Goal: Transaction & Acquisition: Purchase product/service

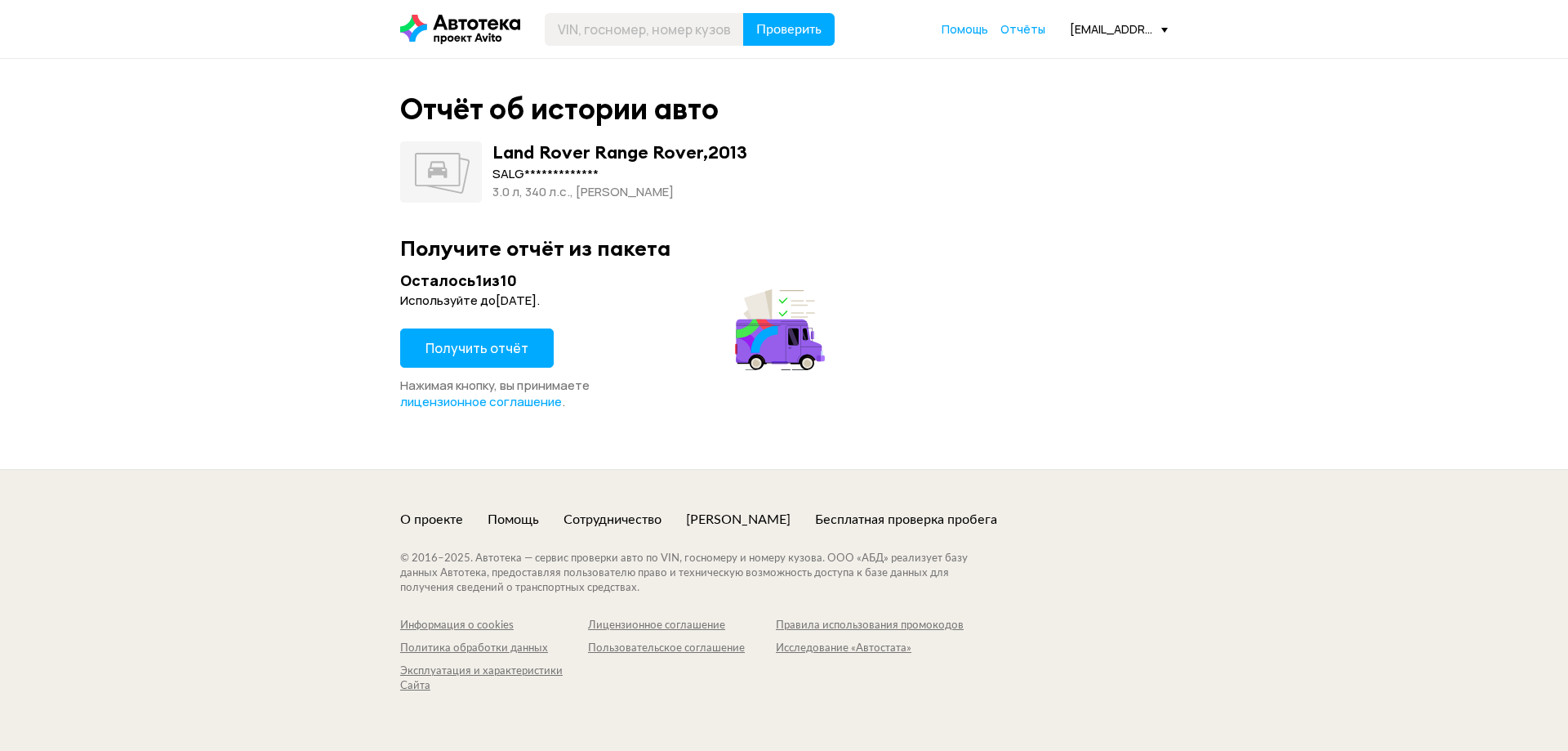
click at [471, 353] on span "Получить отчёт" at bounding box center [477, 348] width 103 height 18
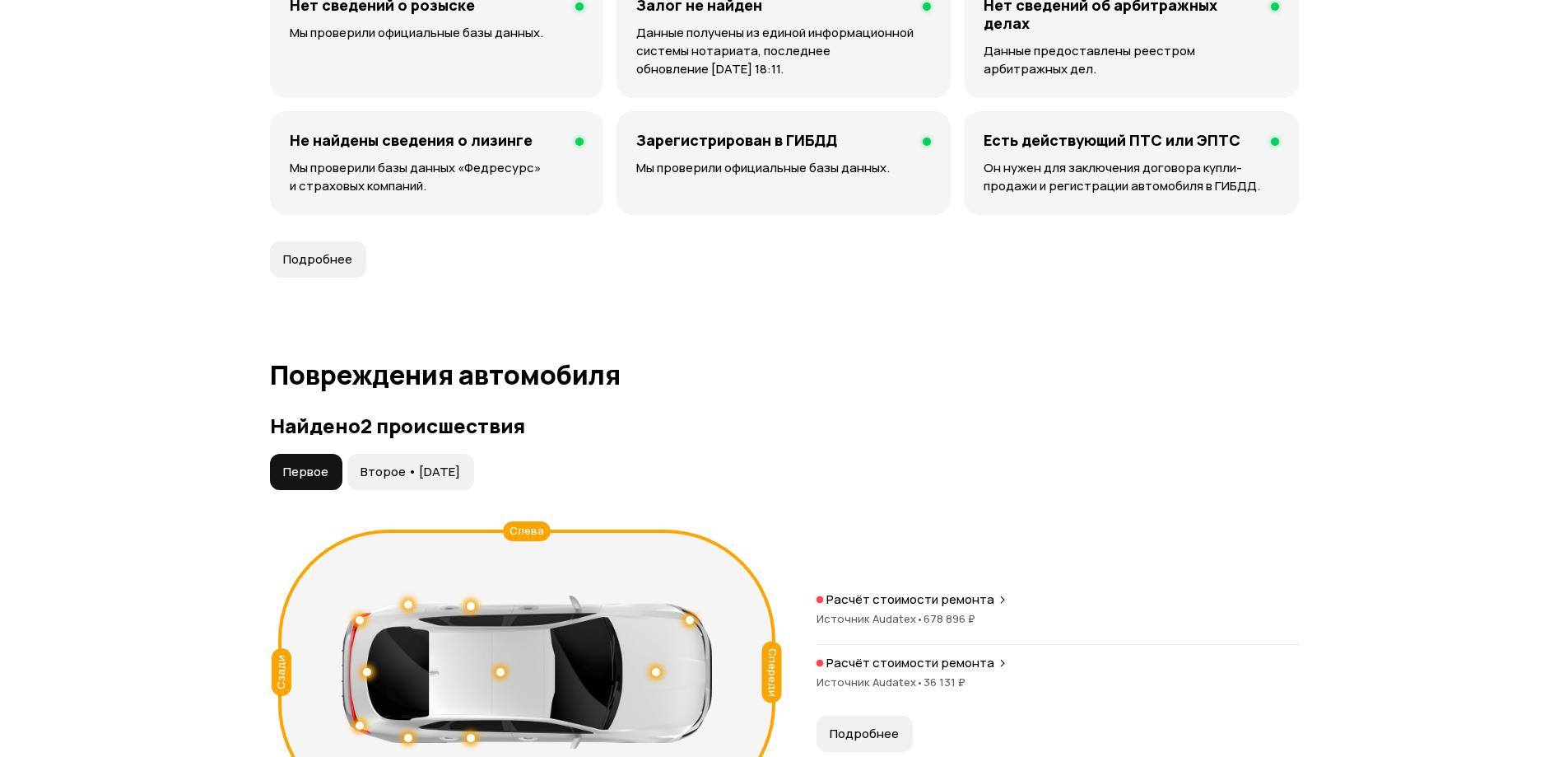
scroll to position [1647, 0]
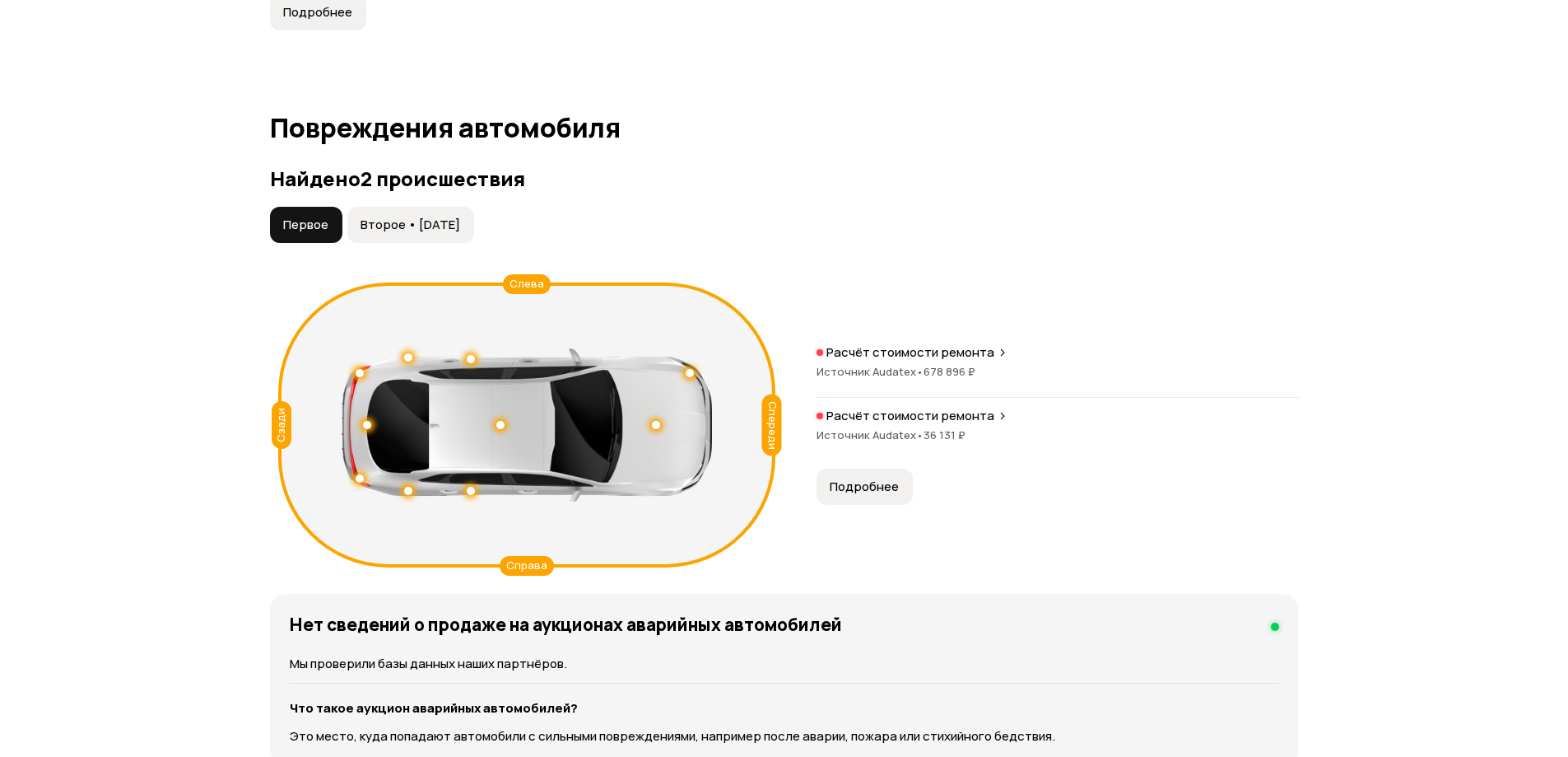
click at [399, 226] on span "Второе • 25 окт 2024" at bounding box center [411, 224] width 100 height 16
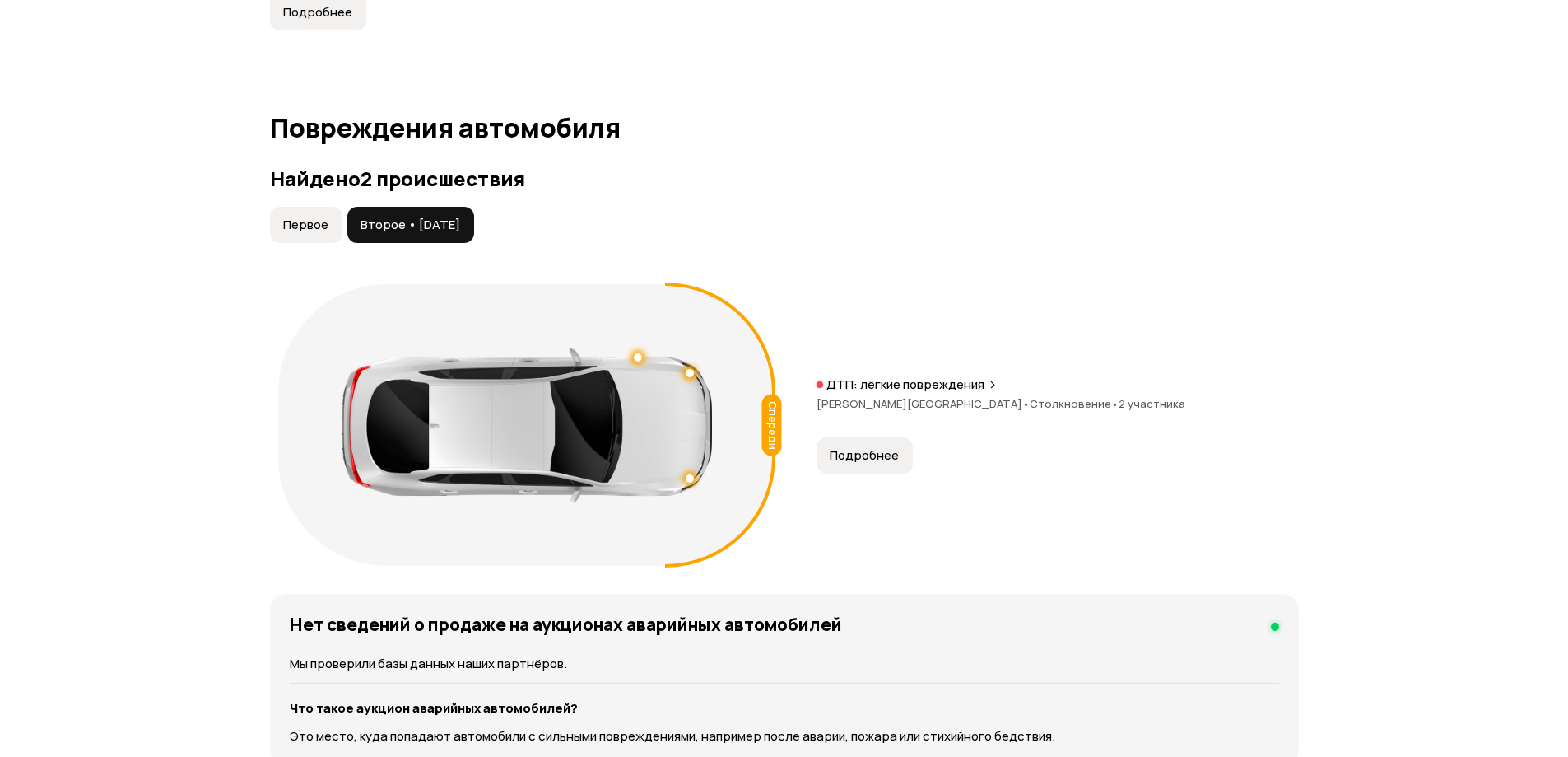
click at [285, 221] on span "Первое" at bounding box center [306, 224] width 45 height 16
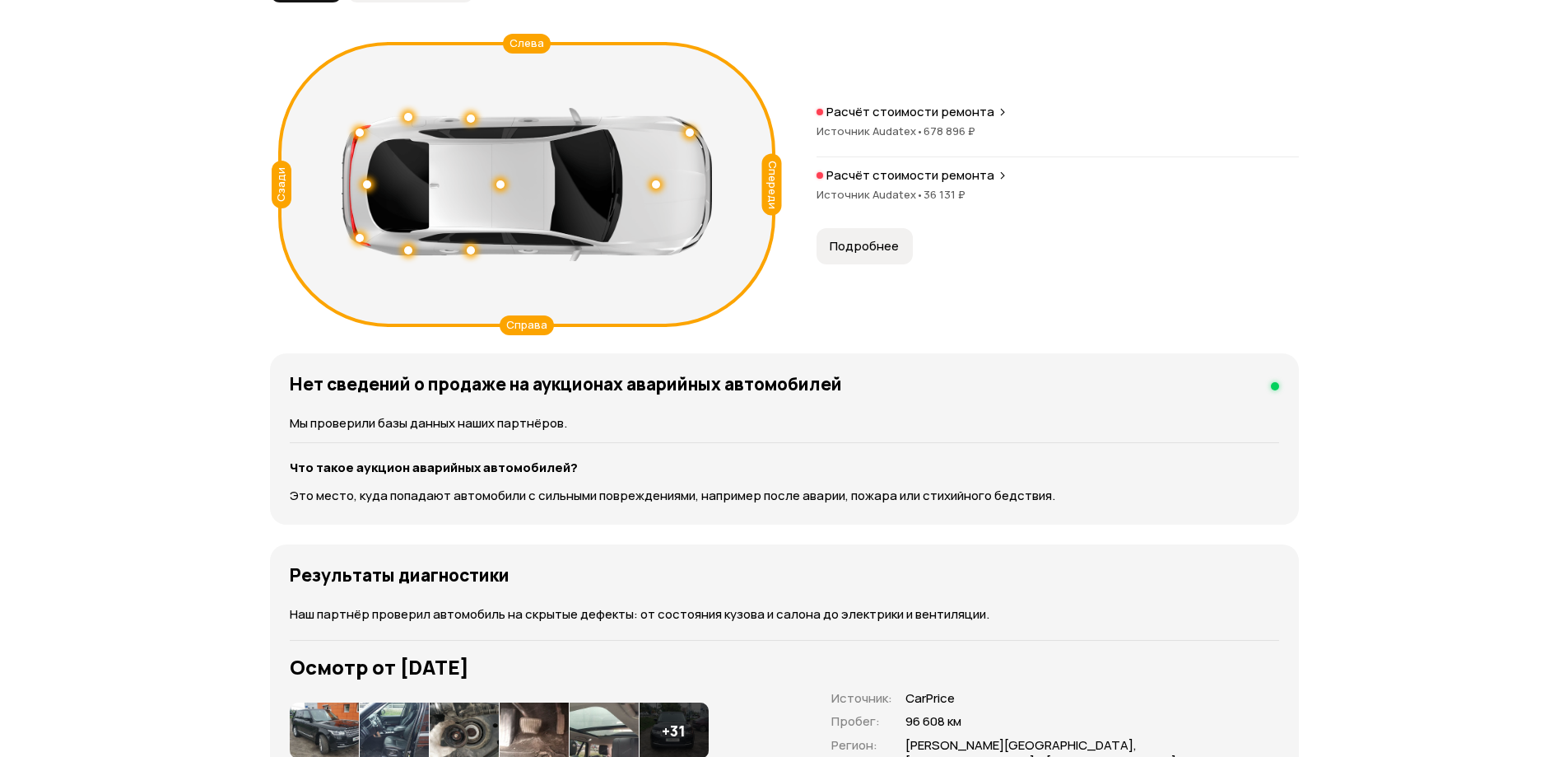
scroll to position [1977, 0]
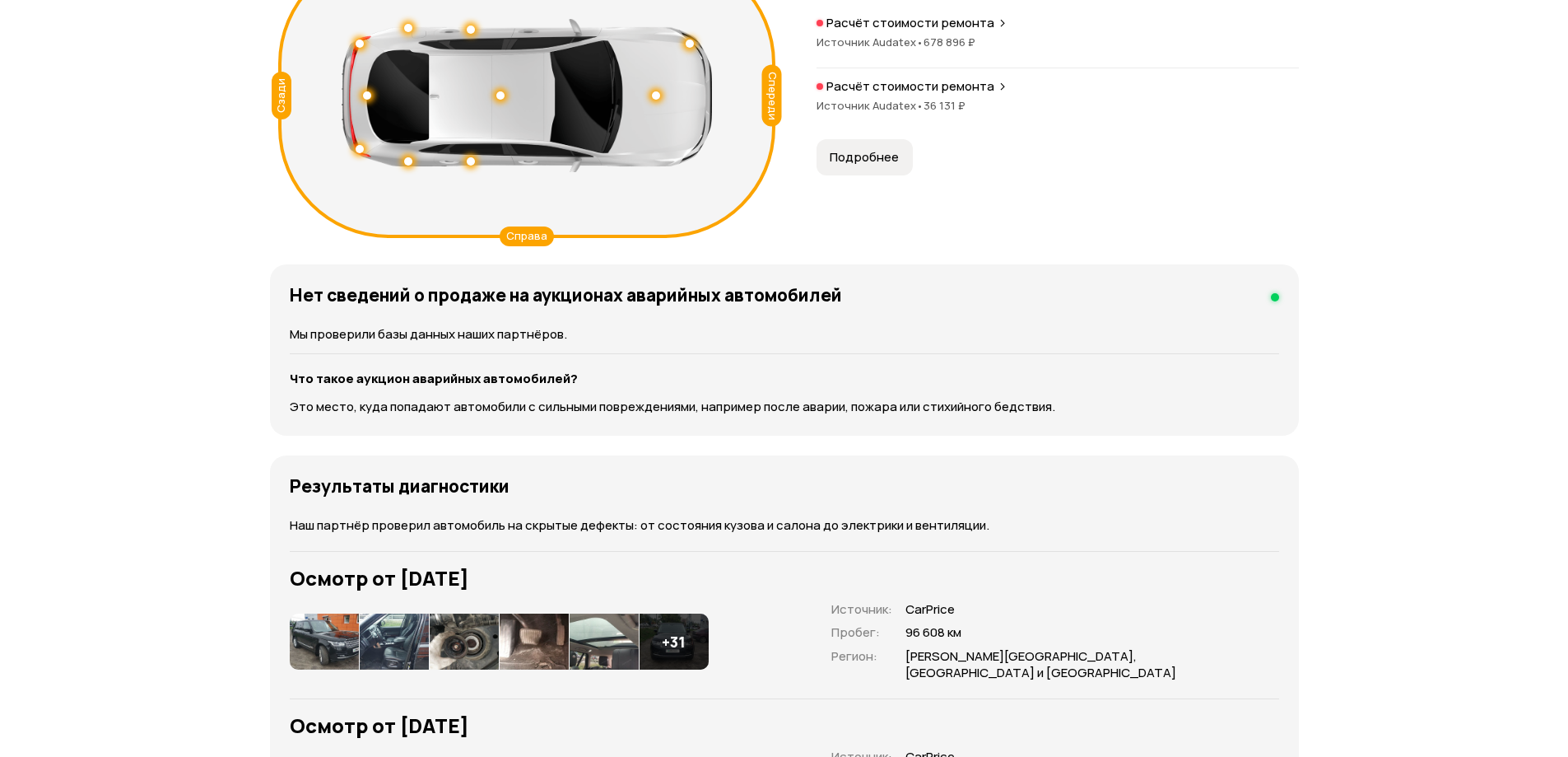
click at [531, 238] on div "Справа" at bounding box center [527, 236] width 55 height 20
drag, startPoint x: 531, startPoint y: 238, endPoint x: 526, endPoint y: 227, distance: 12.1
click at [526, 227] on div "Справа" at bounding box center [527, 236] width 55 height 20
click at [505, 98] on div at bounding box center [527, 95] width 370 height 153
click at [472, 155] on div at bounding box center [527, 95] width 370 height 153
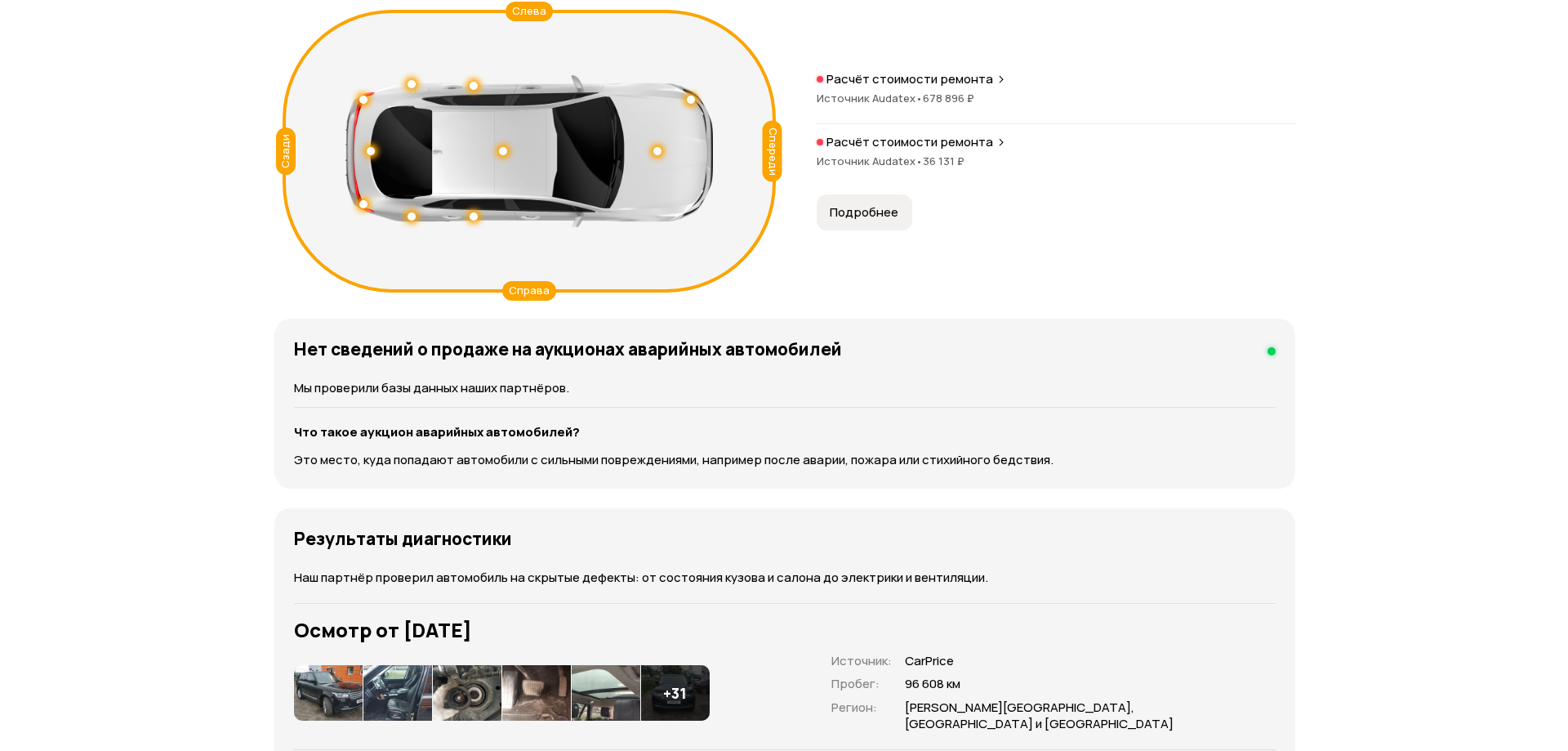
scroll to position [1879, 0]
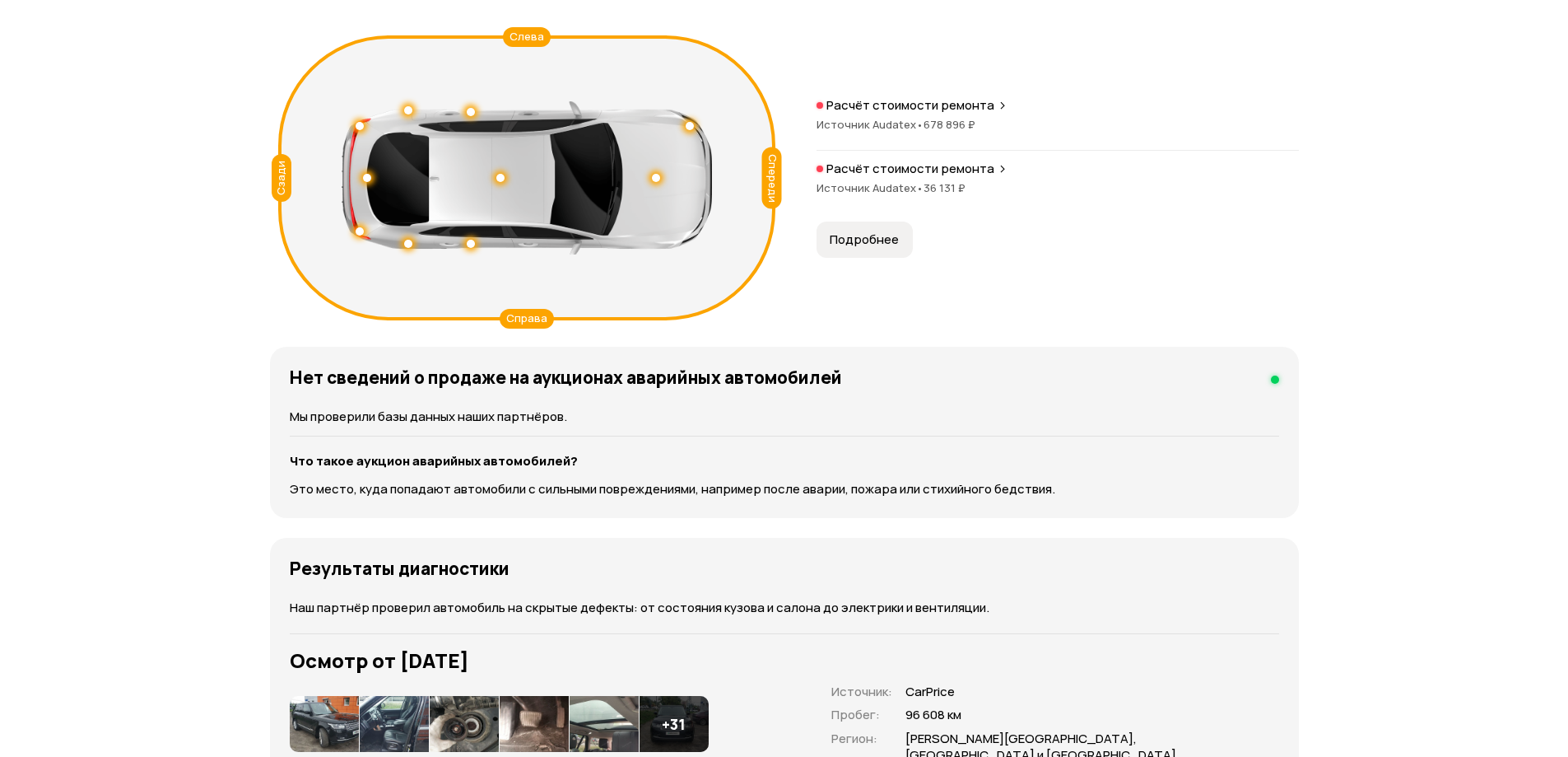
click at [846, 237] on span "Подробнее" at bounding box center [864, 239] width 69 height 16
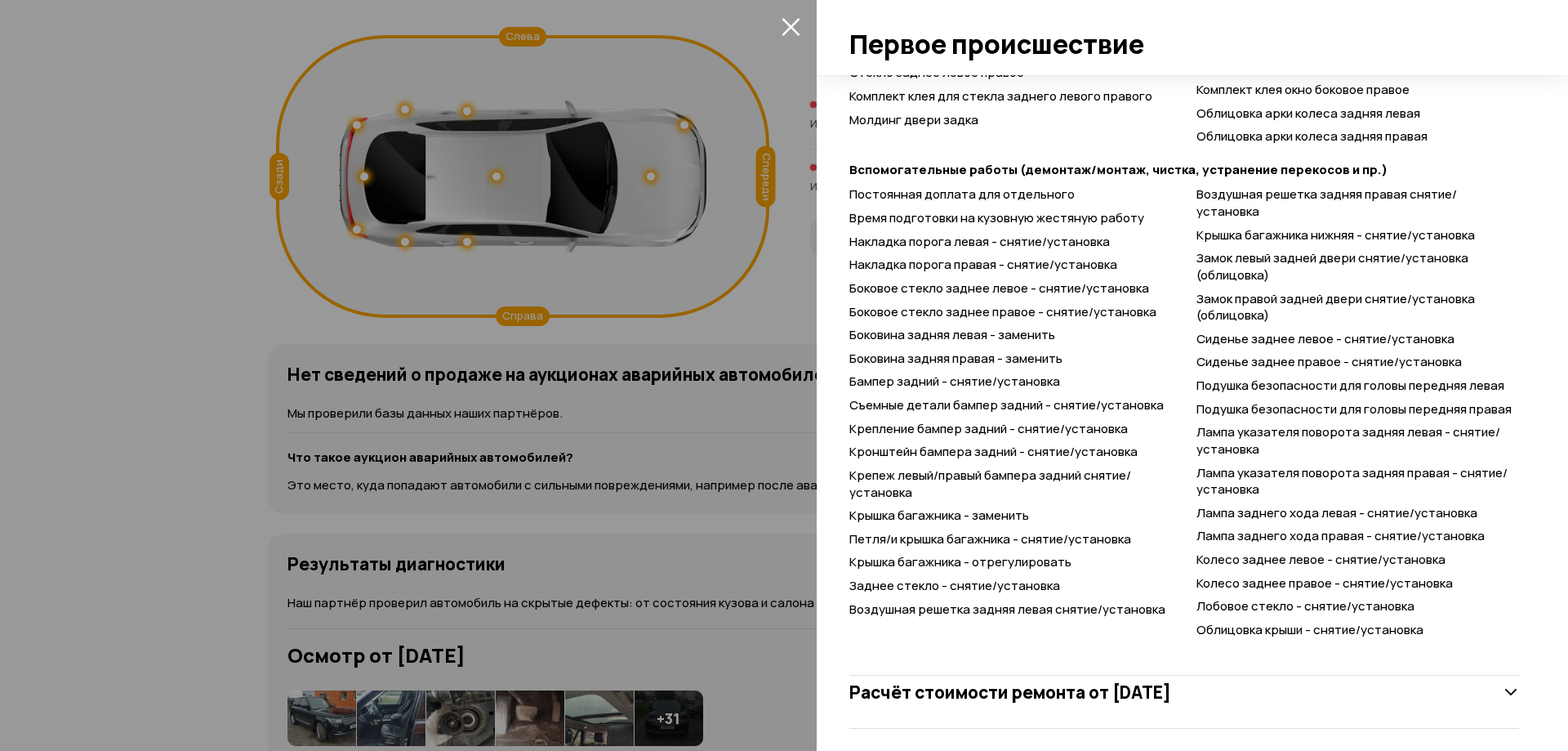
scroll to position [1570, 0]
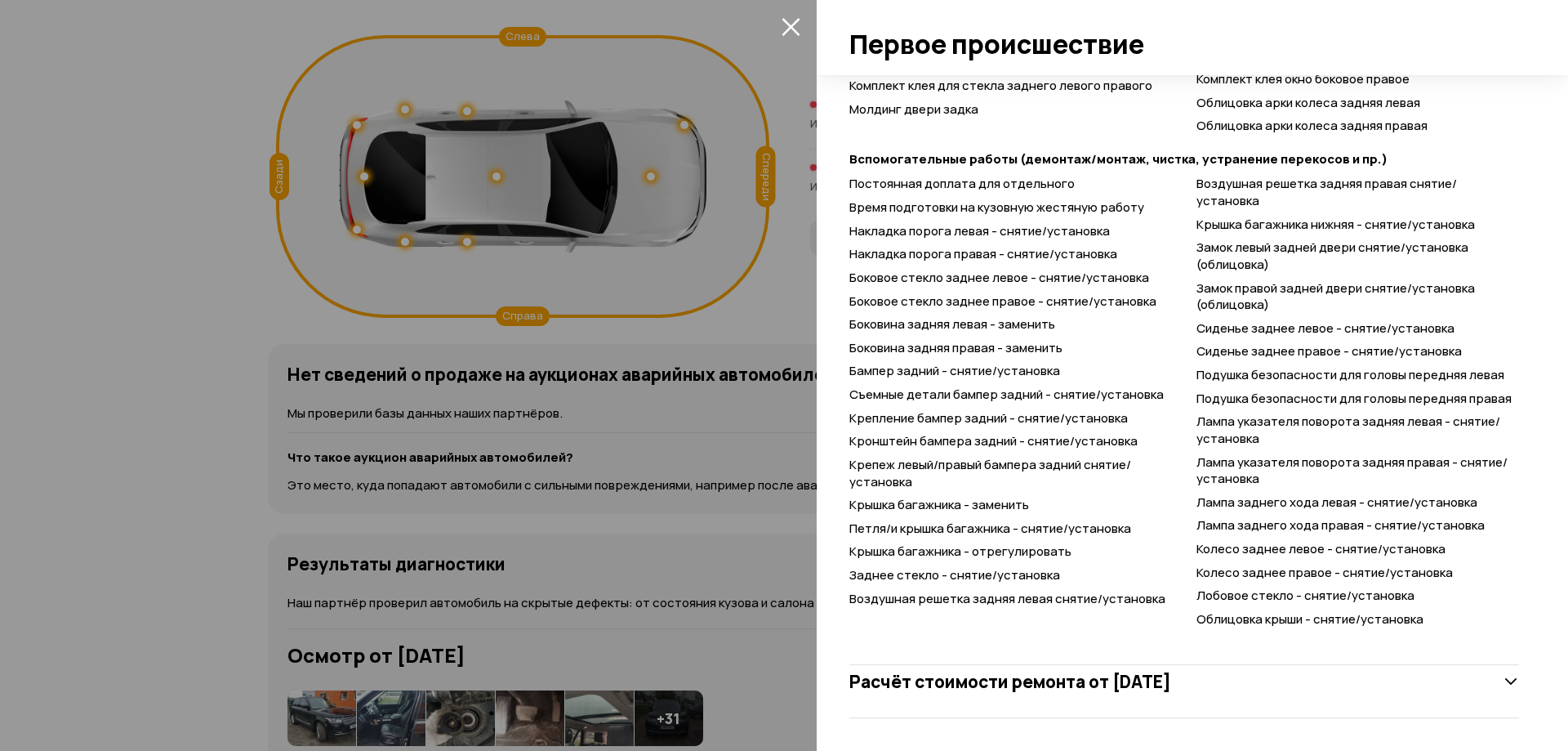
click at [199, 322] on div at bounding box center [784, 375] width 1568 height 751
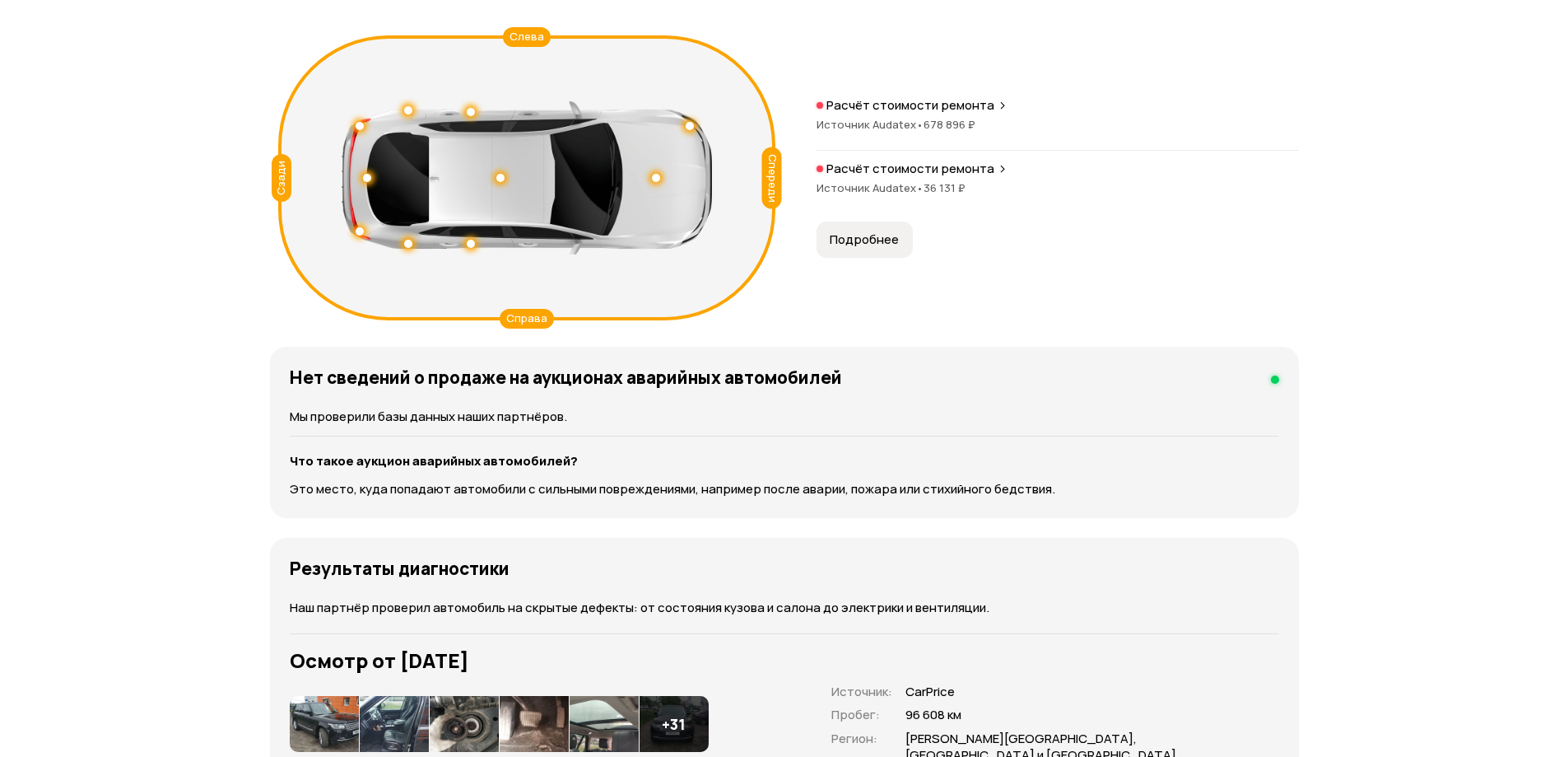
click at [813, 224] on div "Подробнее" at bounding box center [864, 239] width 103 height 36
click at [863, 235] on span "Подробнее" at bounding box center [864, 239] width 69 height 16
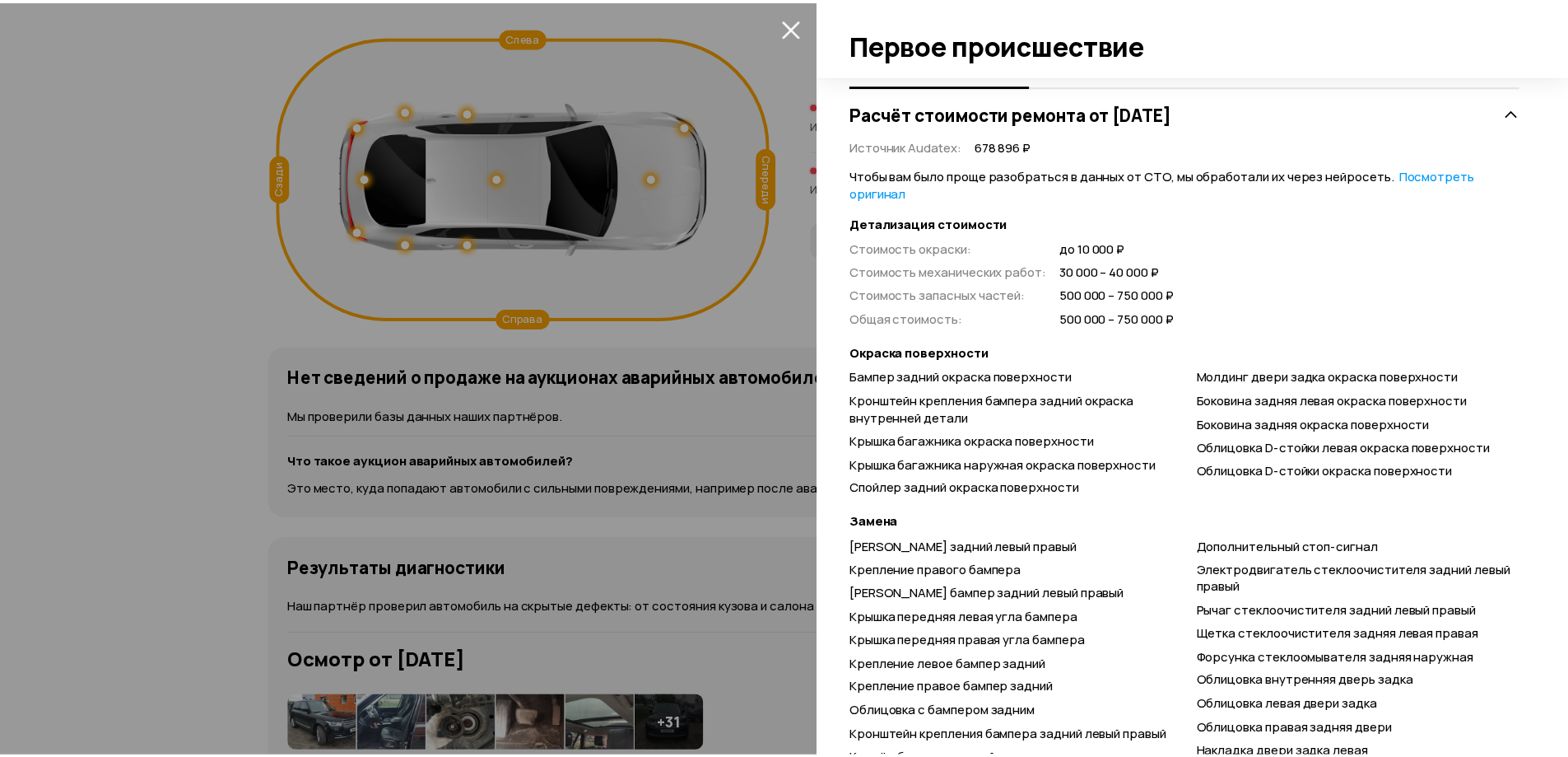
scroll to position [247, 0]
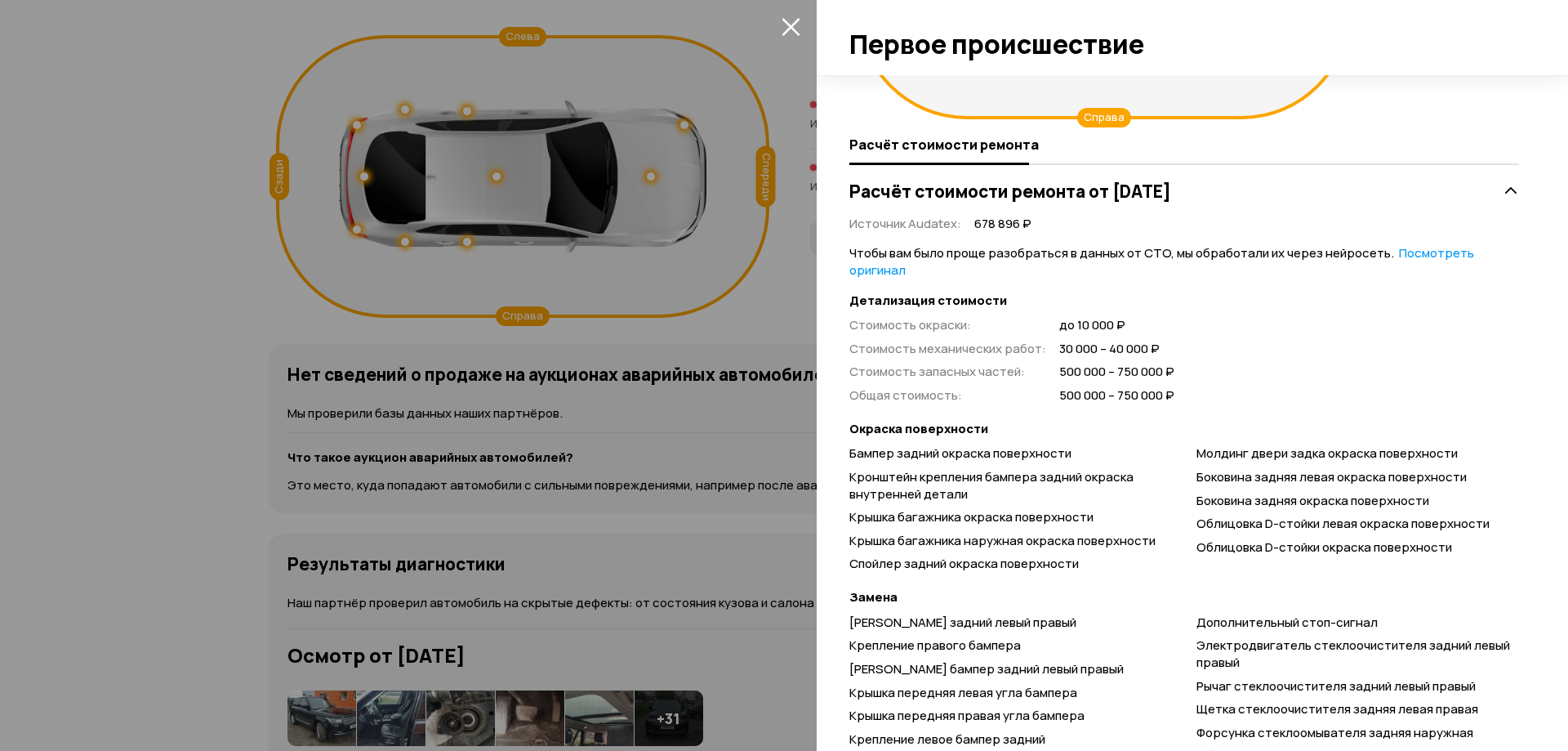
click at [175, 300] on div at bounding box center [784, 375] width 1568 height 751
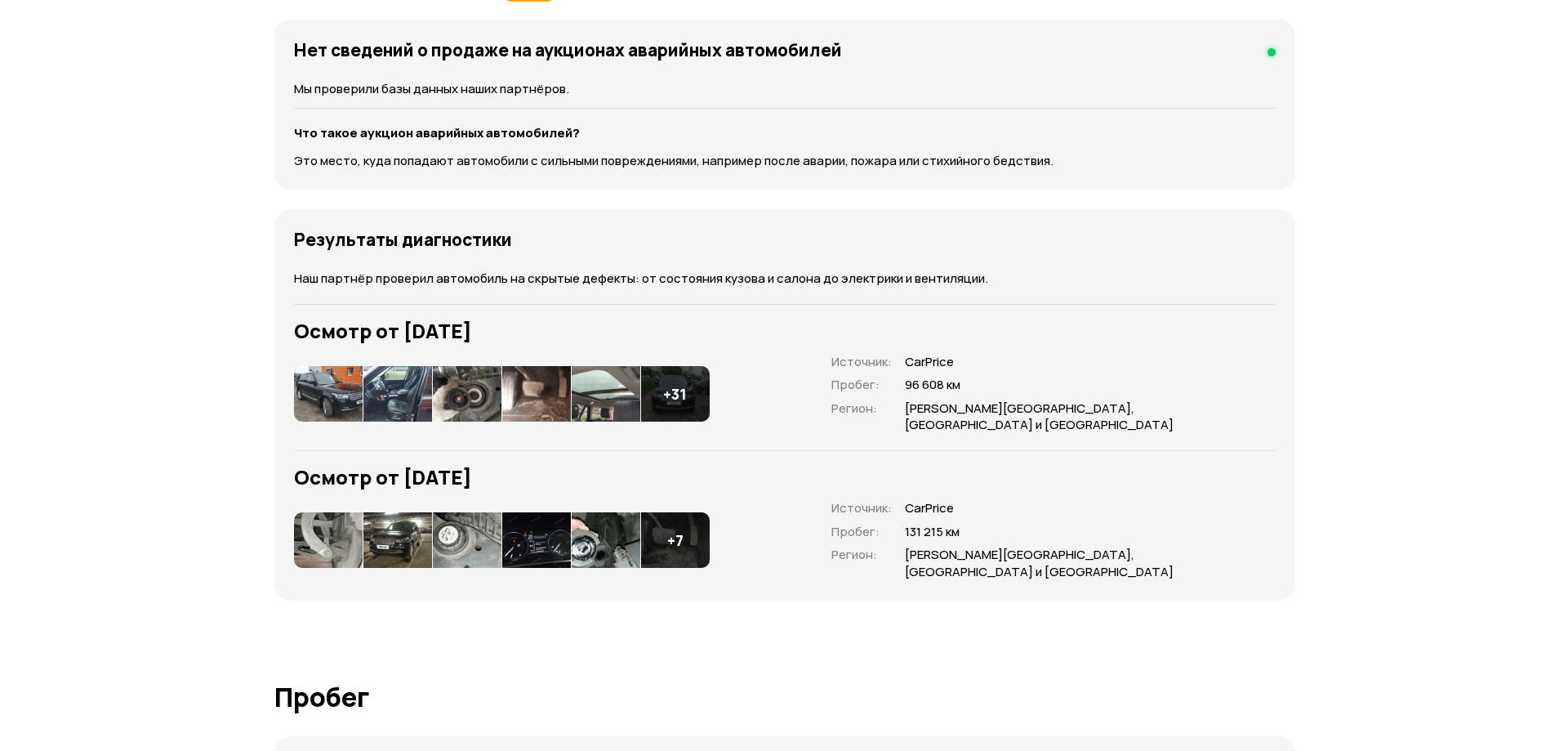
scroll to position [2206, 0]
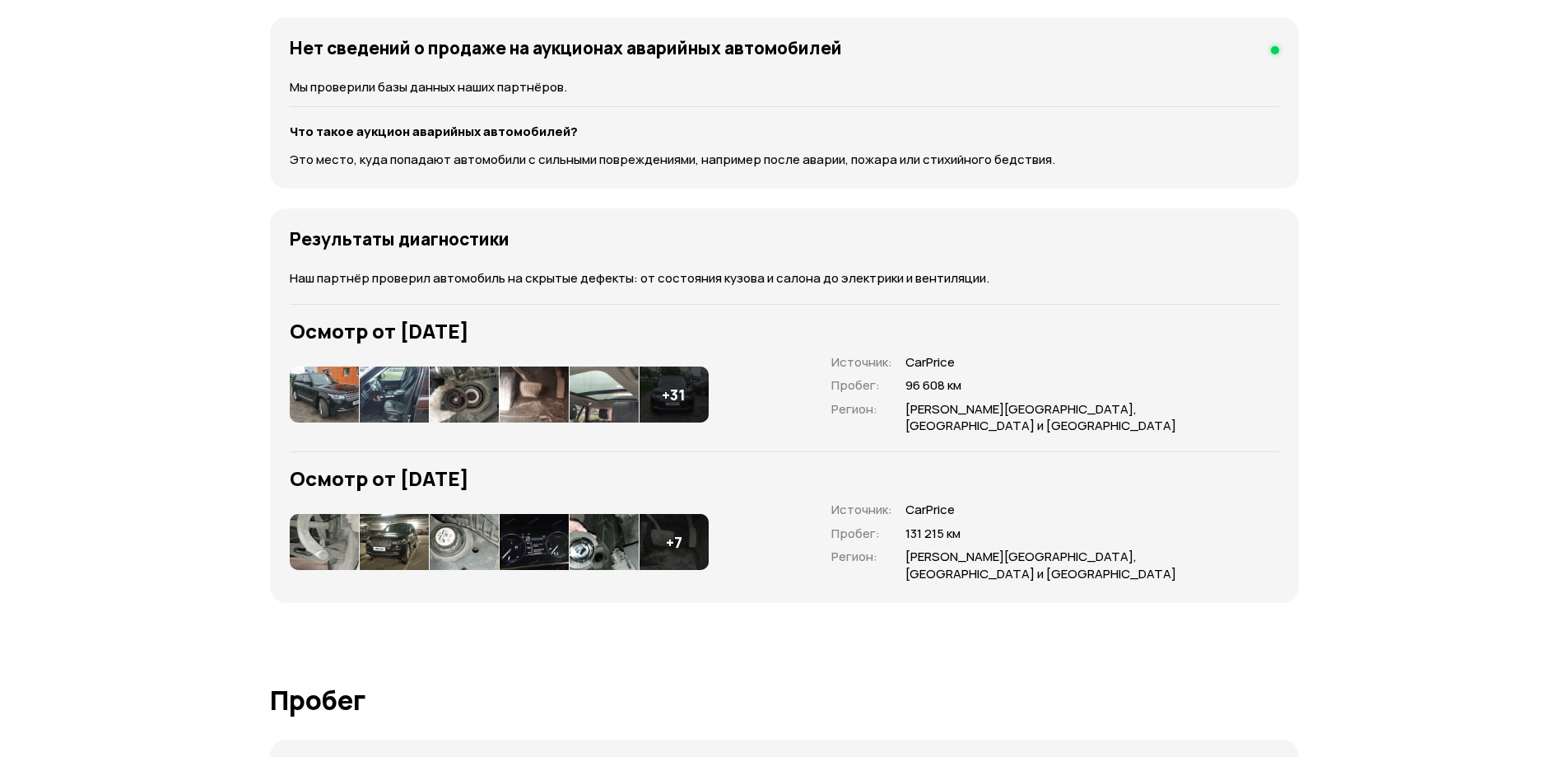
click at [334, 386] on img at bounding box center [324, 394] width 69 height 56
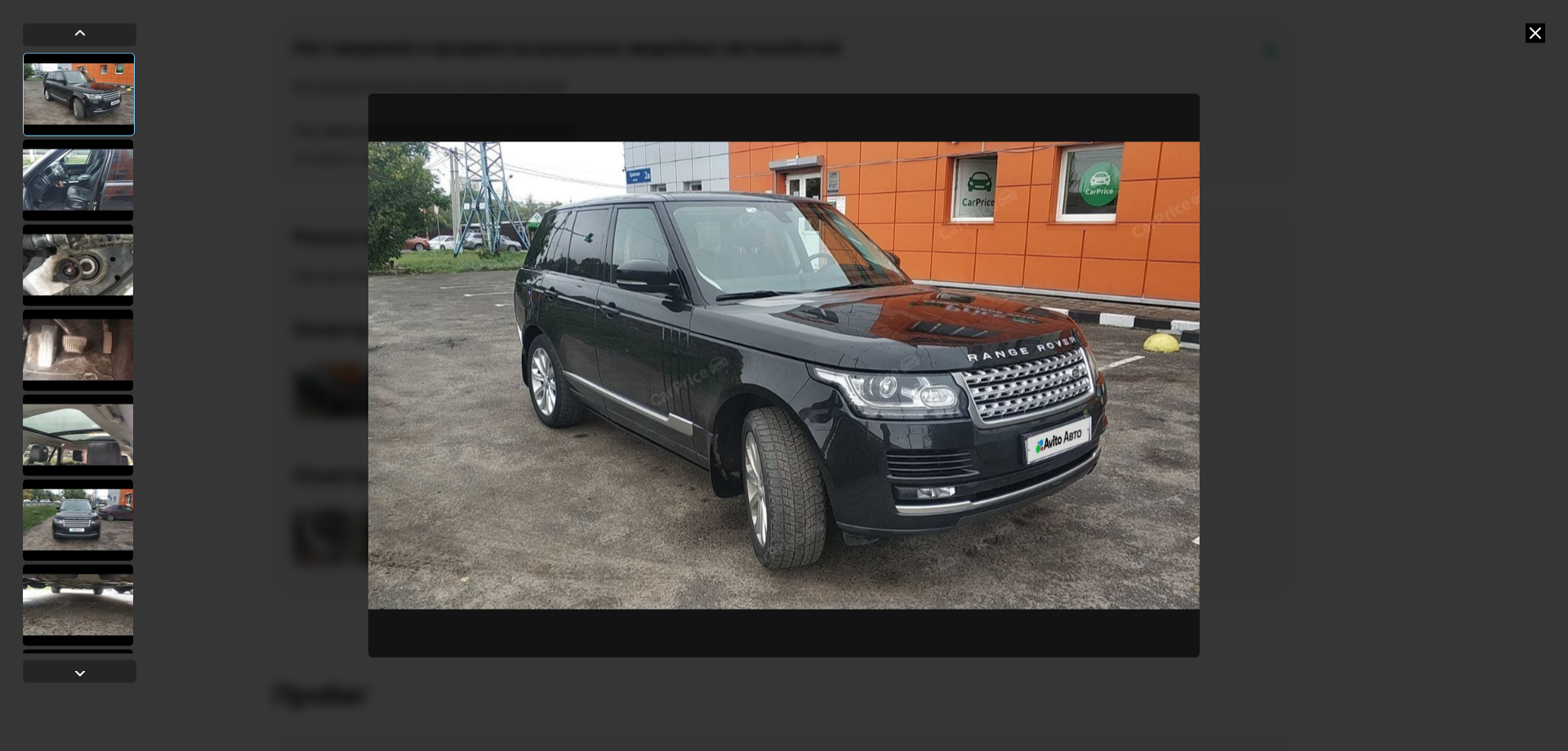
click at [94, 171] on div at bounding box center [78, 180] width 110 height 81
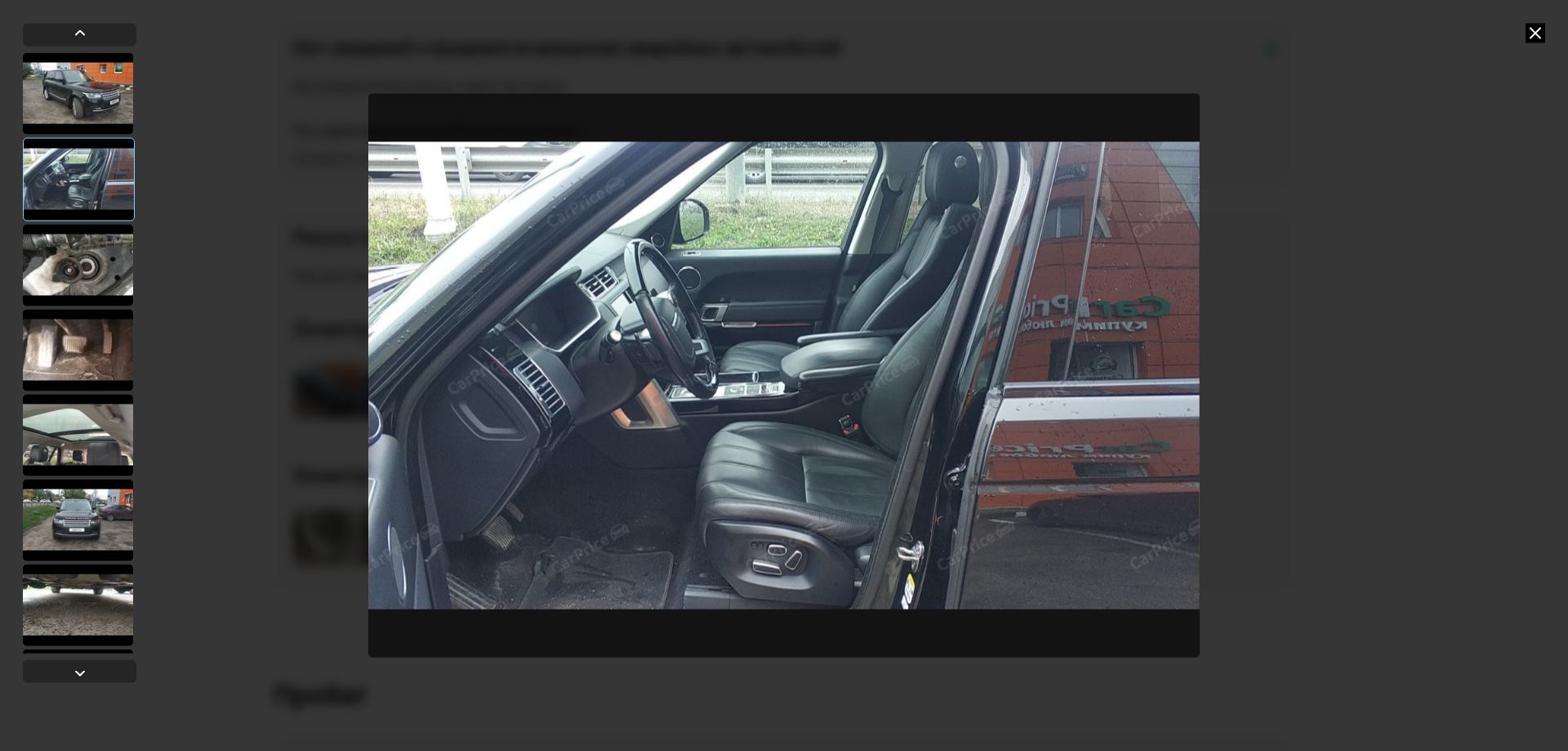
click at [80, 255] on div at bounding box center [78, 264] width 110 height 81
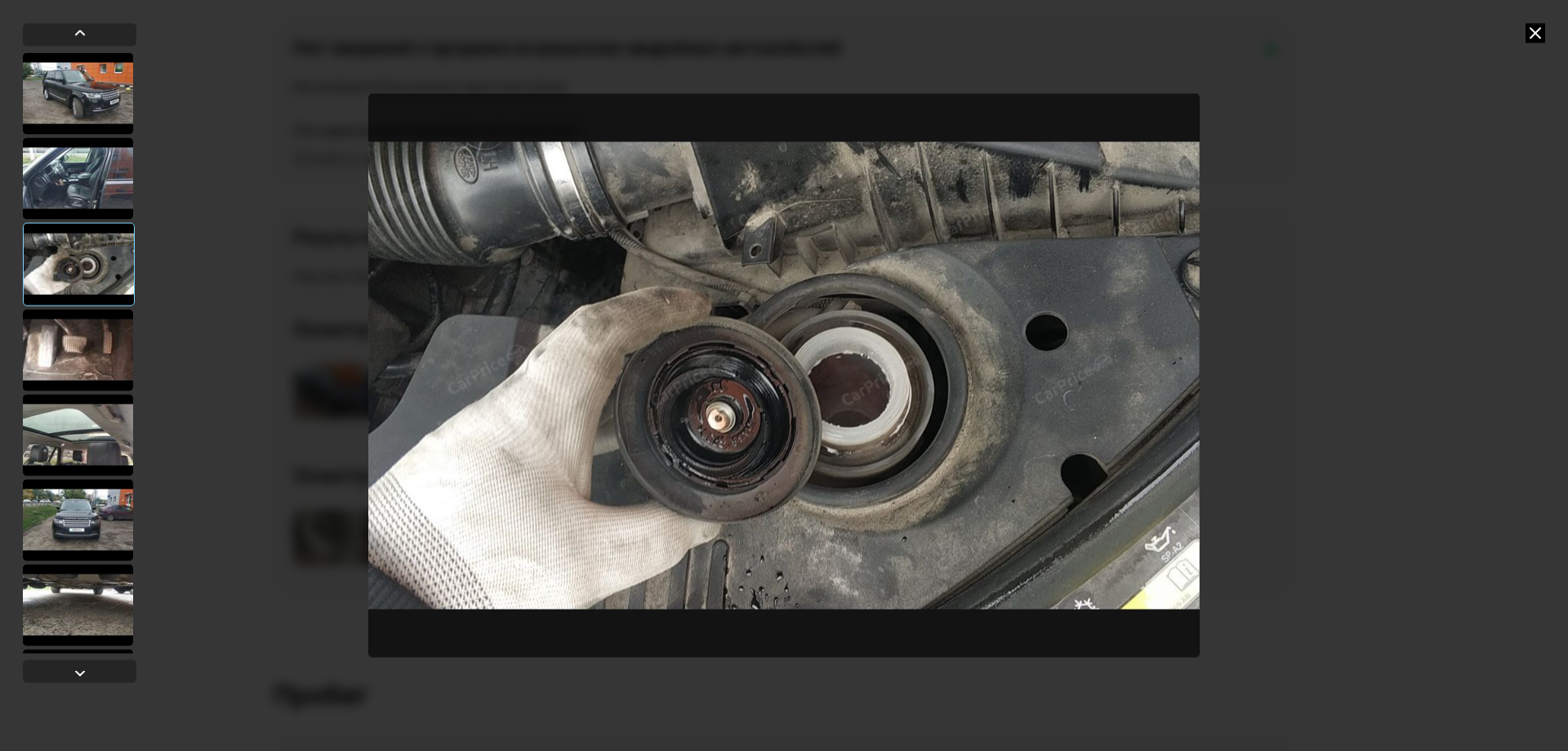
click at [84, 329] on div at bounding box center [78, 349] width 110 height 81
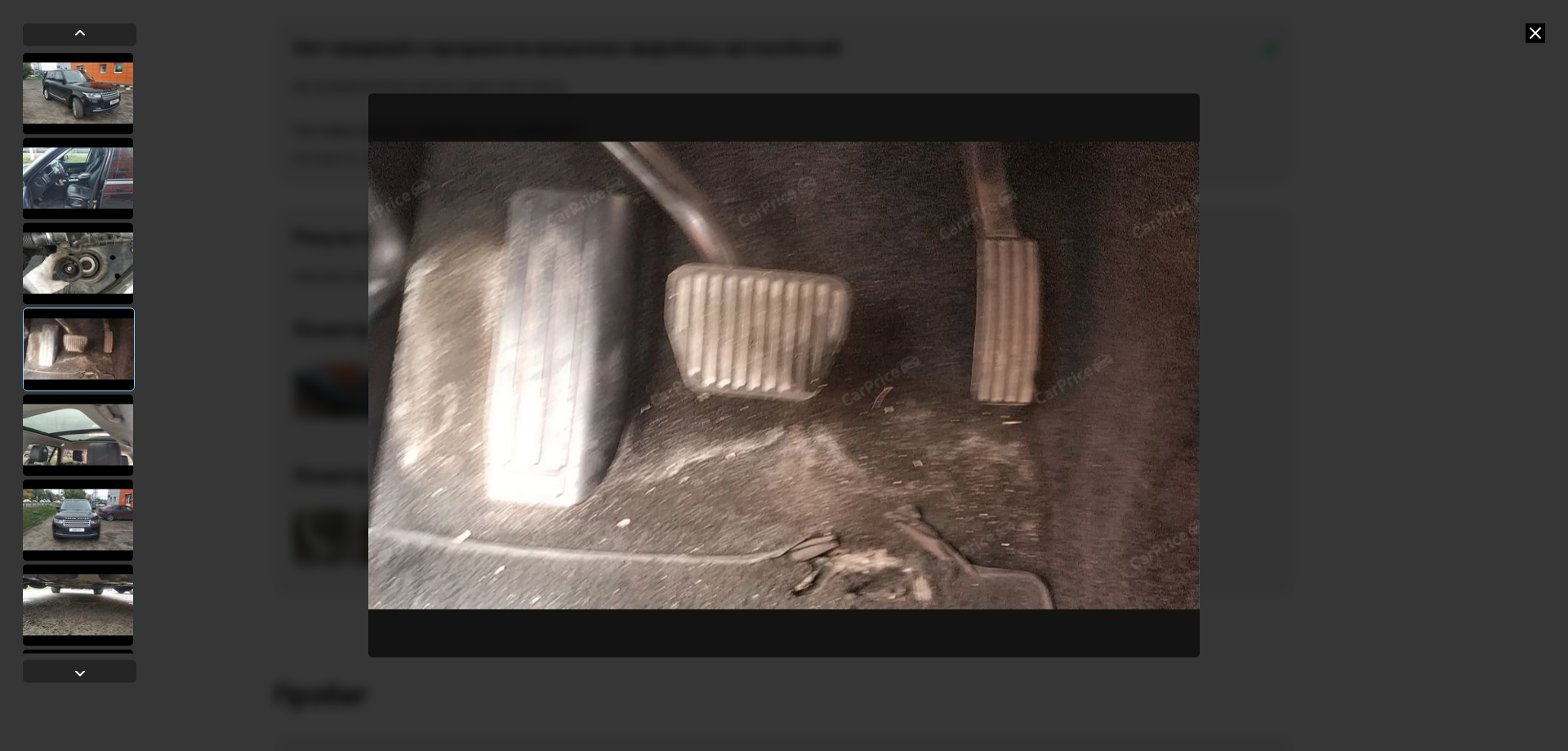
click at [94, 436] on div at bounding box center [78, 434] width 110 height 81
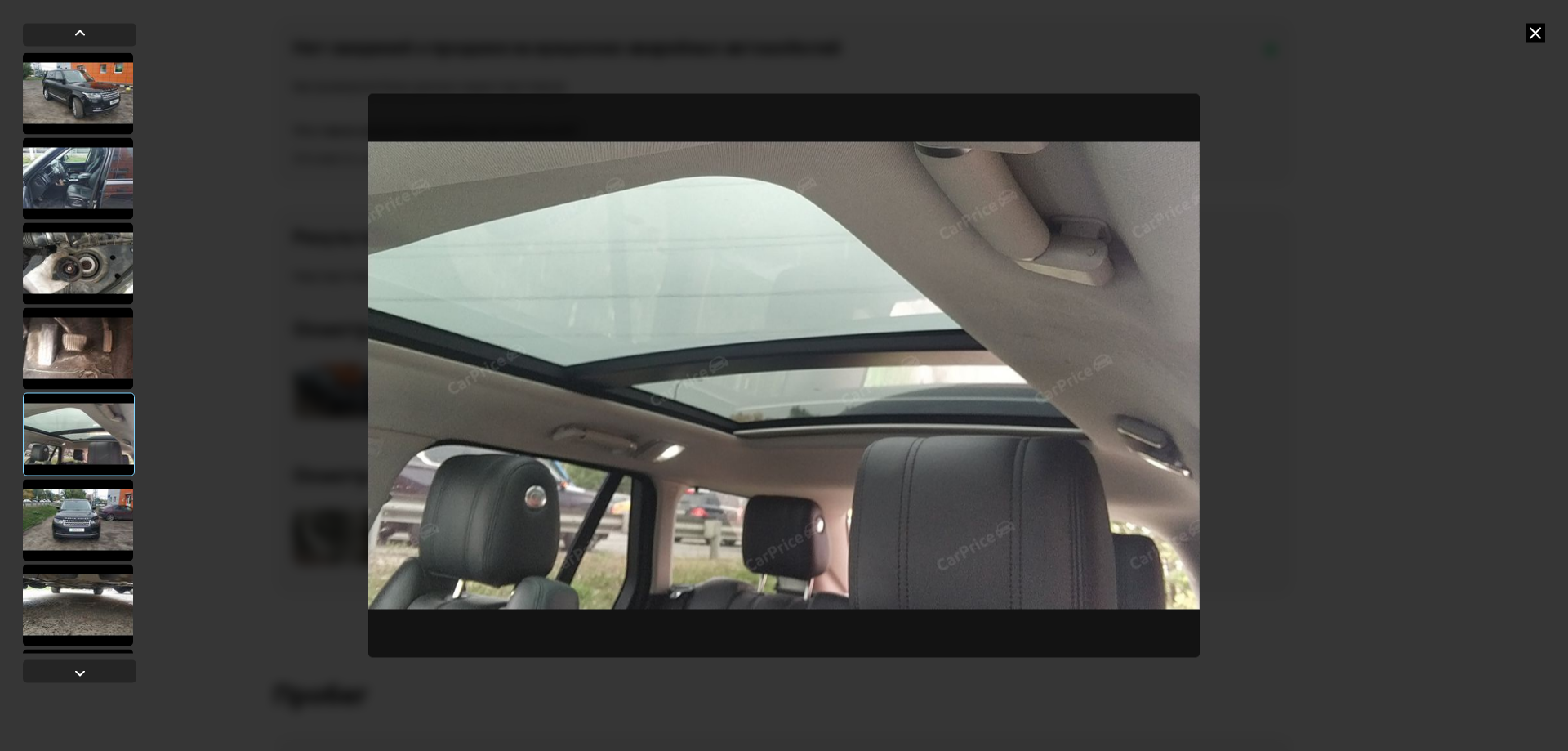
click at [96, 509] on div at bounding box center [78, 519] width 110 height 81
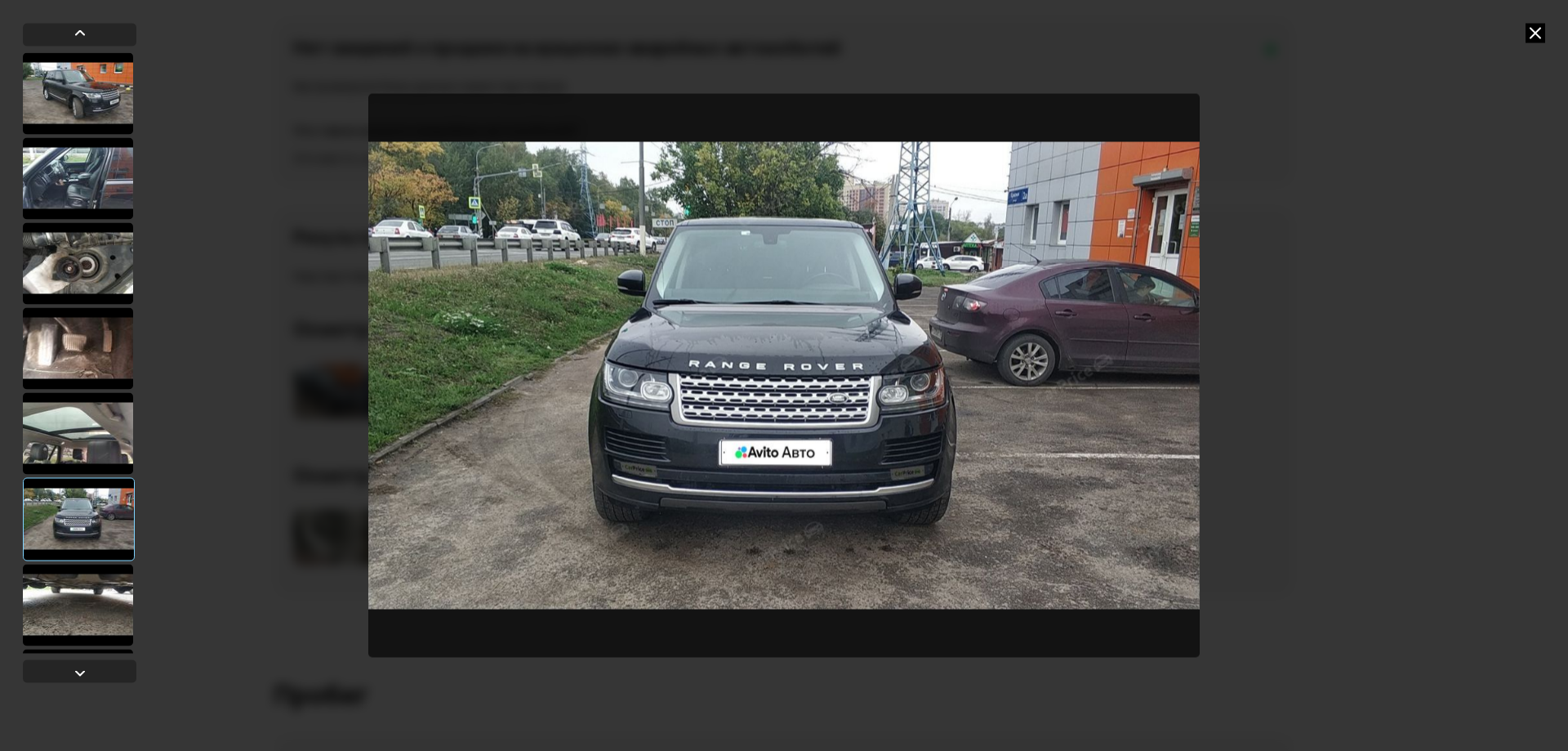
click at [87, 589] on div at bounding box center [78, 604] width 110 height 81
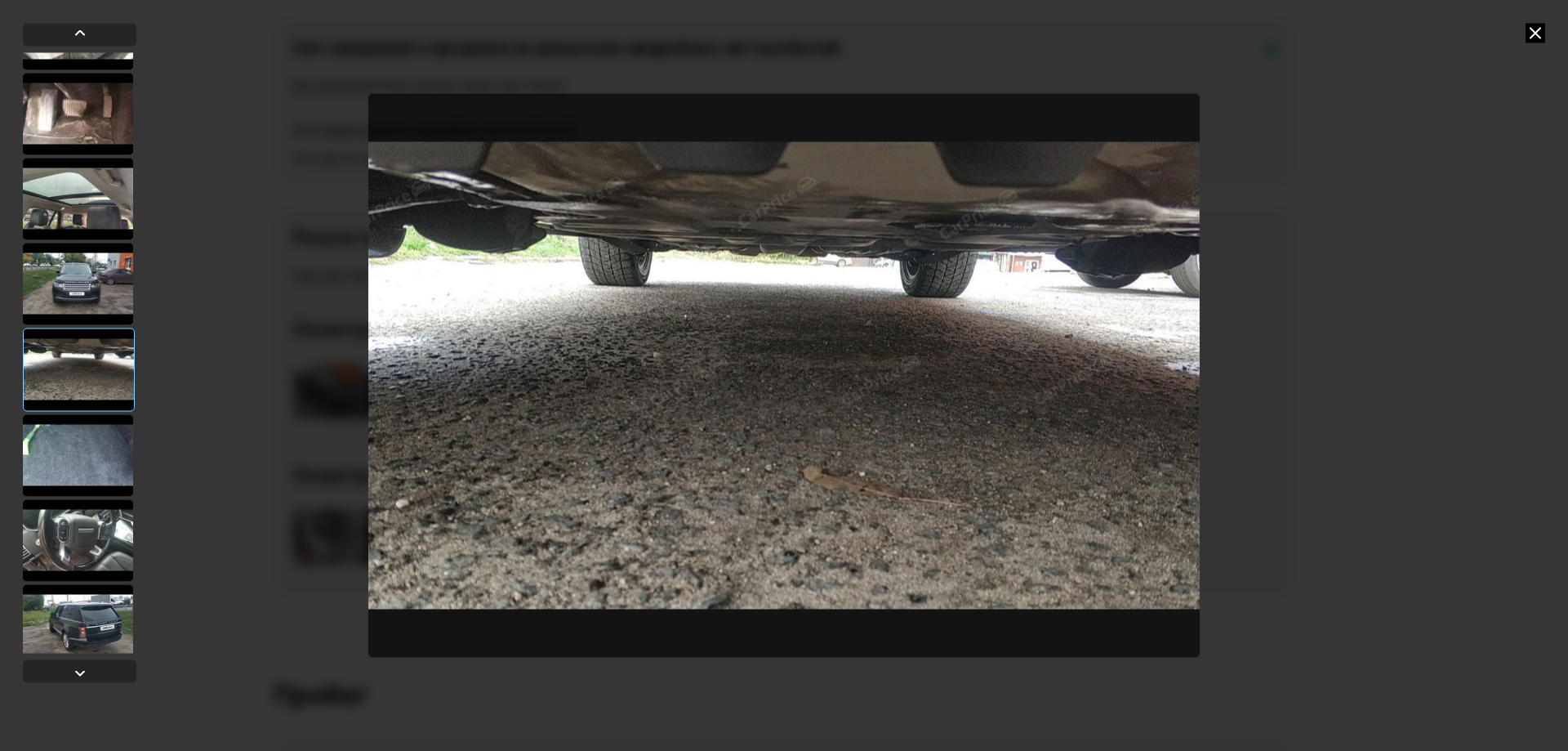
scroll to position [245, 0]
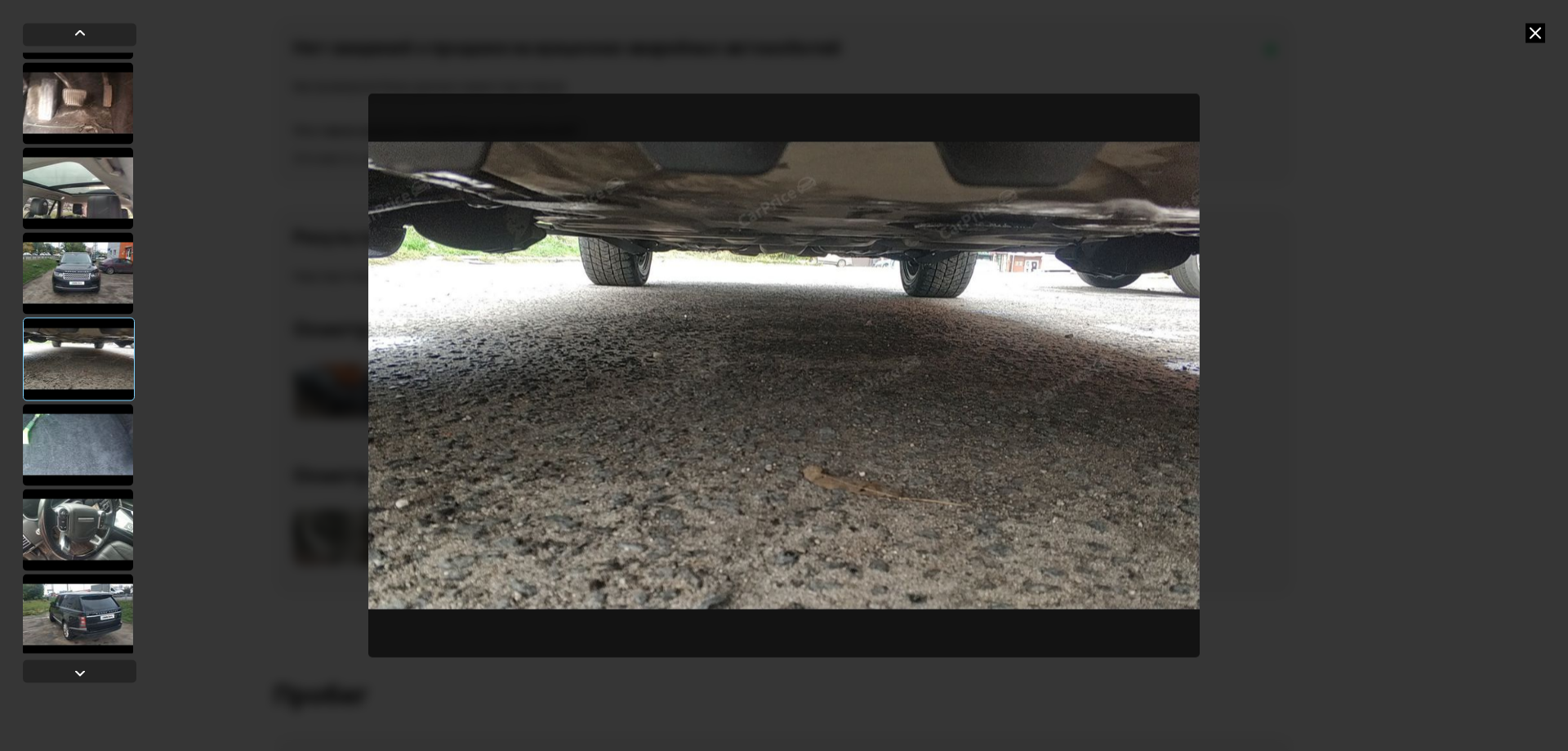
click at [72, 458] on div at bounding box center [78, 444] width 110 height 81
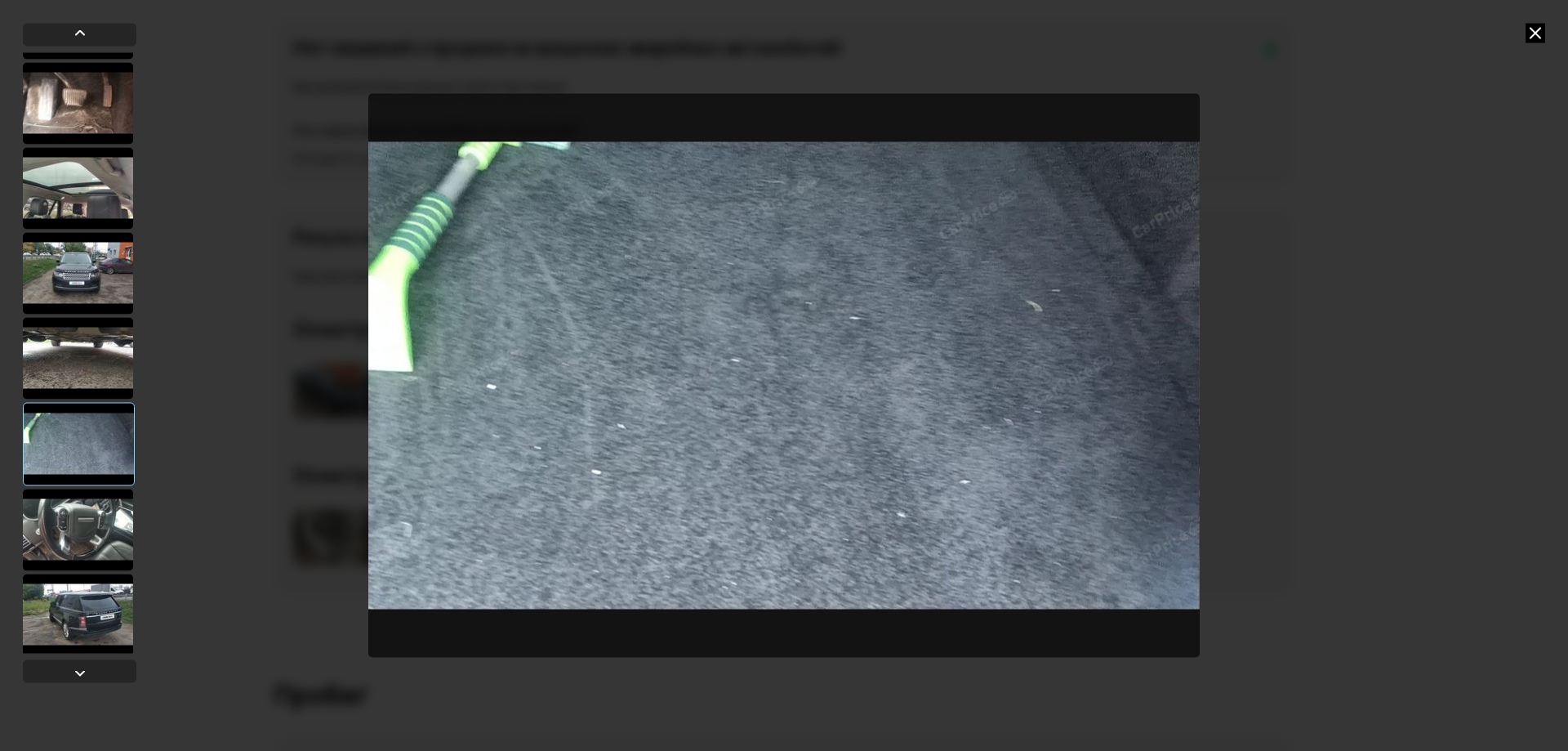
click at [76, 509] on div at bounding box center [78, 528] width 110 height 81
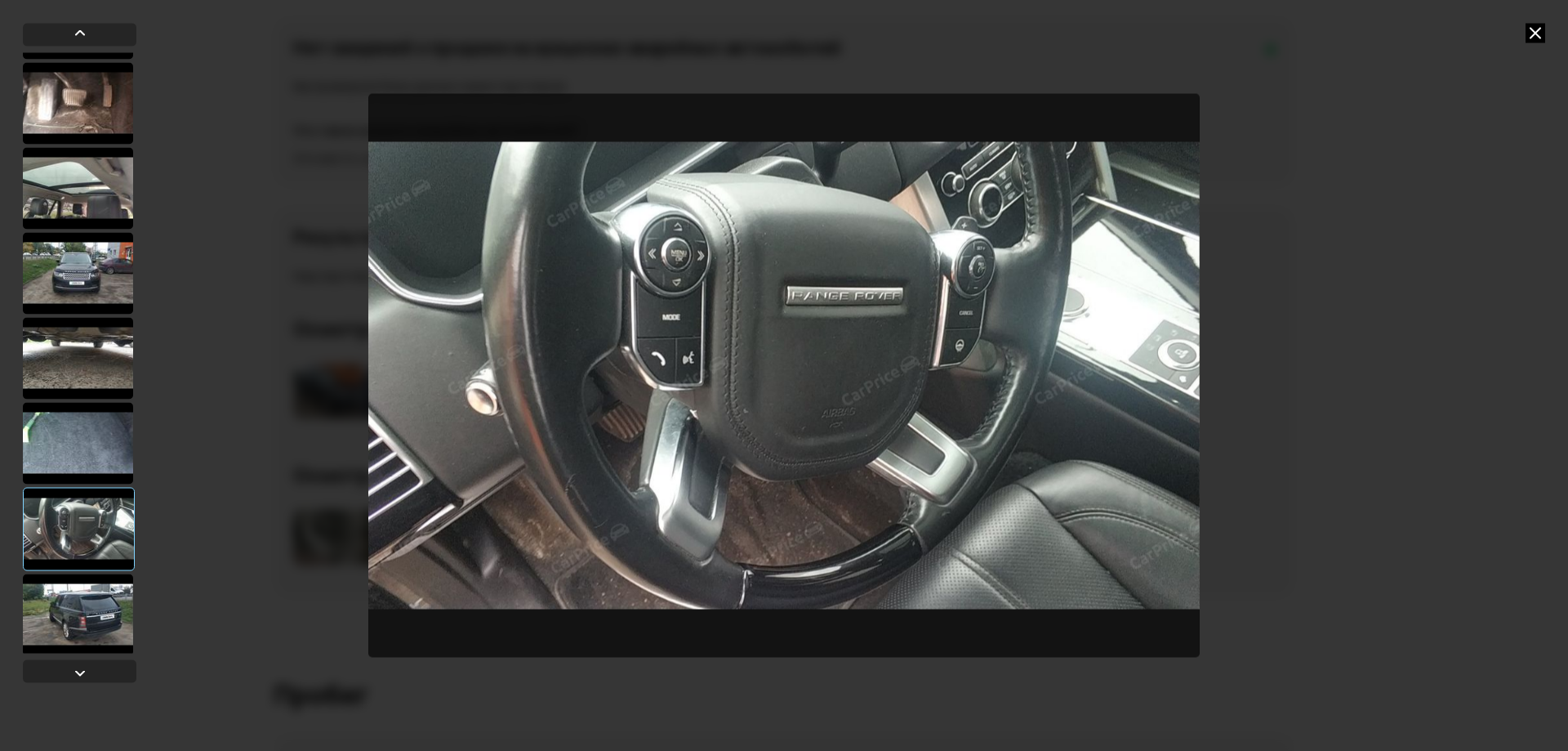
scroll to position [409, 0]
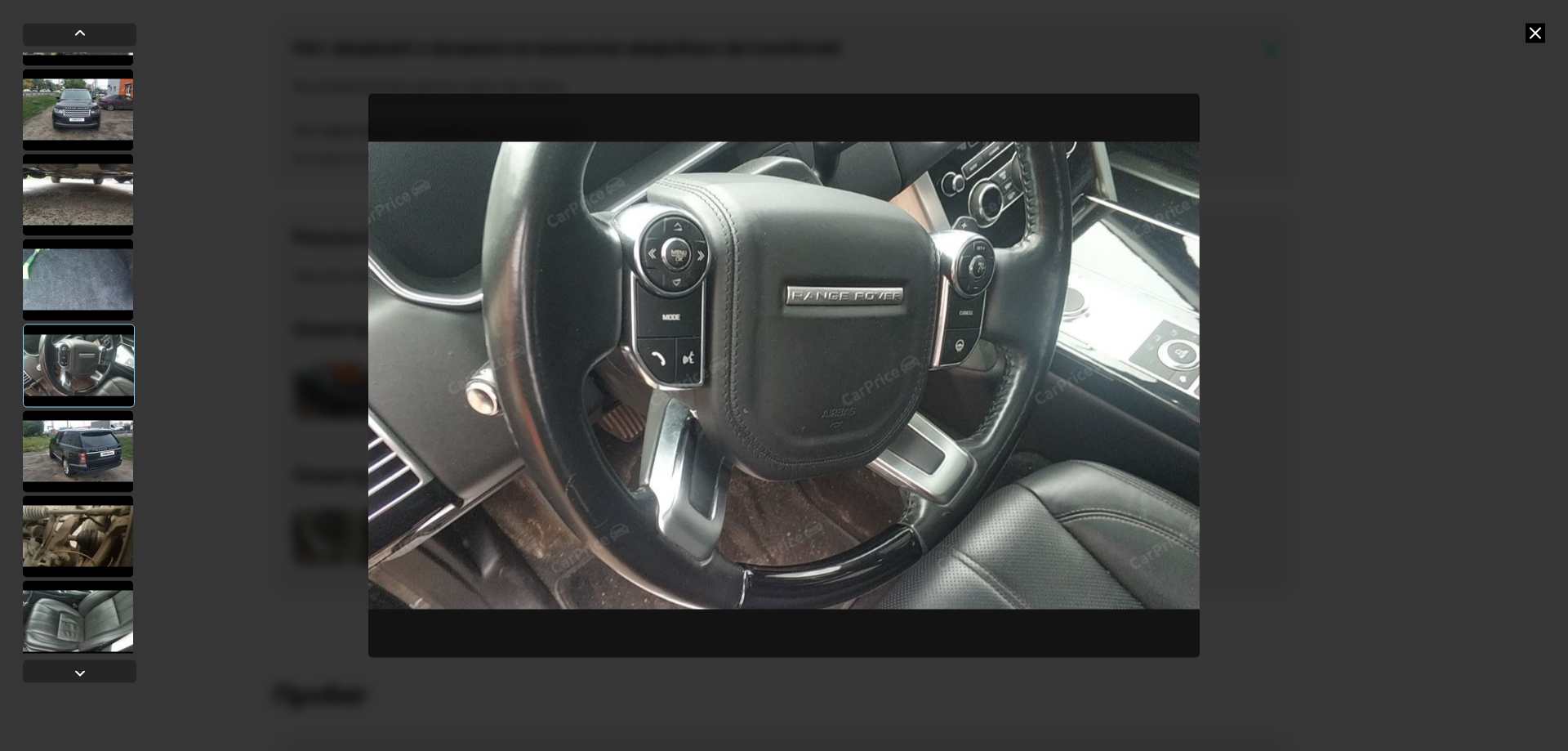
click at [78, 464] on div at bounding box center [78, 451] width 110 height 81
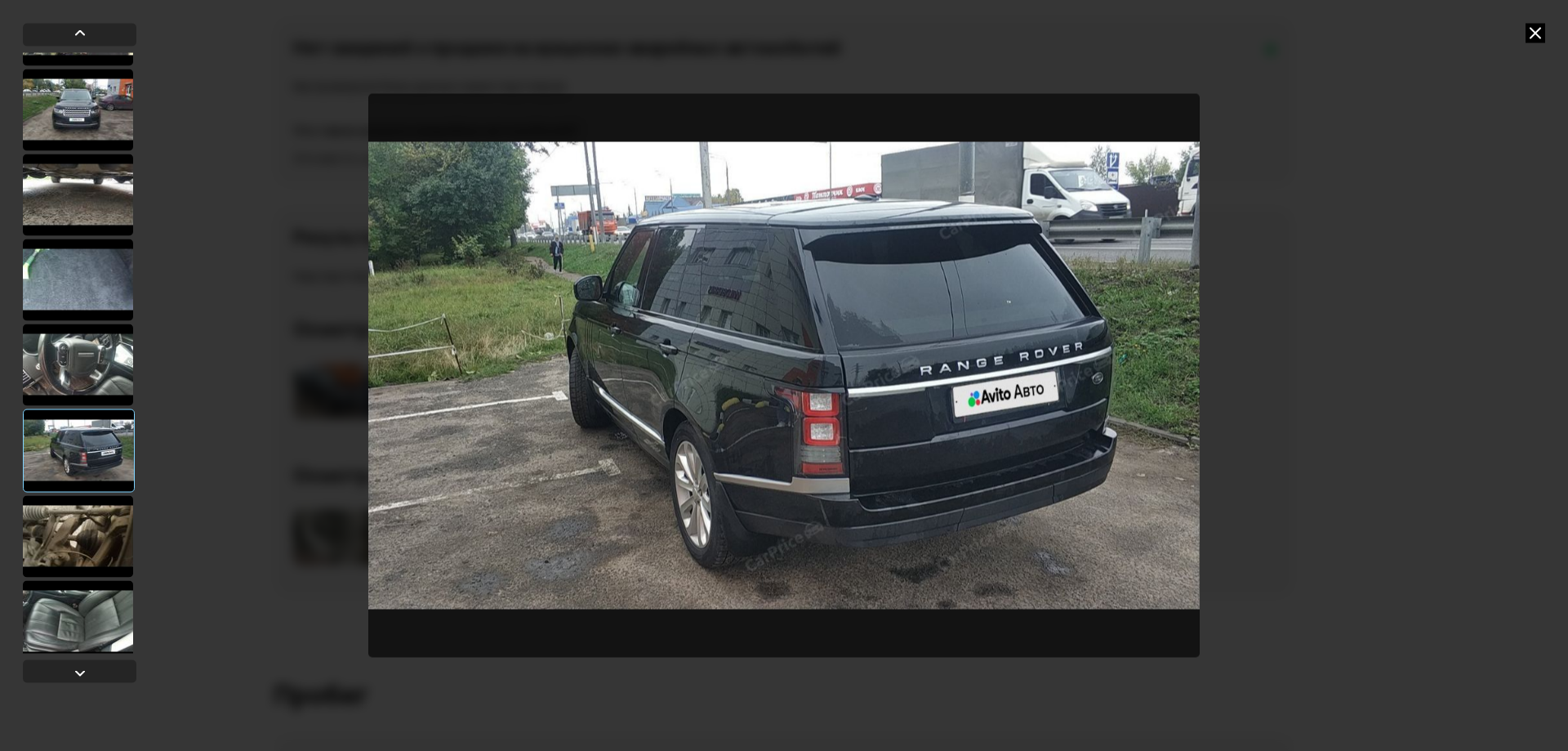
click at [81, 525] on div at bounding box center [78, 535] width 110 height 81
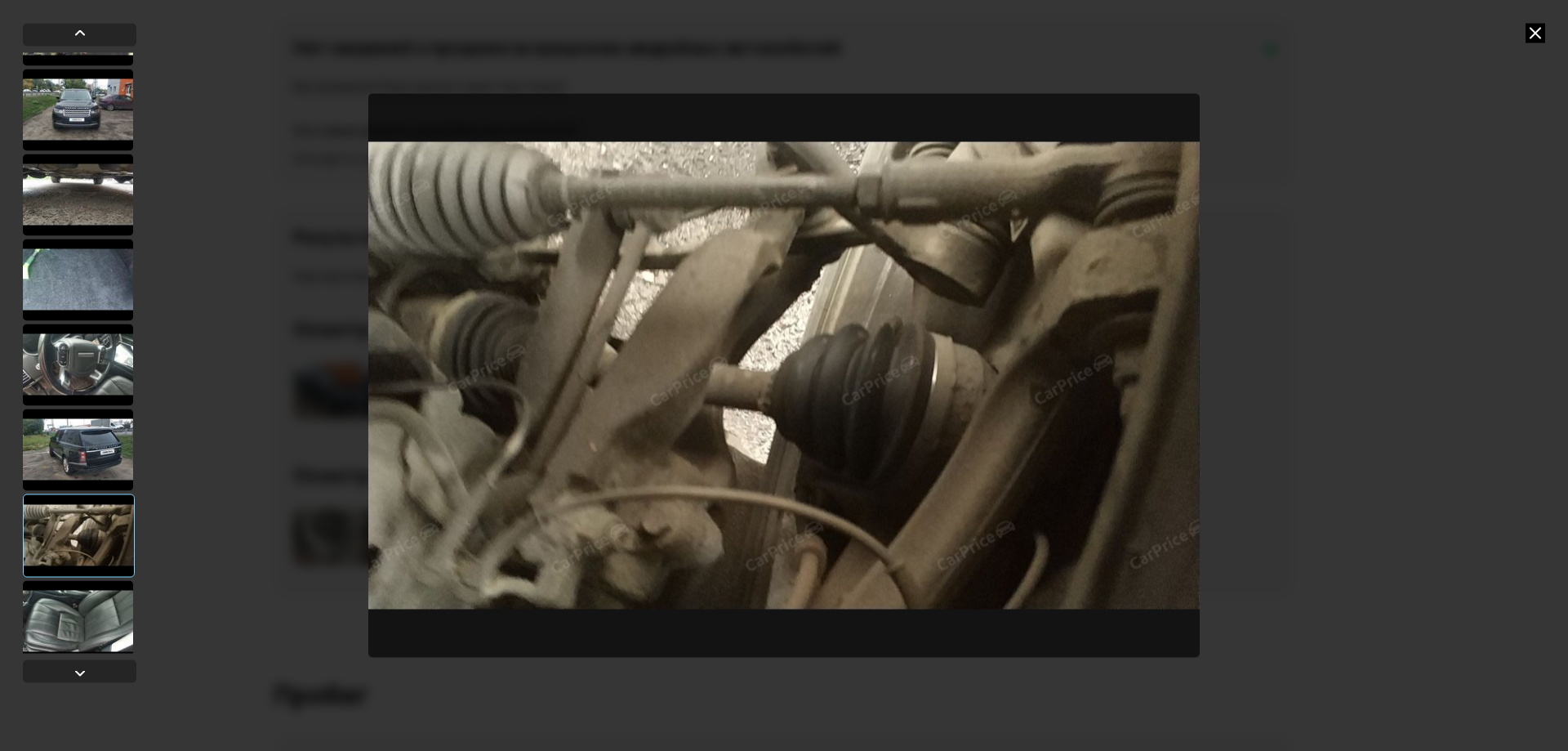
click at [80, 610] on div at bounding box center [78, 620] width 110 height 81
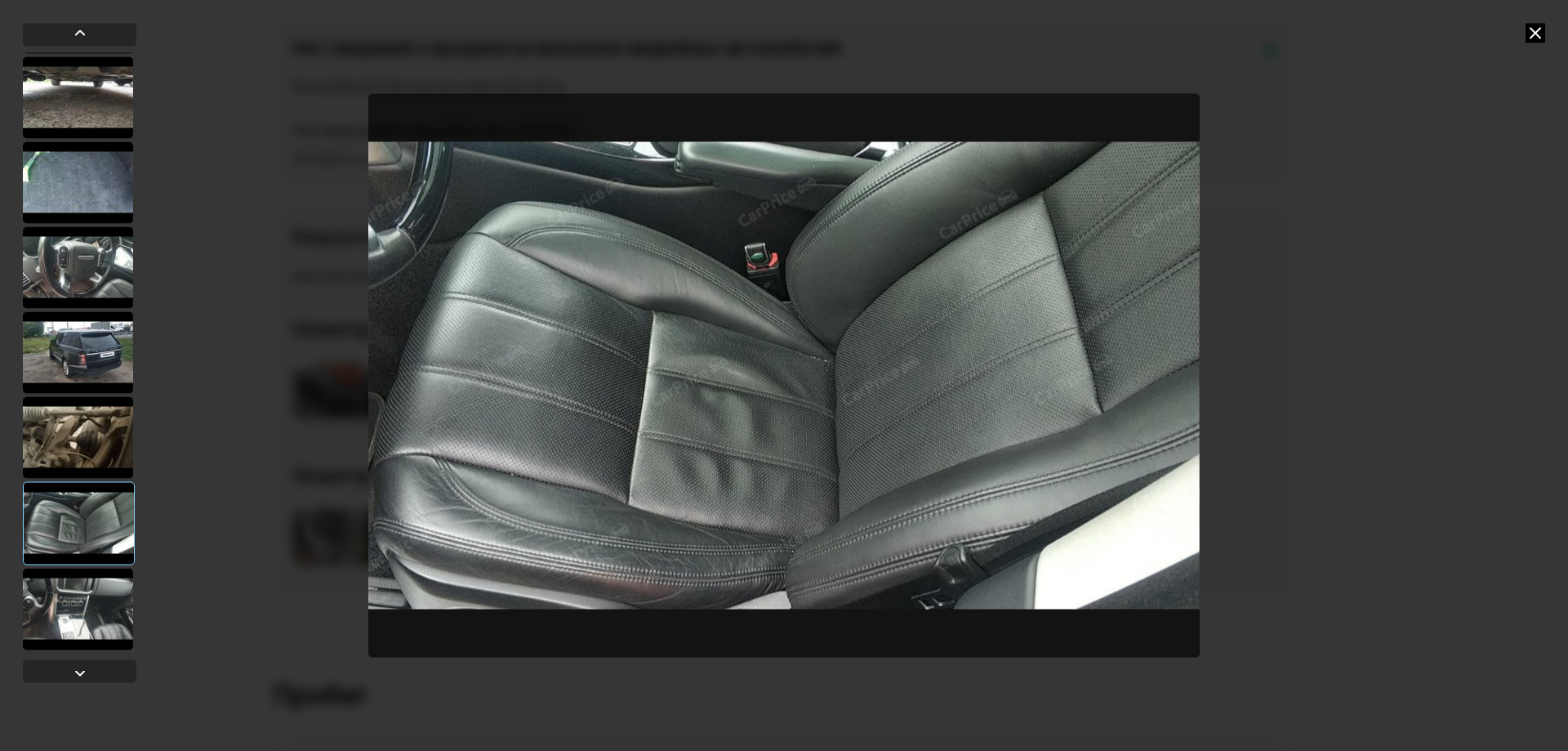
scroll to position [654, 0]
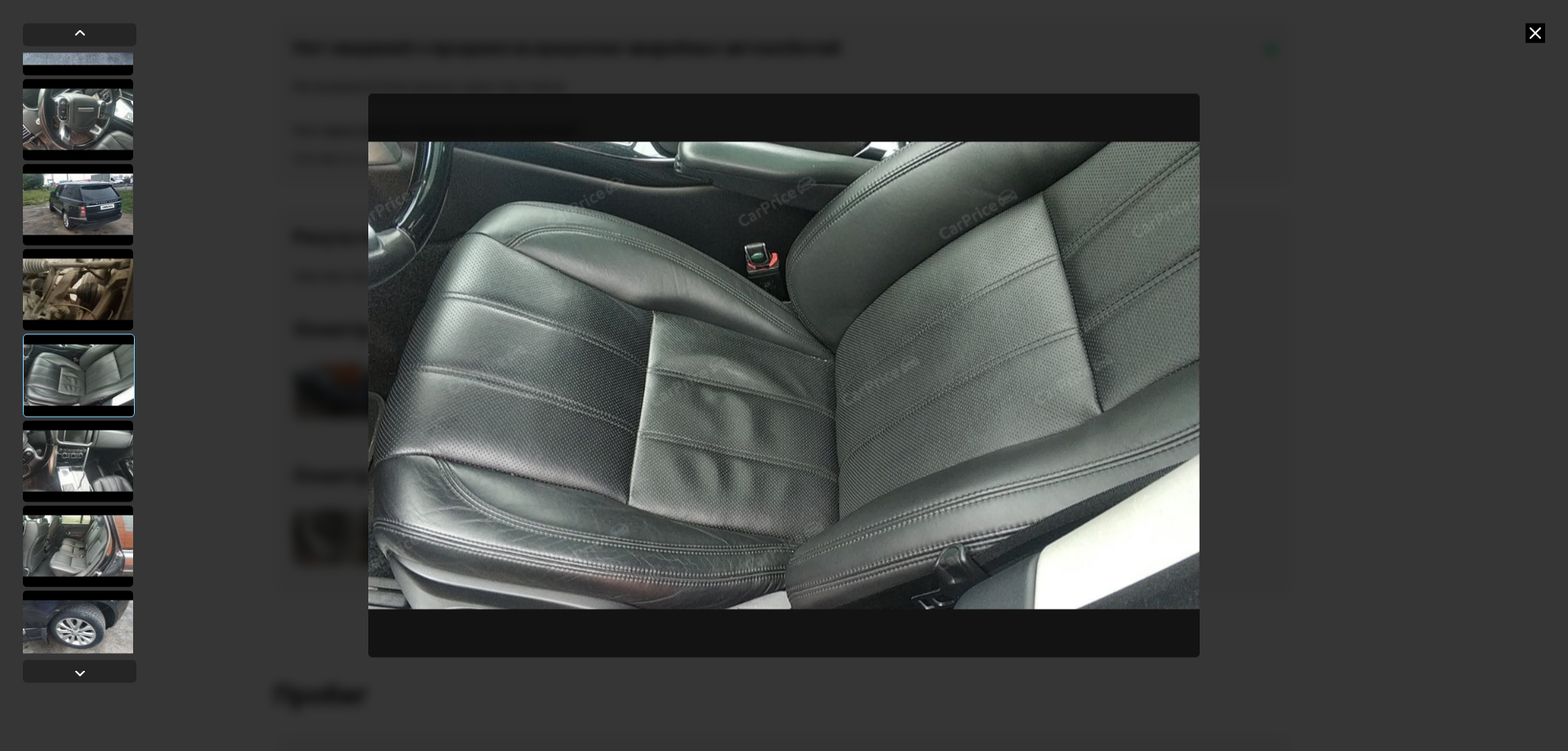
click at [87, 466] on div at bounding box center [78, 460] width 110 height 81
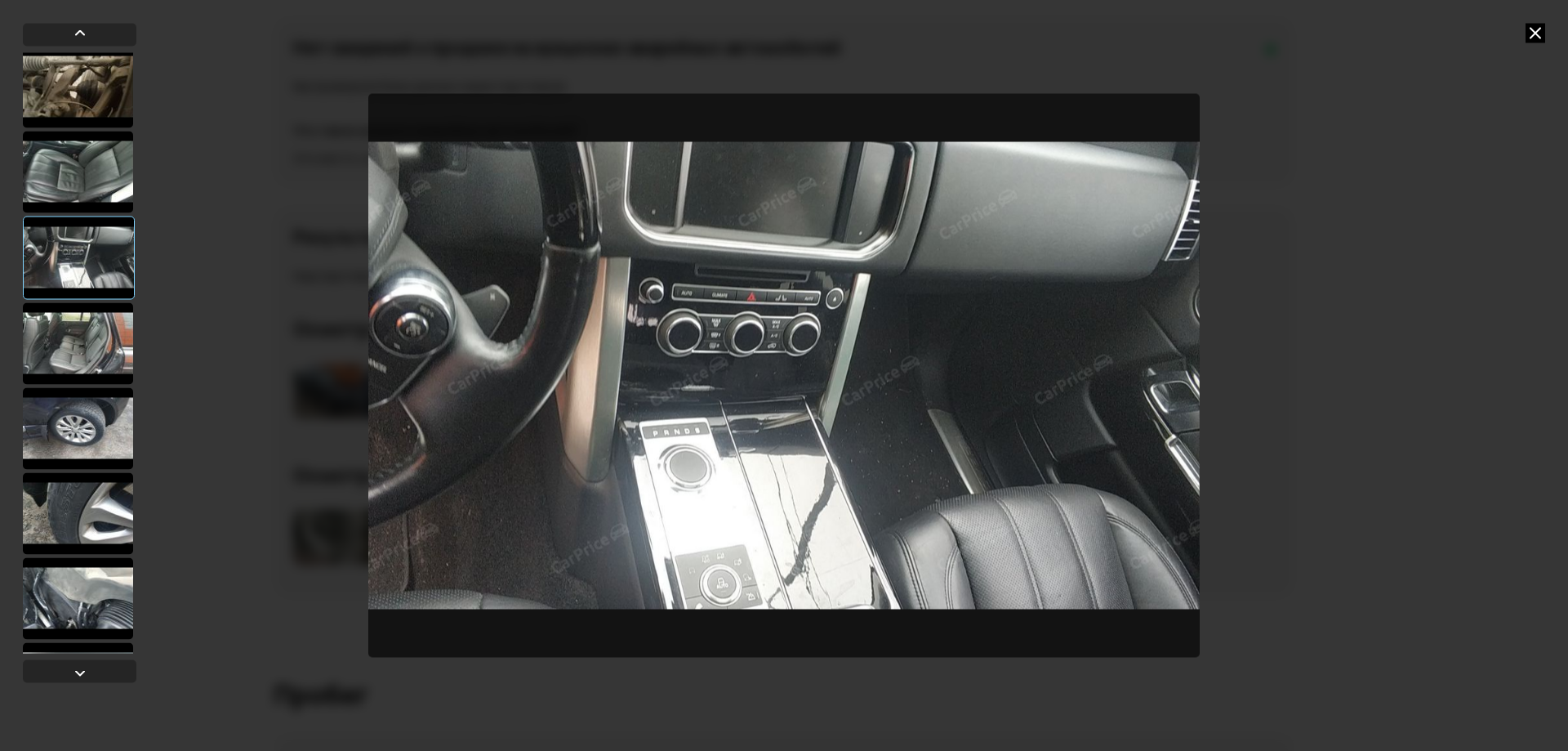
scroll to position [899, 0]
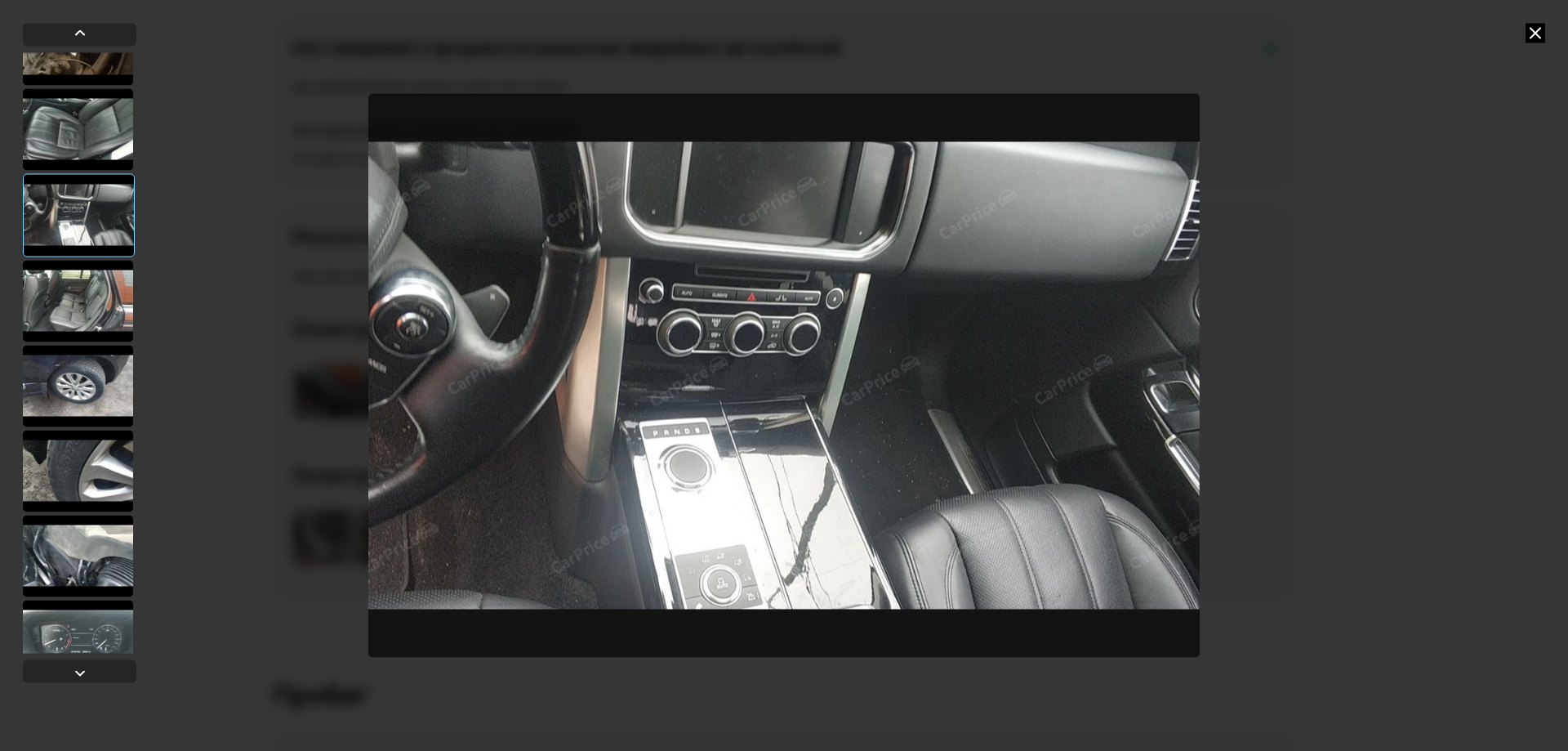
click at [79, 303] on div at bounding box center [78, 300] width 110 height 81
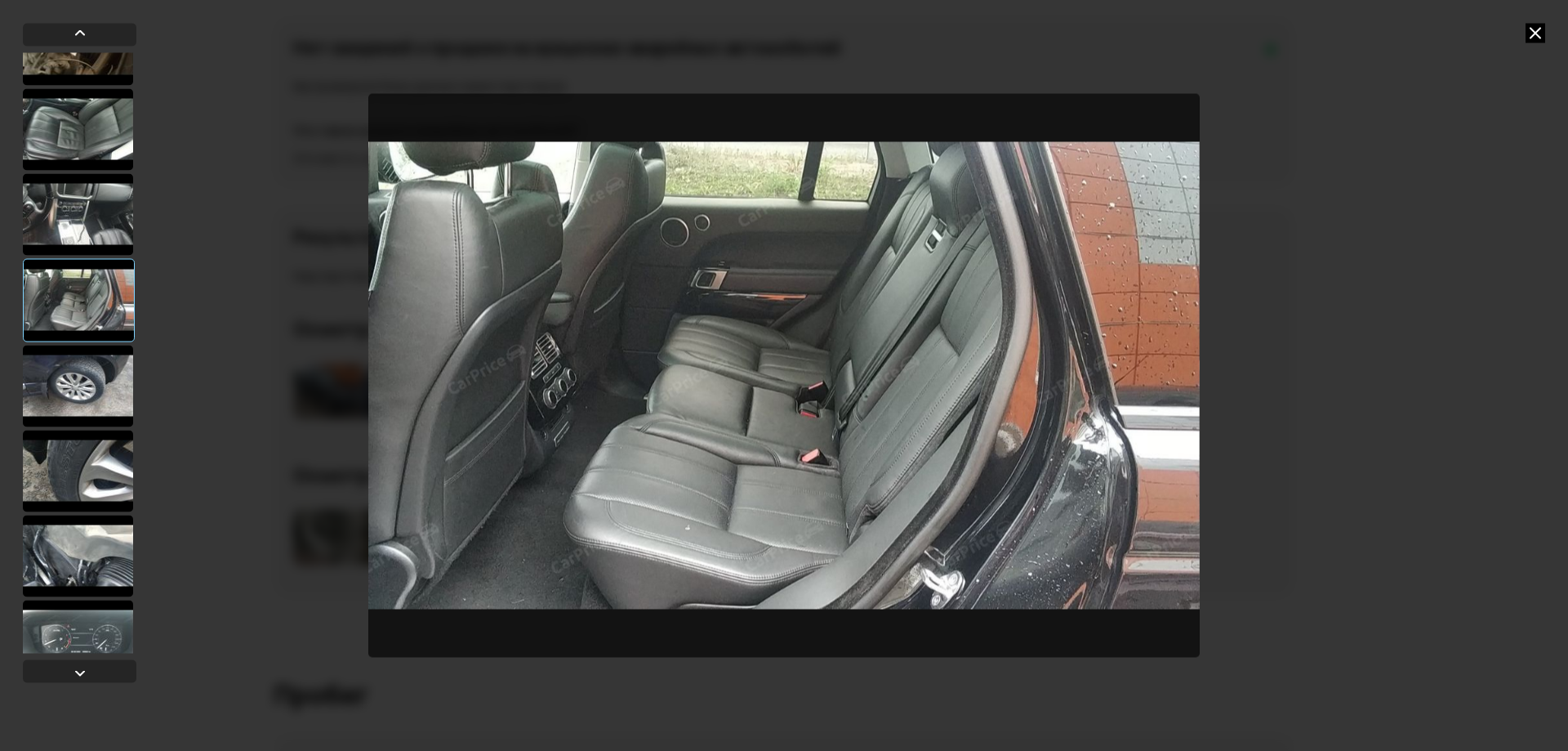
click at [83, 381] on div at bounding box center [78, 385] width 110 height 81
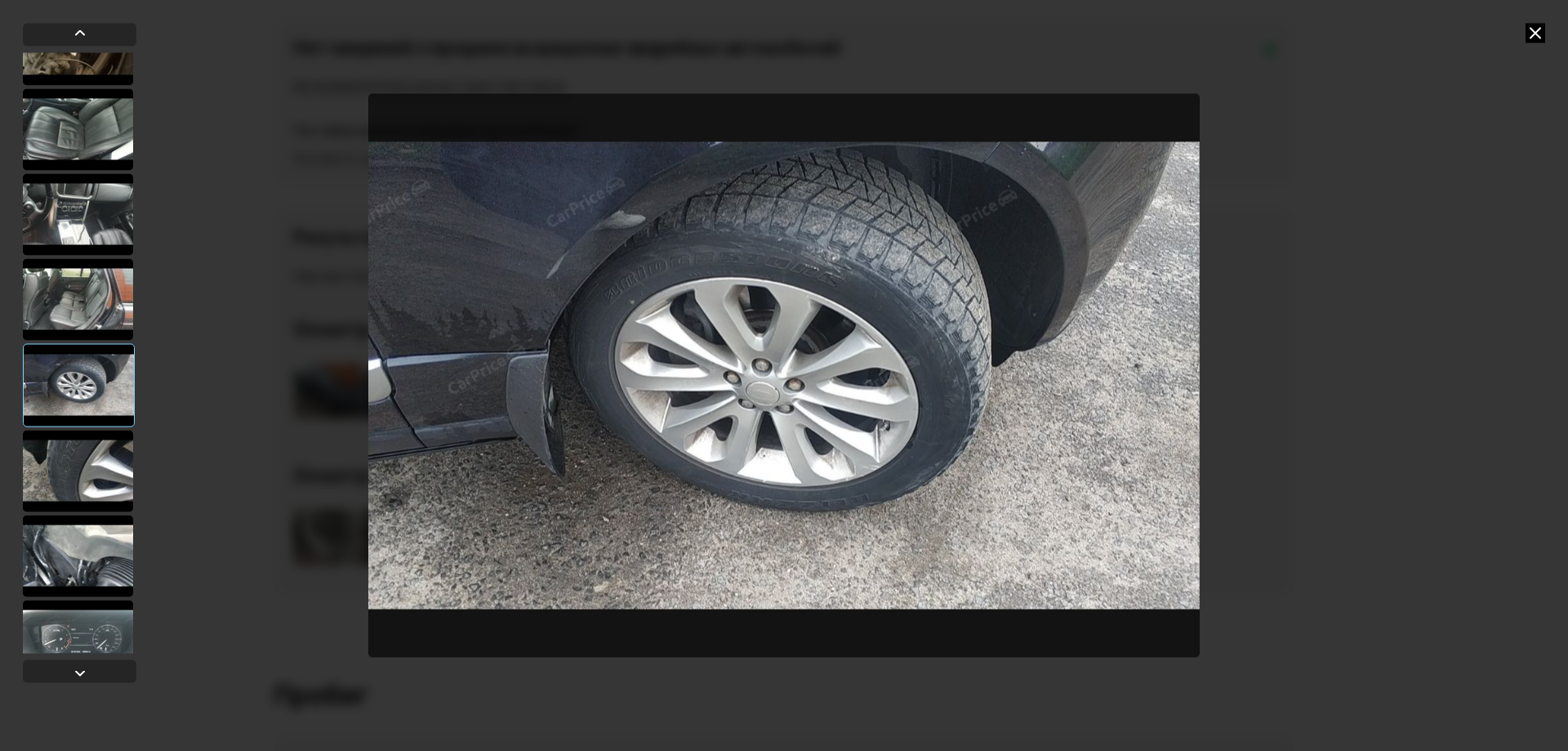
click at [87, 472] on div at bounding box center [78, 470] width 110 height 81
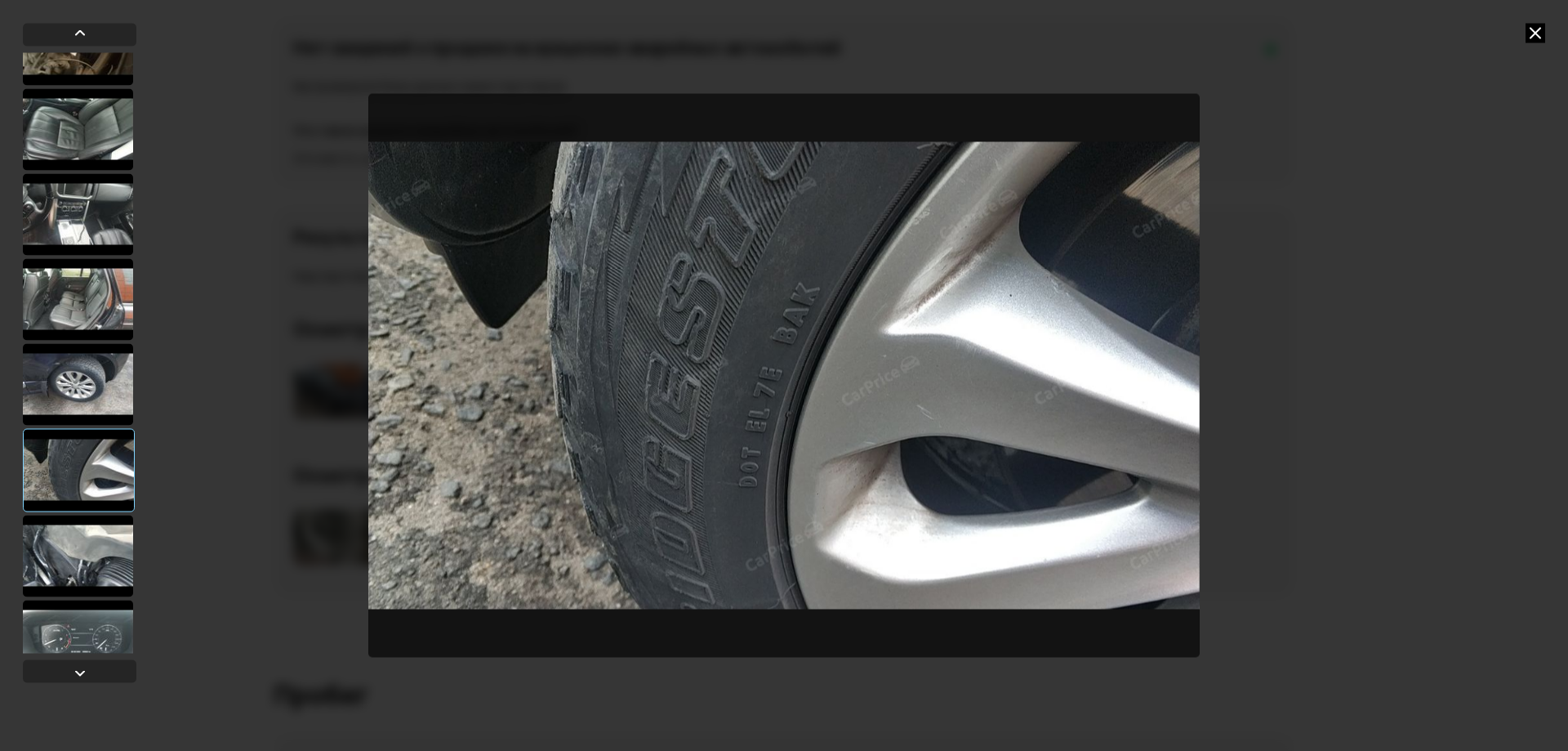
click at [100, 547] on div at bounding box center [78, 555] width 110 height 81
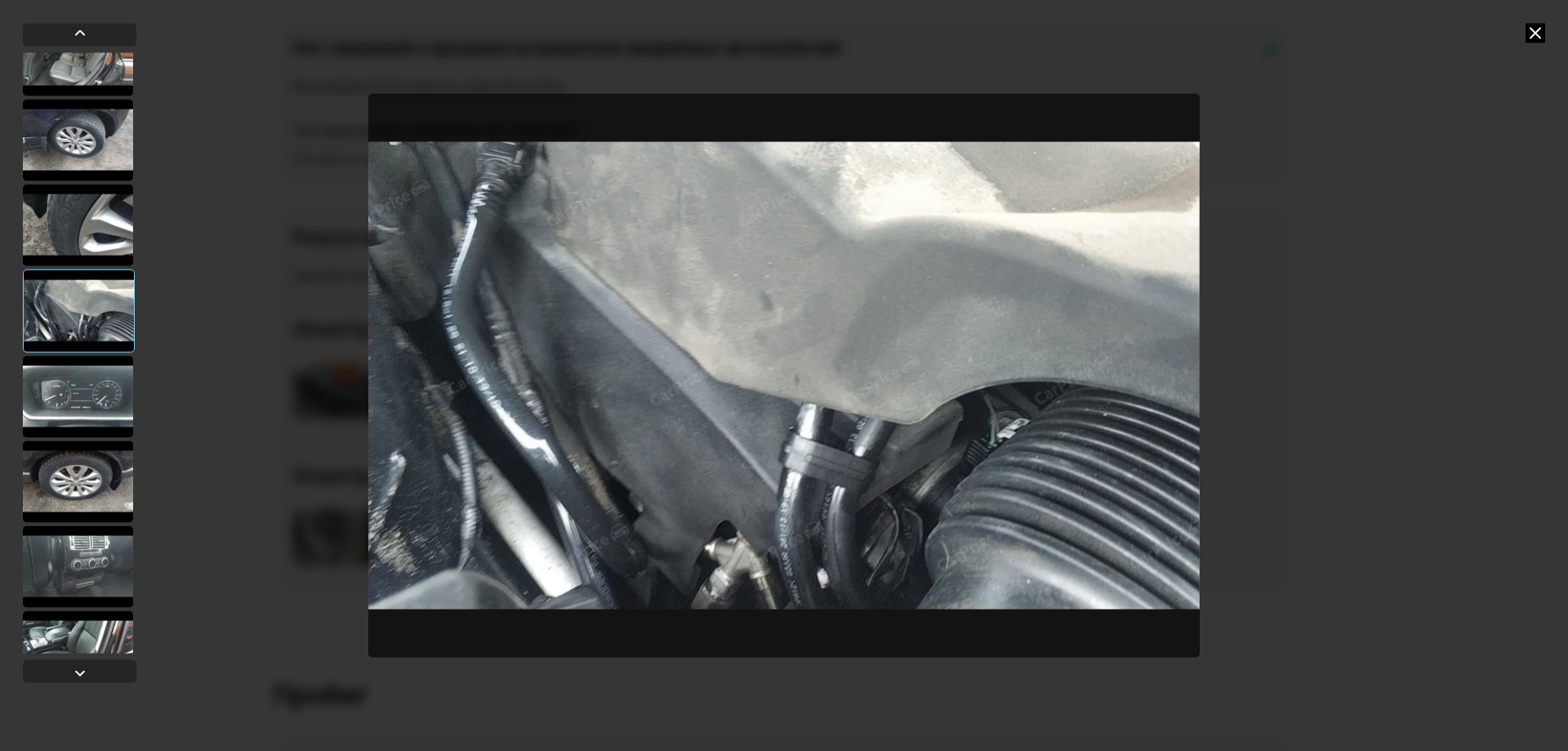
scroll to position [1144, 0]
click at [96, 411] on div at bounding box center [78, 395] width 110 height 81
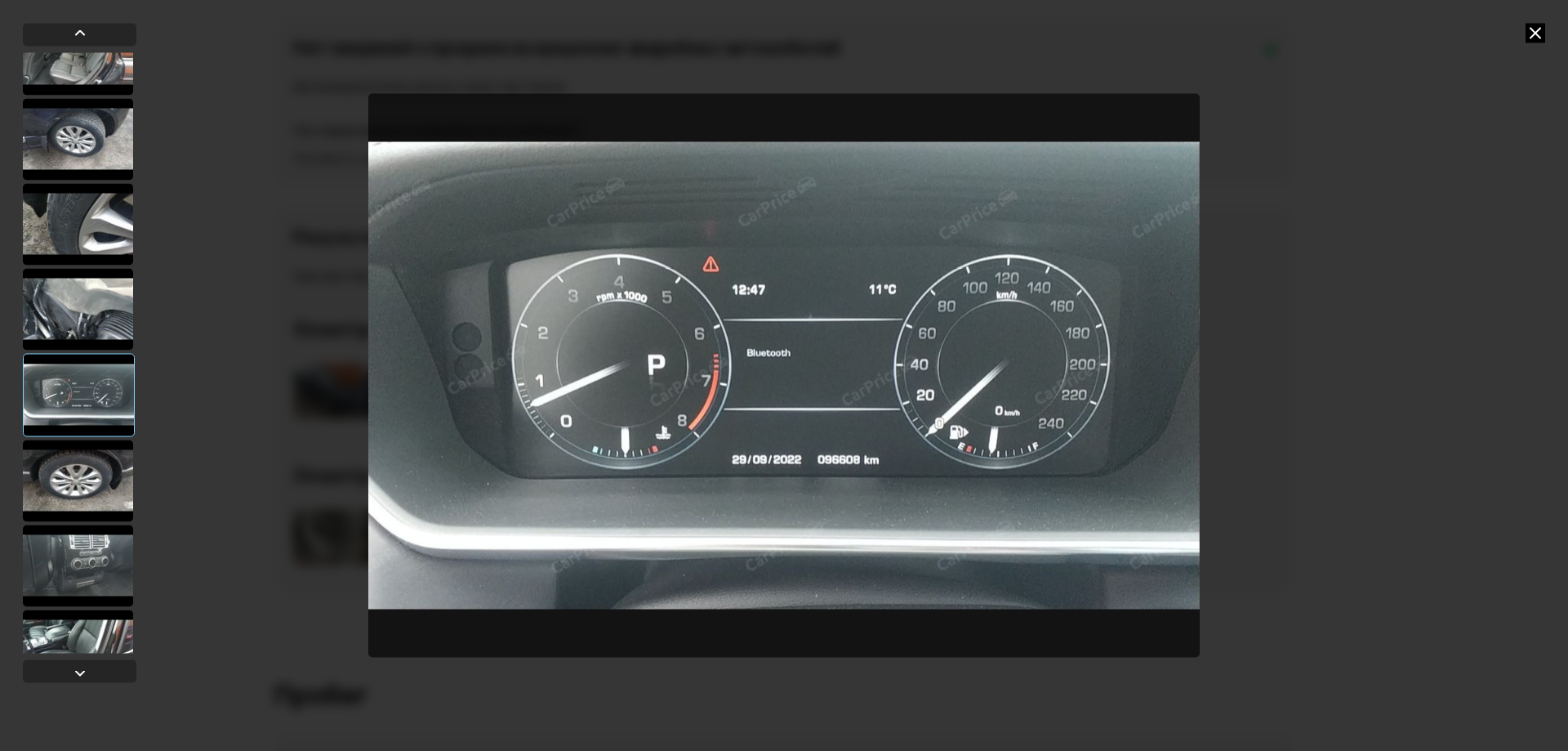
click at [94, 466] on div at bounding box center [78, 480] width 110 height 81
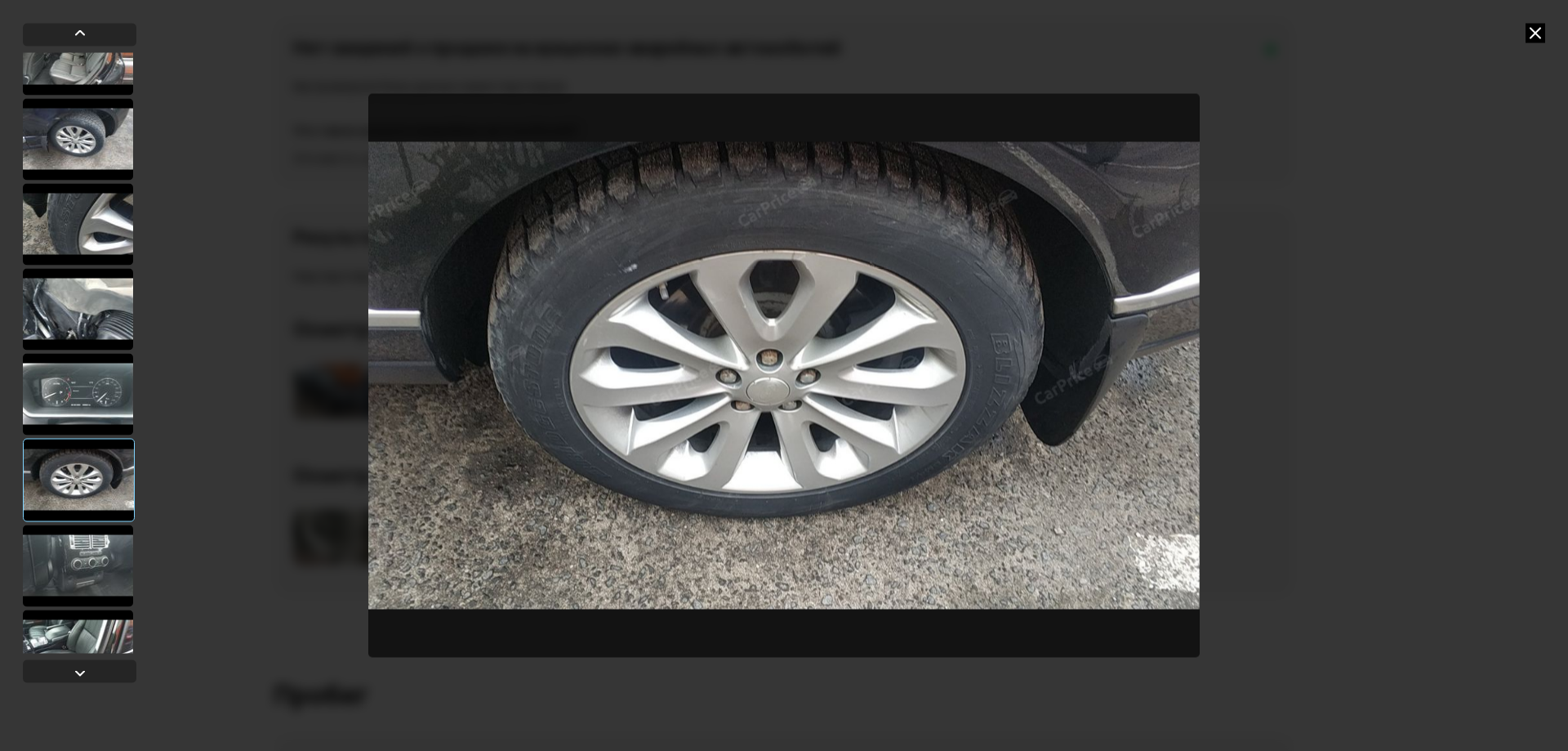
click at [91, 550] on div at bounding box center [78, 565] width 110 height 81
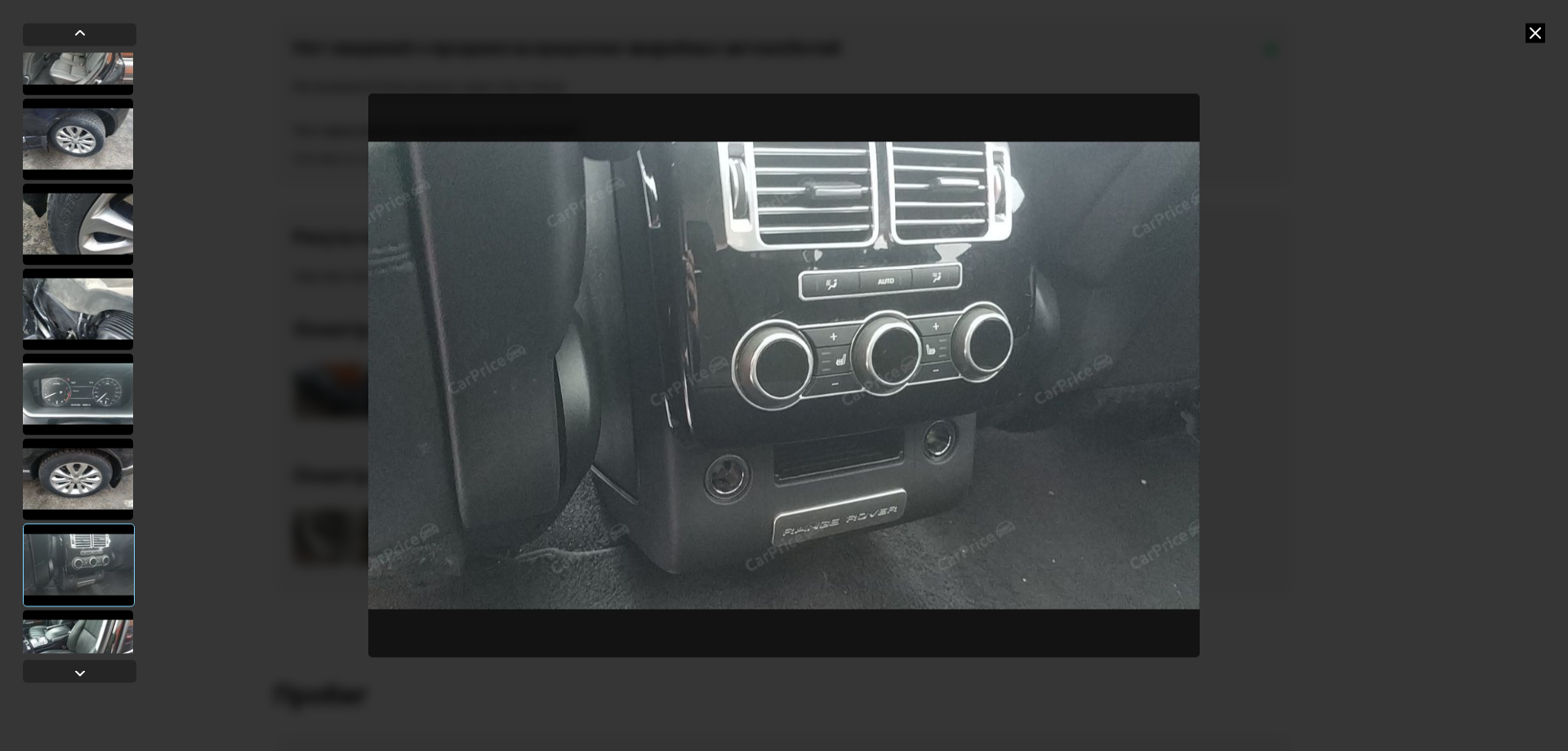
click at [85, 626] on div at bounding box center [78, 650] width 110 height 81
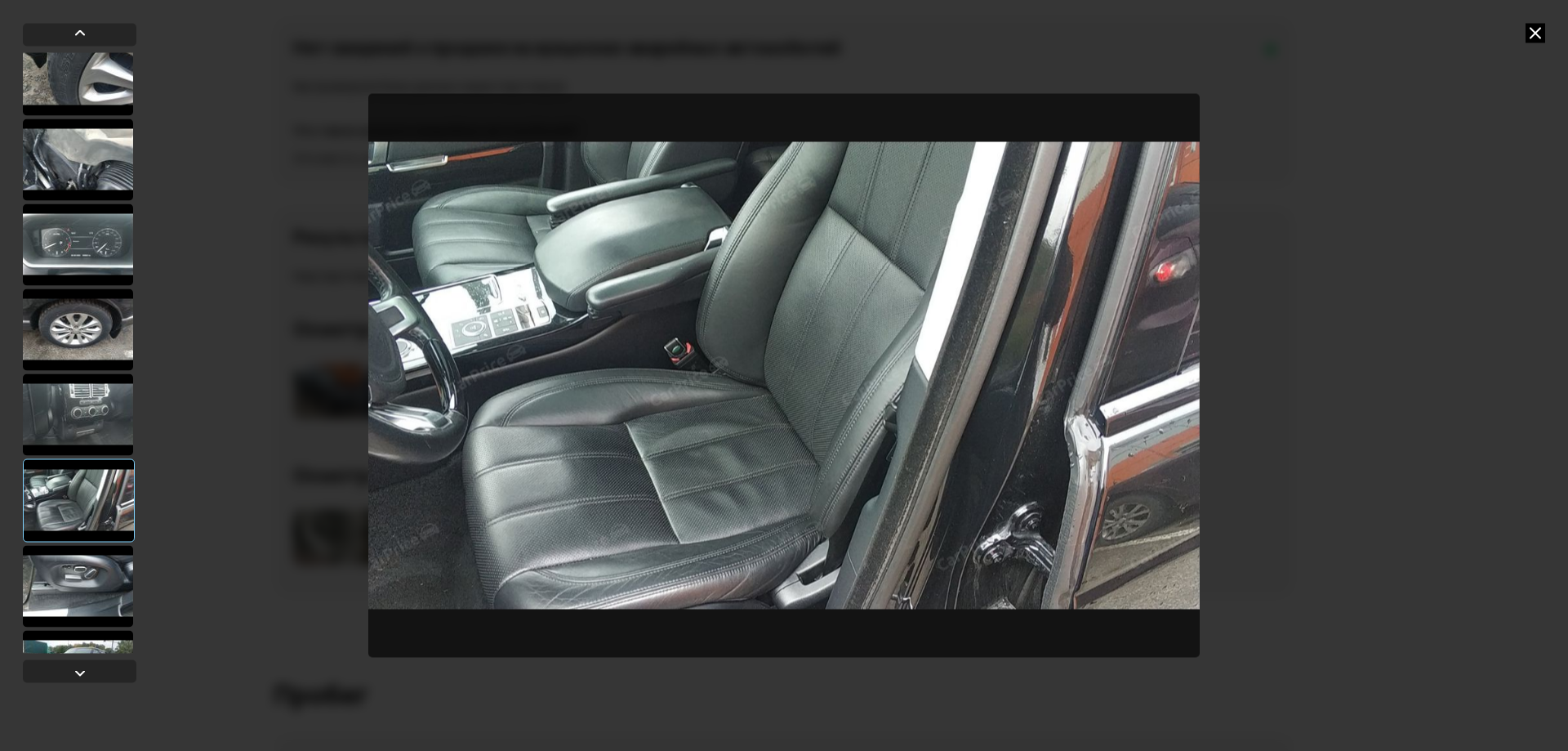
scroll to position [1389, 0]
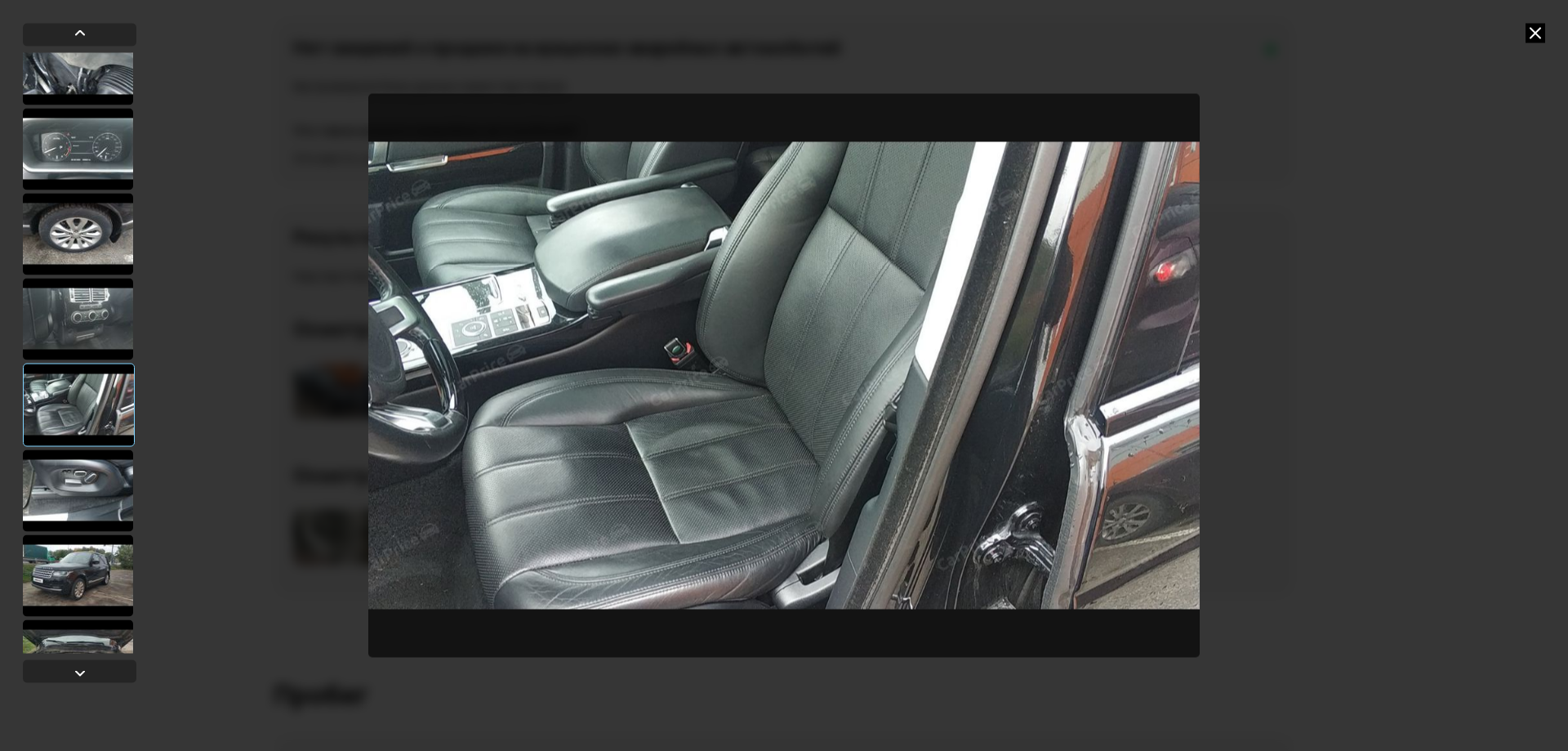
click at [90, 485] on div at bounding box center [78, 490] width 110 height 81
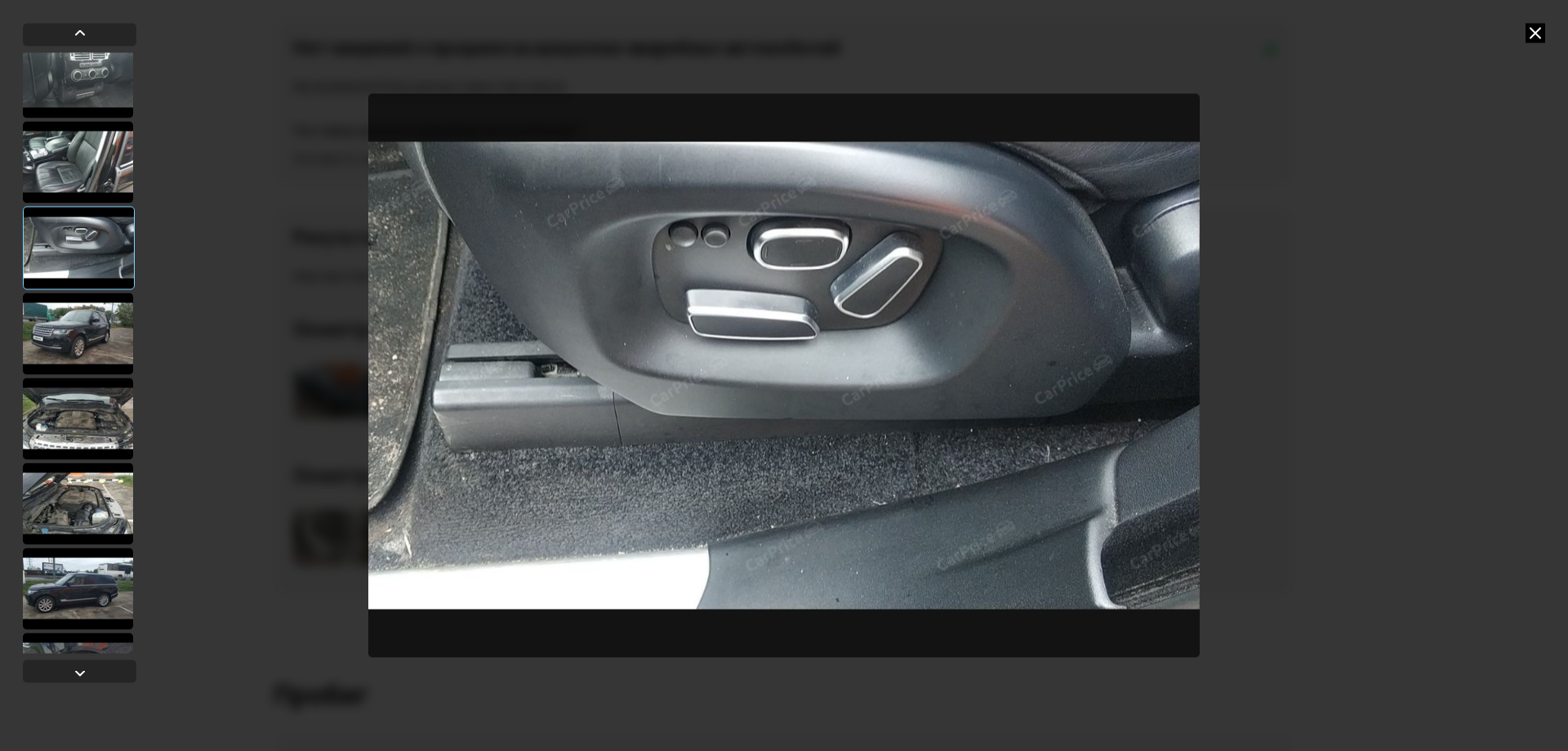
scroll to position [1634, 0]
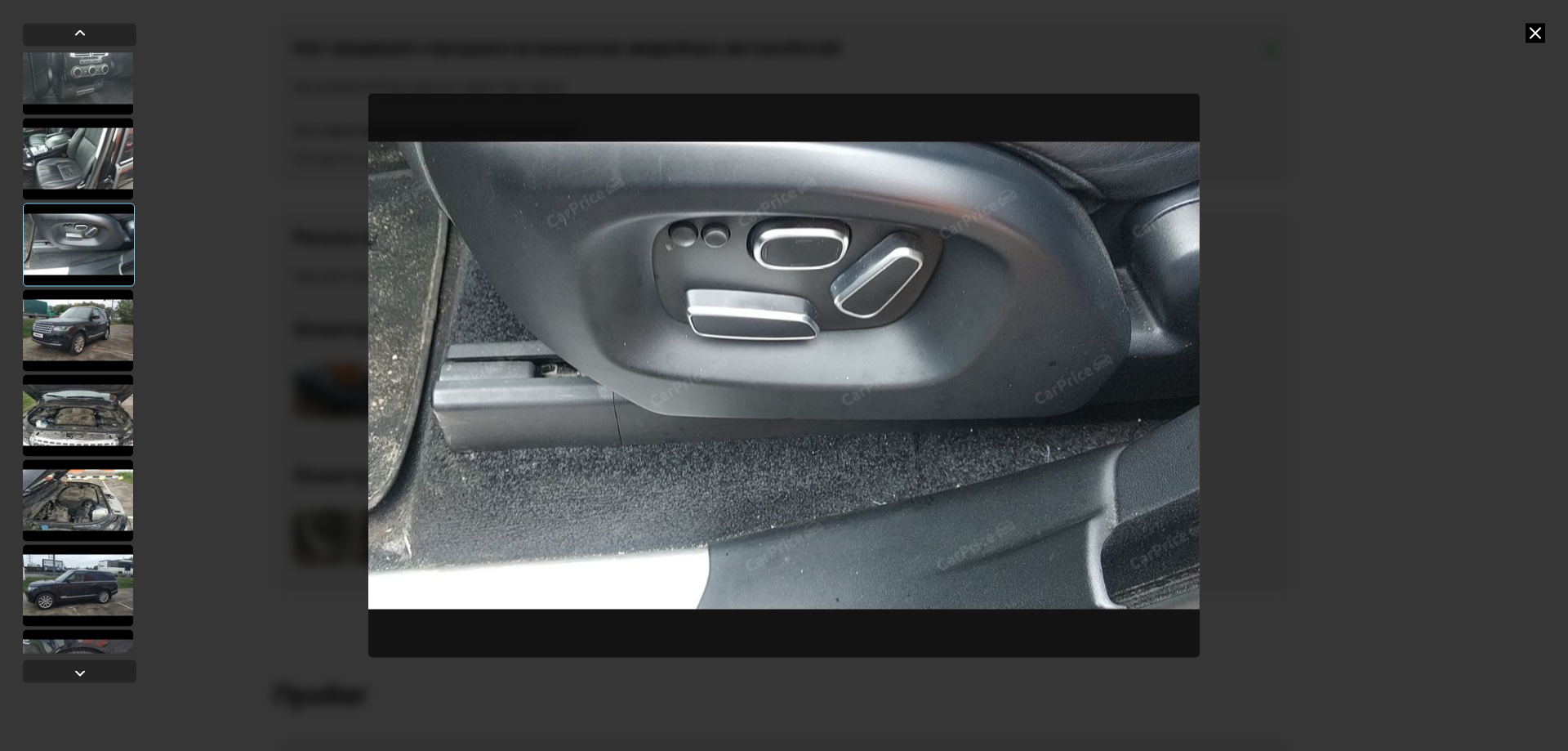
click at [86, 343] on div at bounding box center [78, 329] width 110 height 81
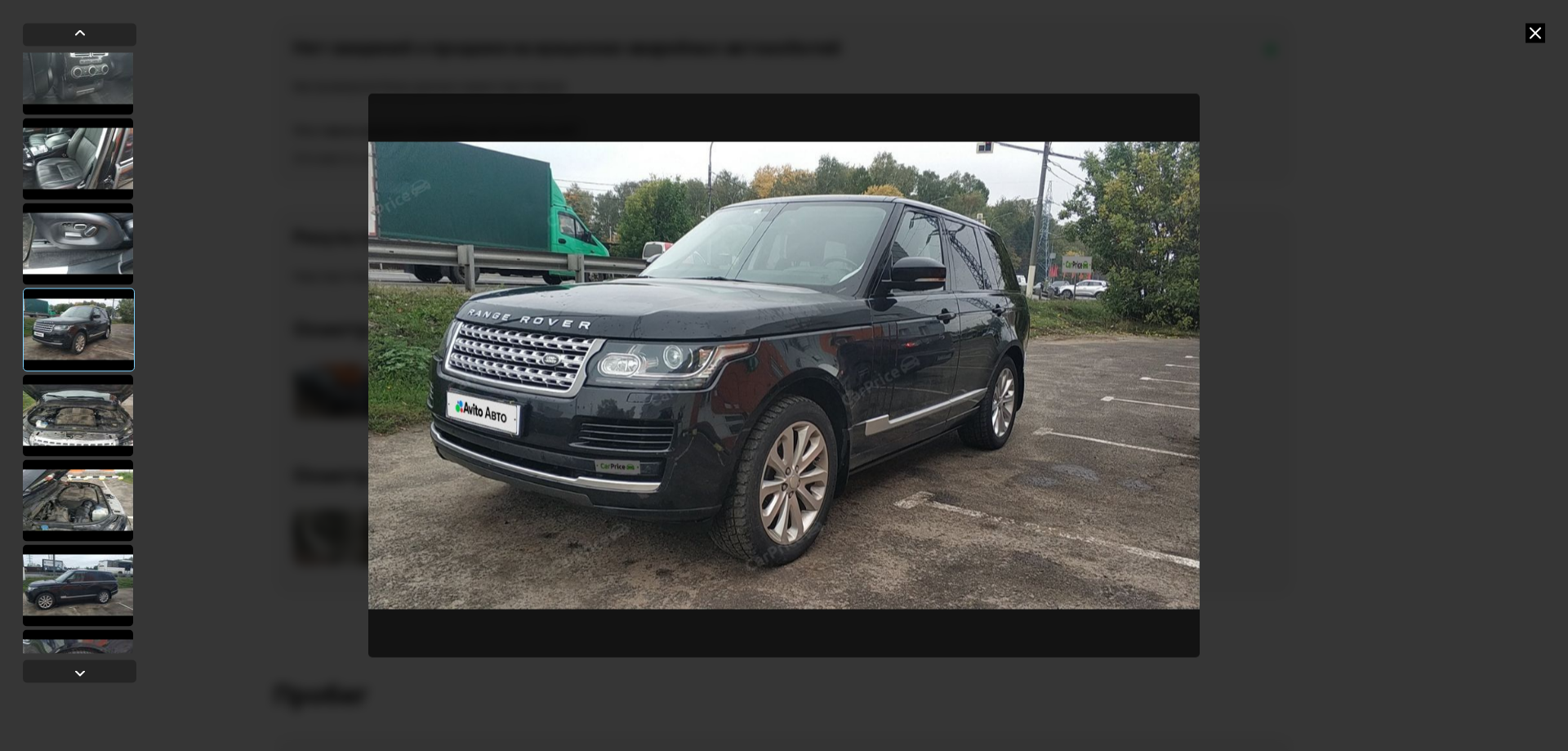
click at [88, 397] on div at bounding box center [78, 414] width 110 height 81
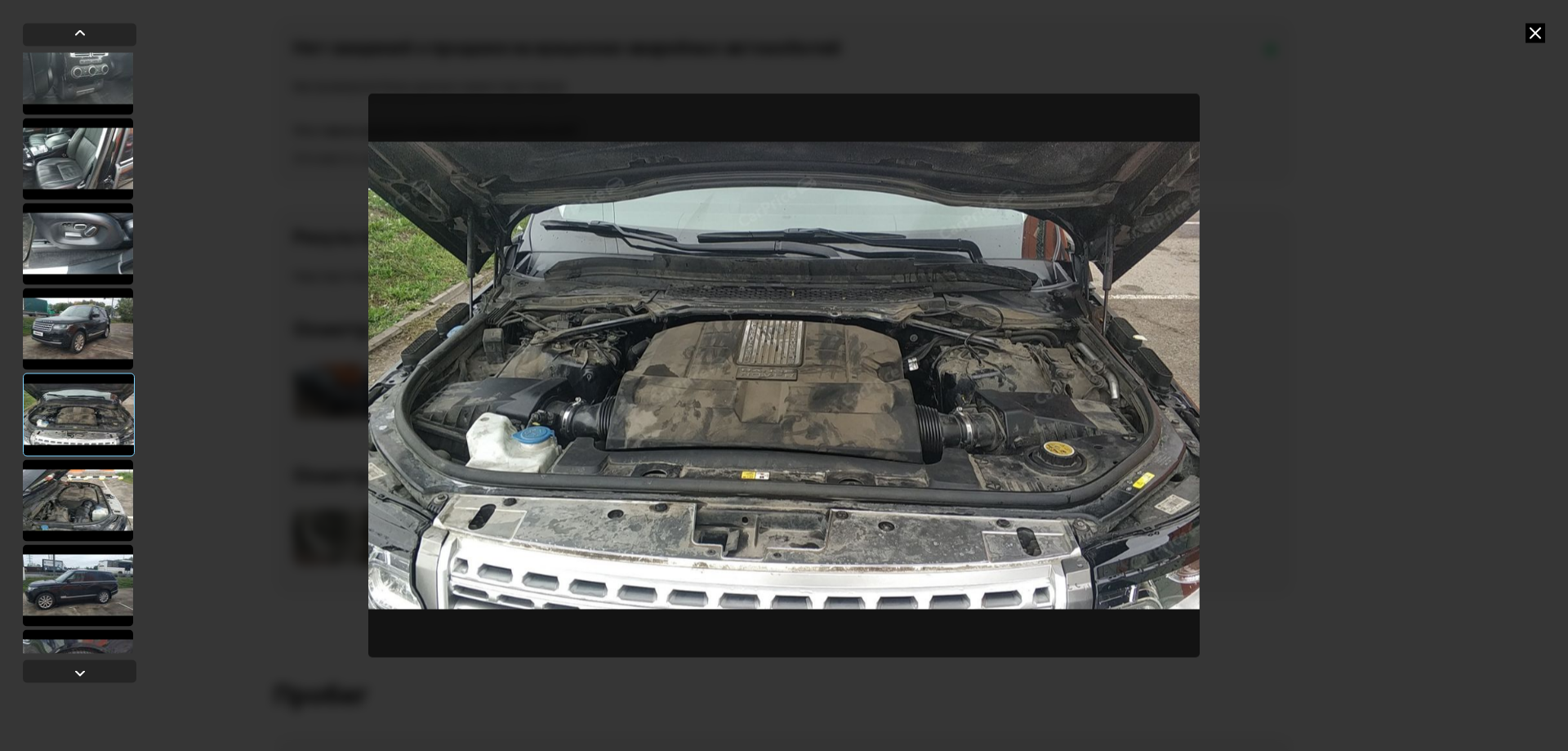
click at [85, 505] on div at bounding box center [78, 499] width 110 height 81
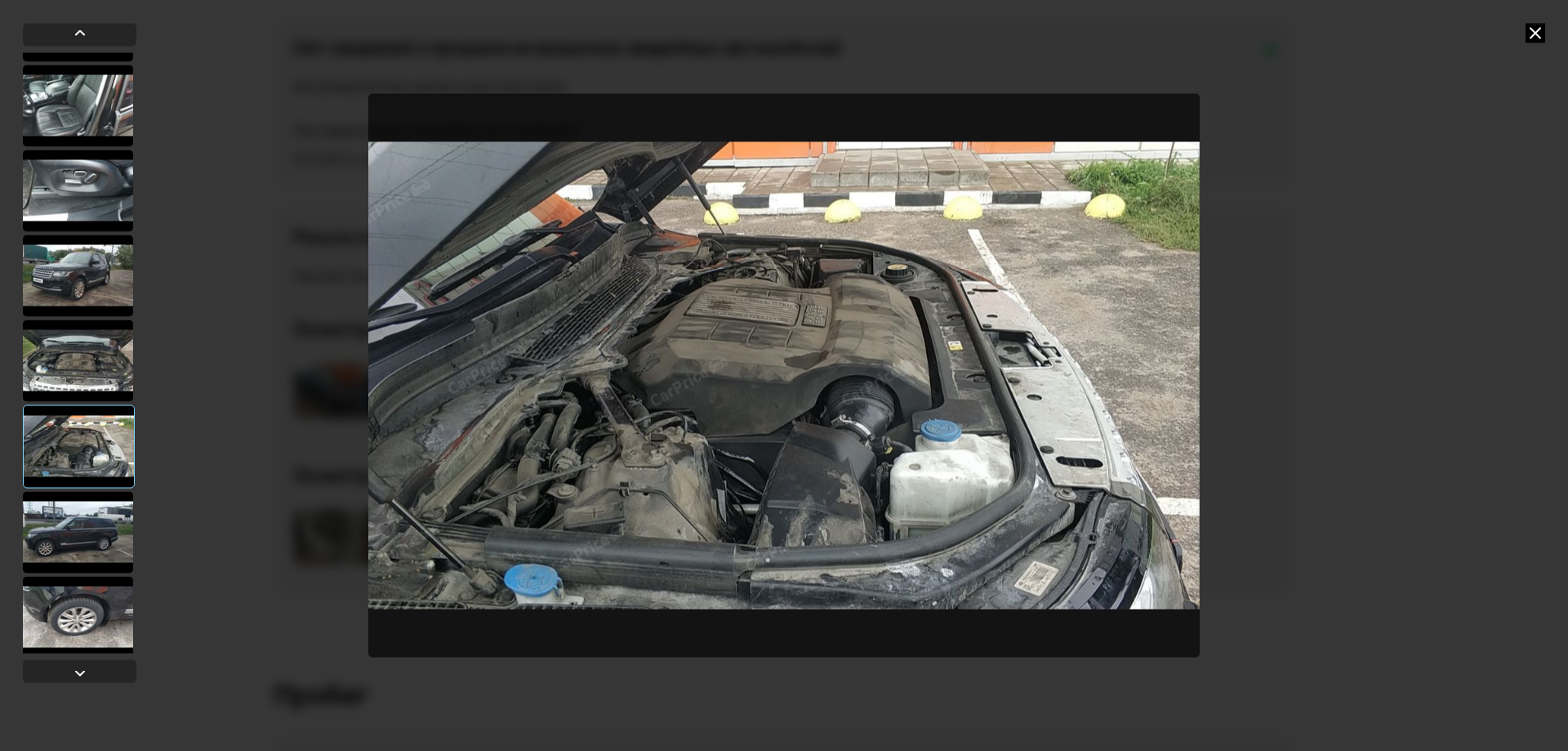
scroll to position [1716, 0]
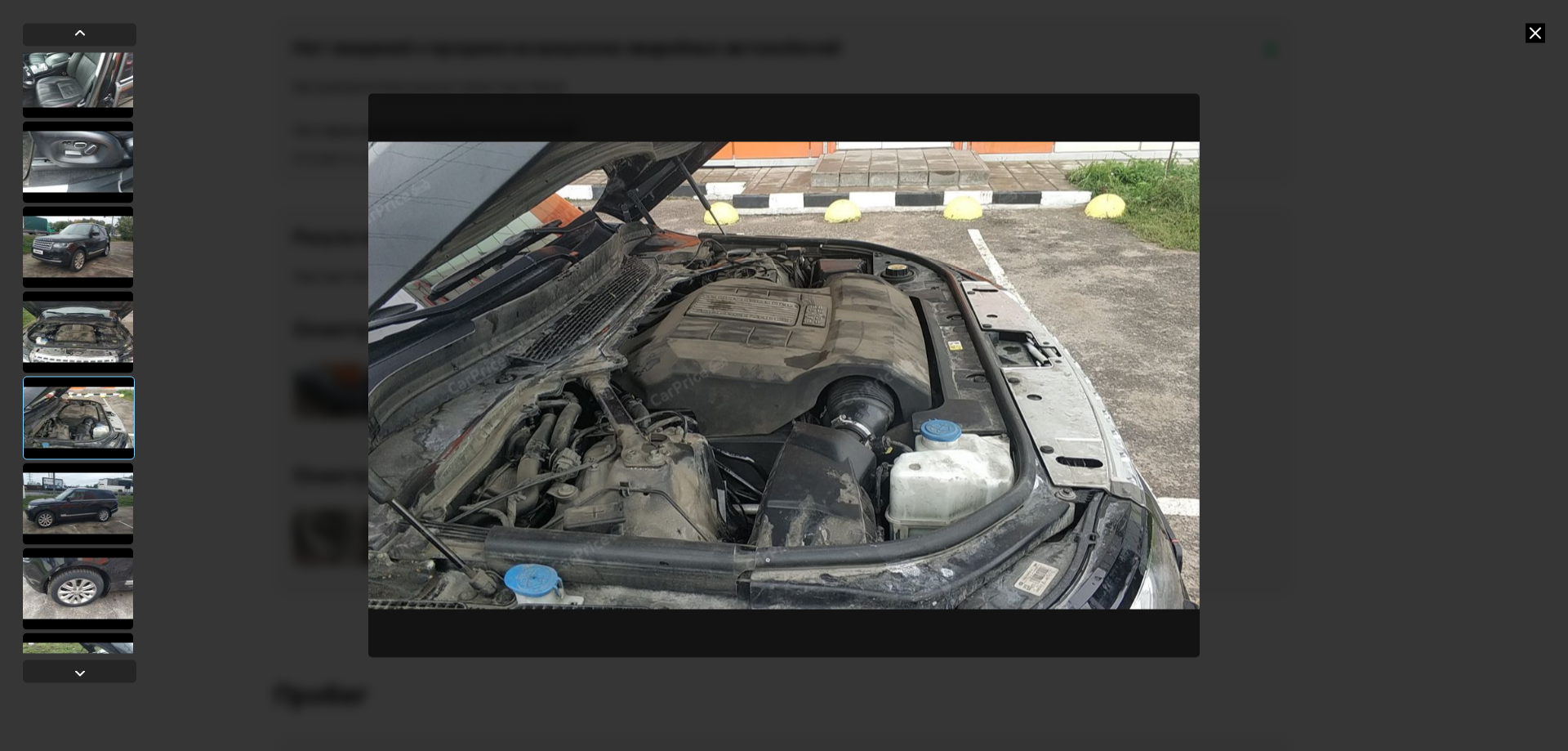
click at [87, 500] on div at bounding box center [78, 502] width 110 height 81
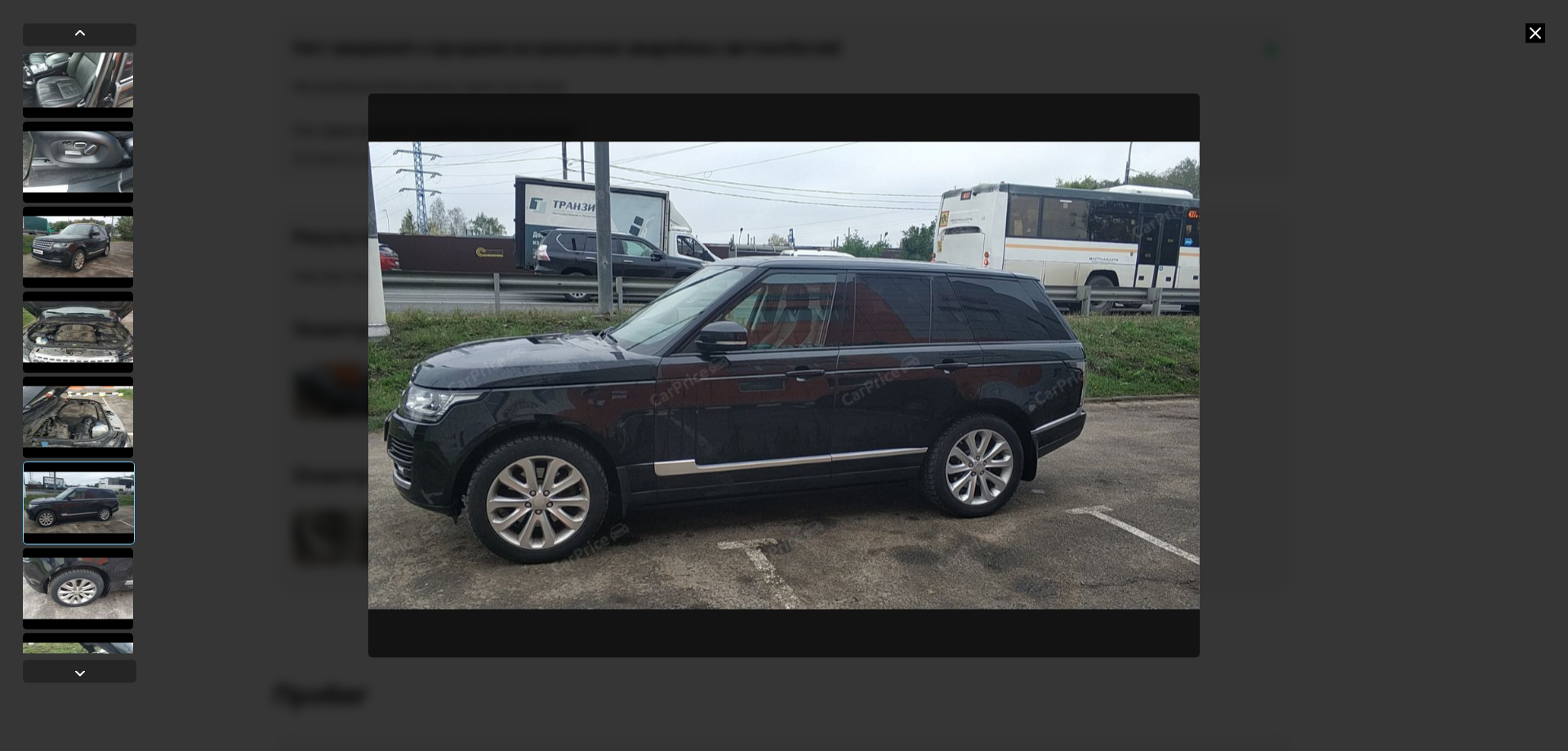
click at [82, 568] on div at bounding box center [78, 587] width 110 height 81
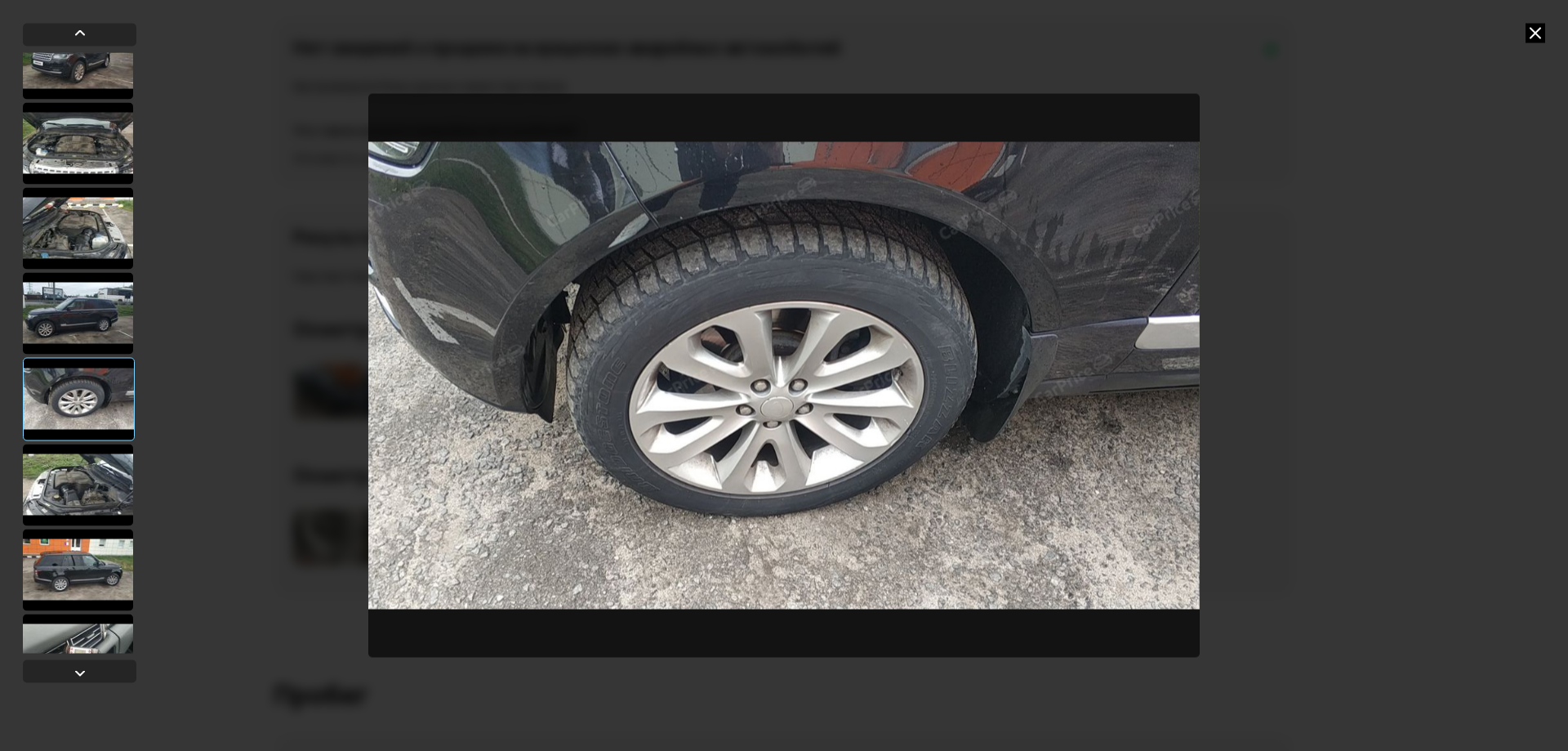
scroll to position [1961, 0]
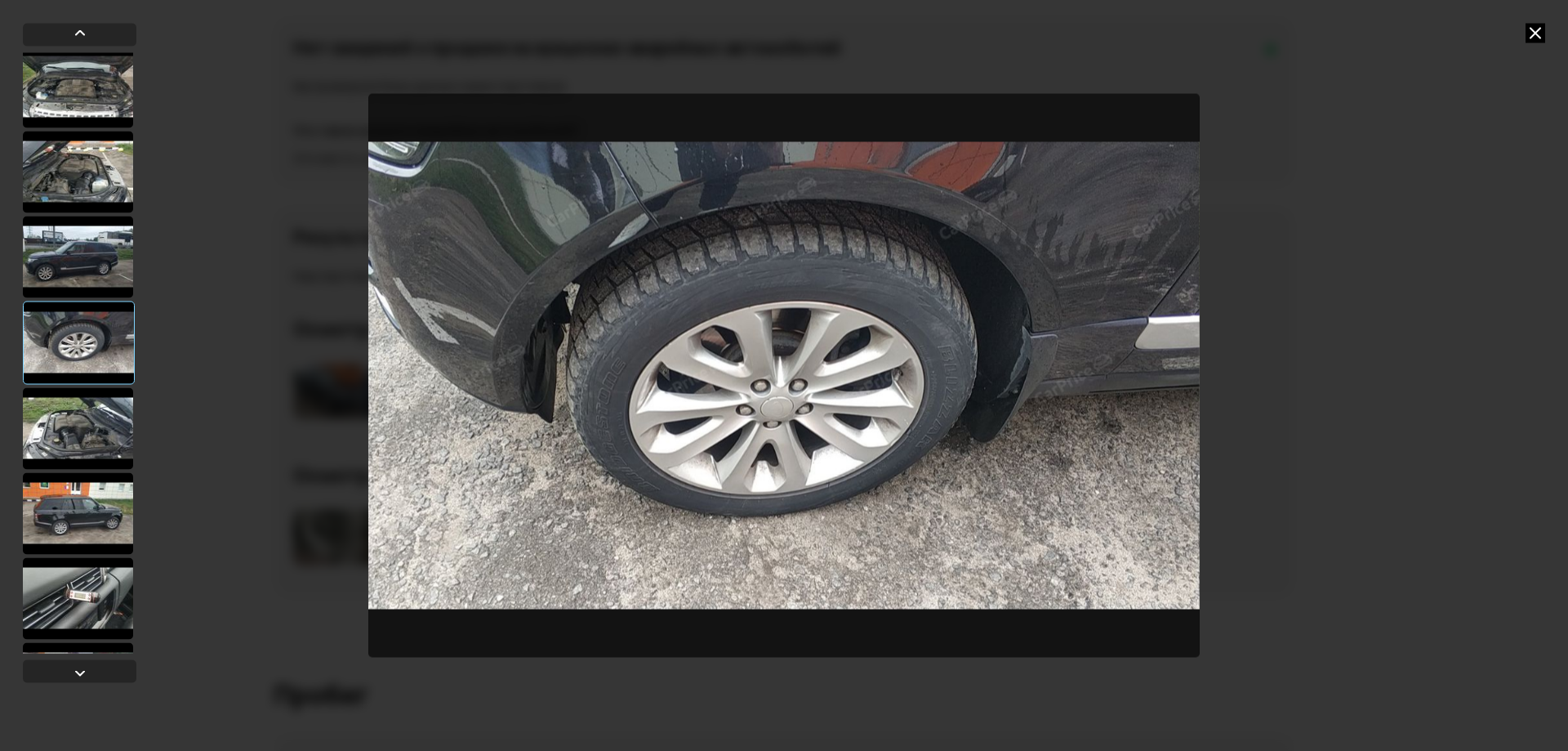
click at [82, 434] on div at bounding box center [78, 427] width 110 height 81
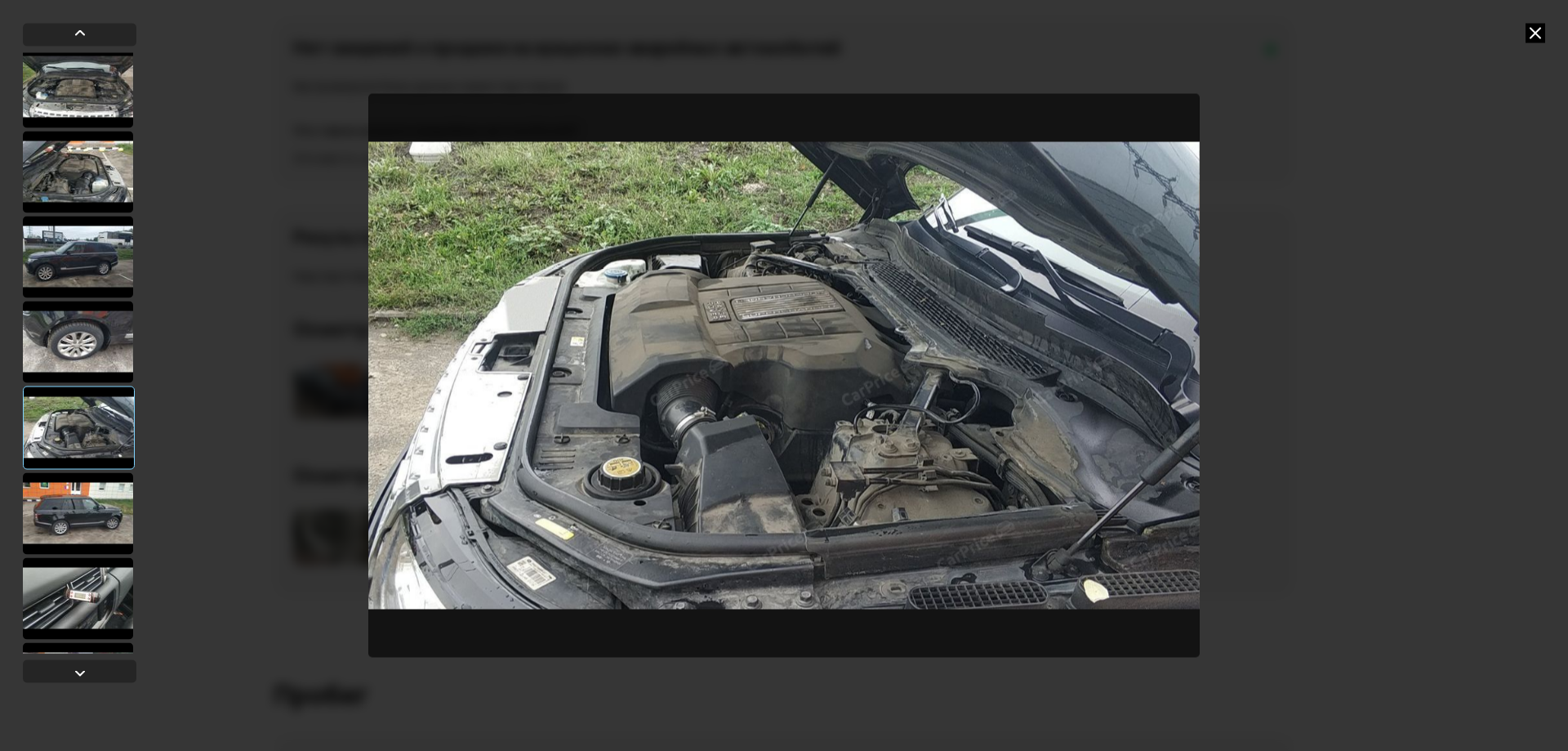
click at [79, 506] on div at bounding box center [78, 513] width 110 height 81
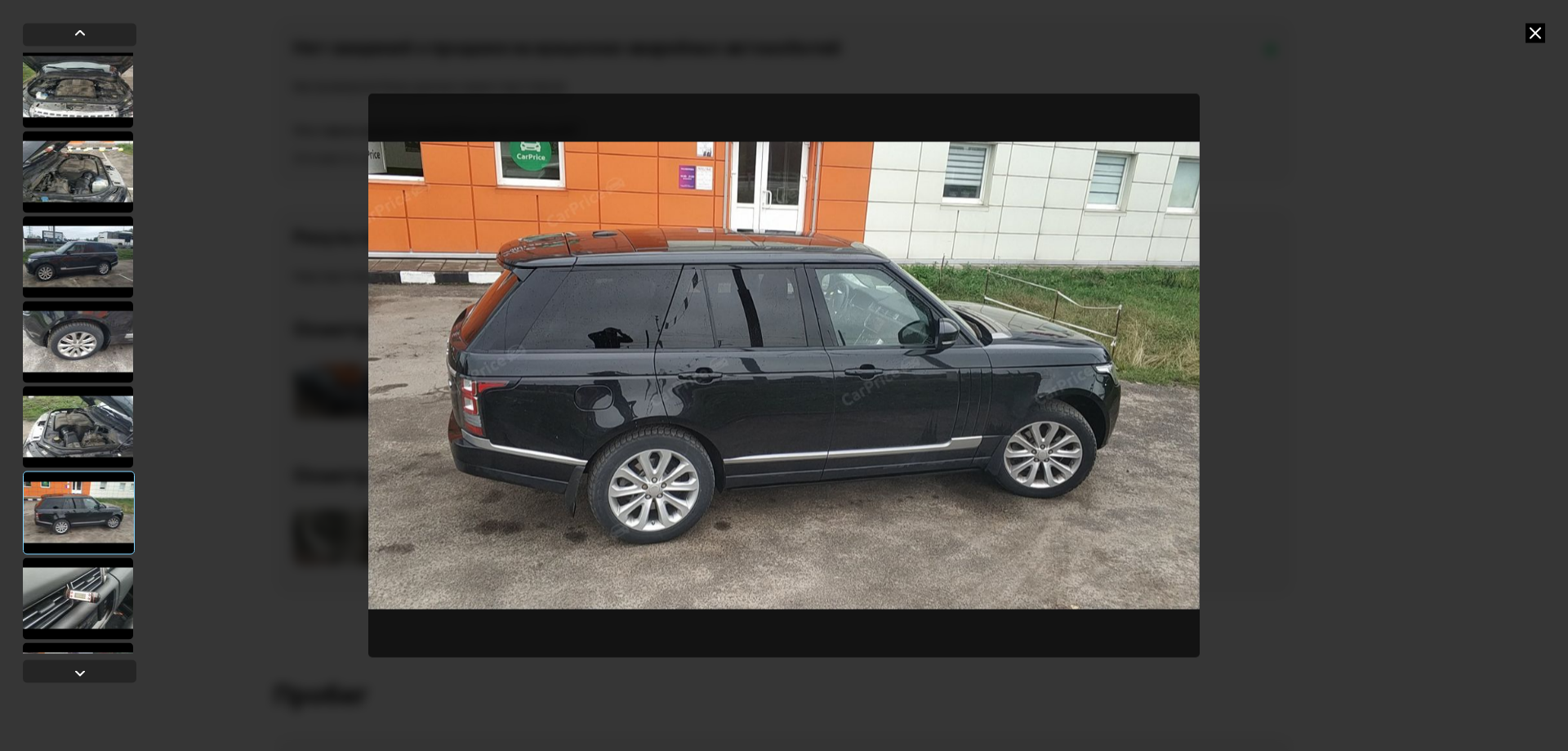
click at [83, 425] on div at bounding box center [78, 426] width 110 height 81
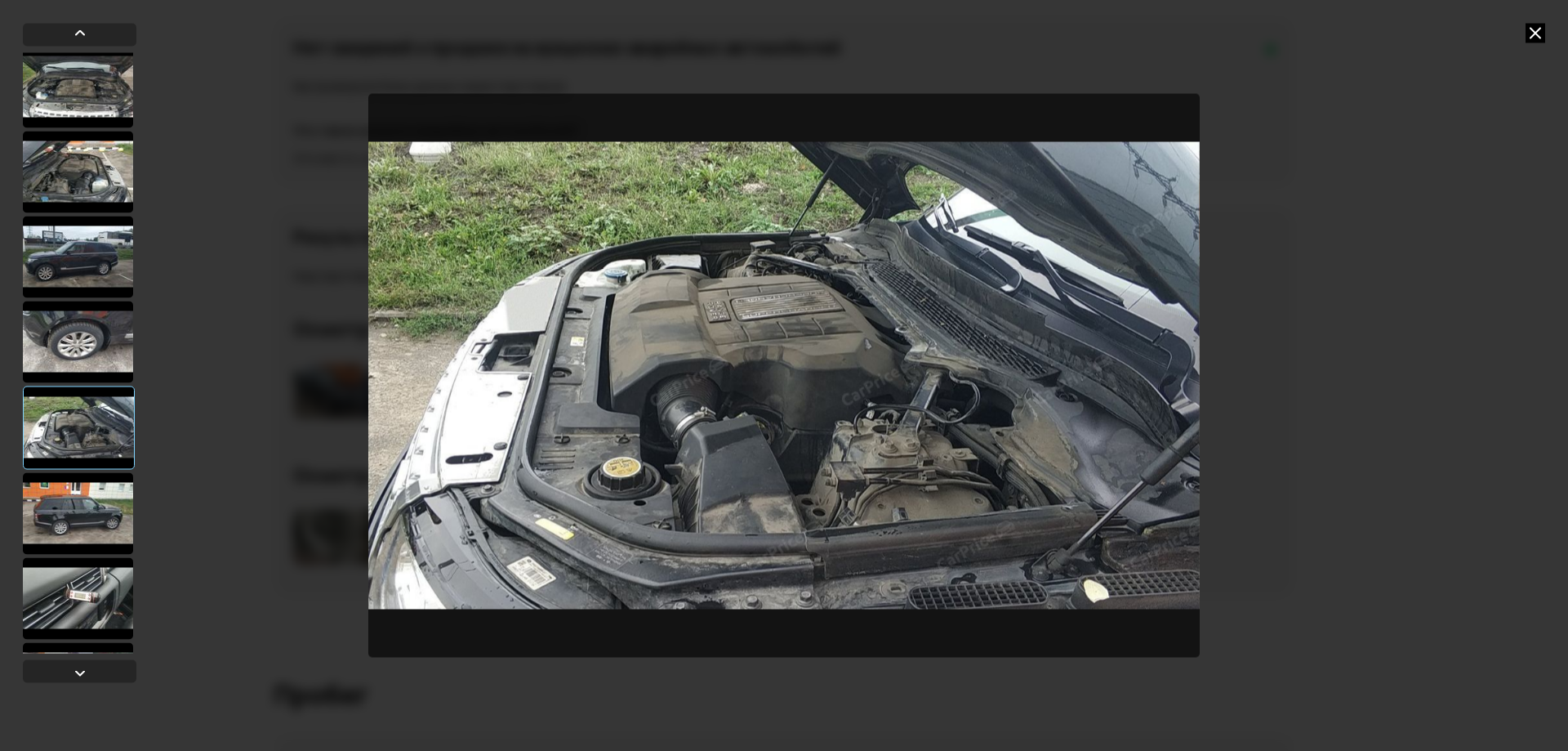
click at [92, 526] on div at bounding box center [78, 513] width 110 height 81
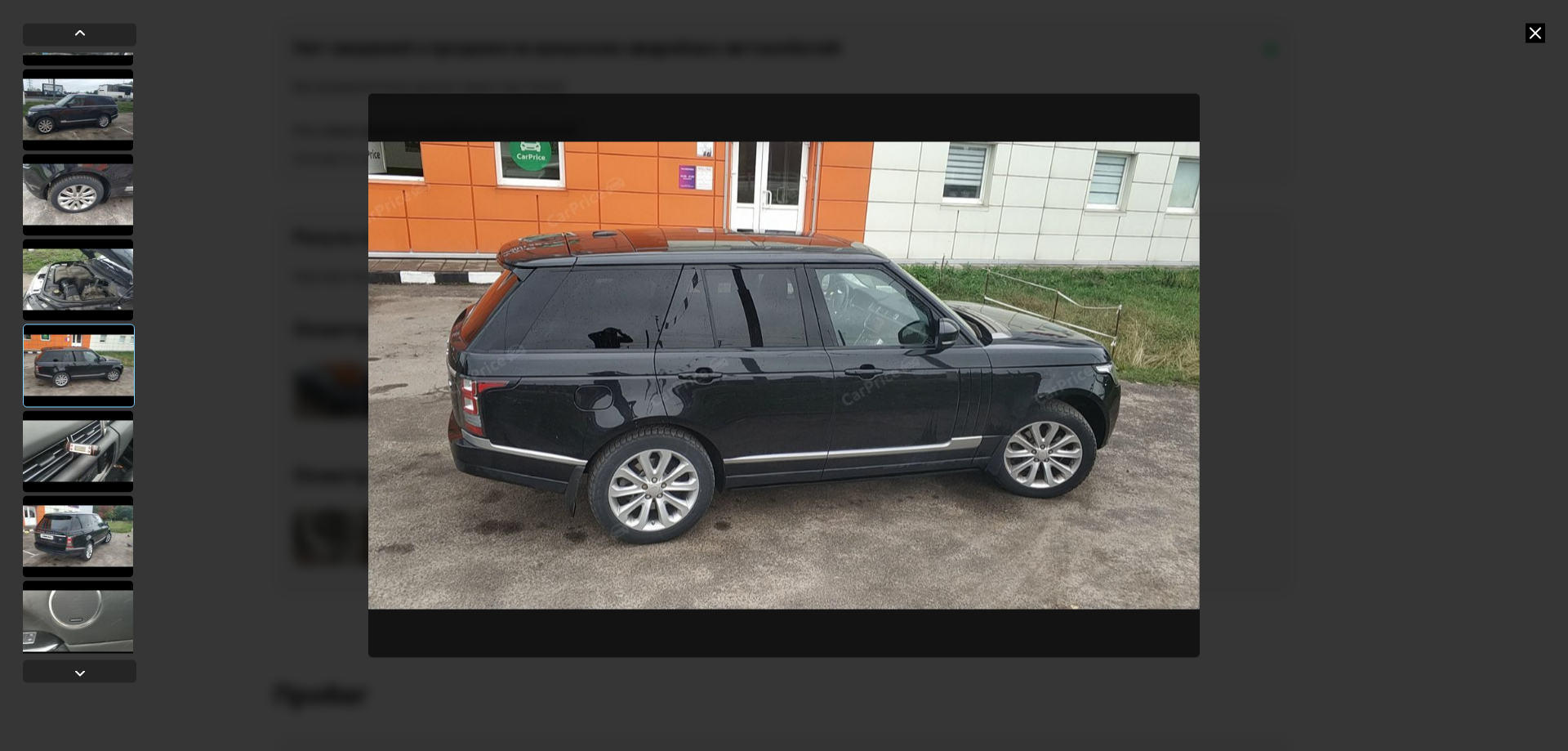
scroll to position [2124, 0]
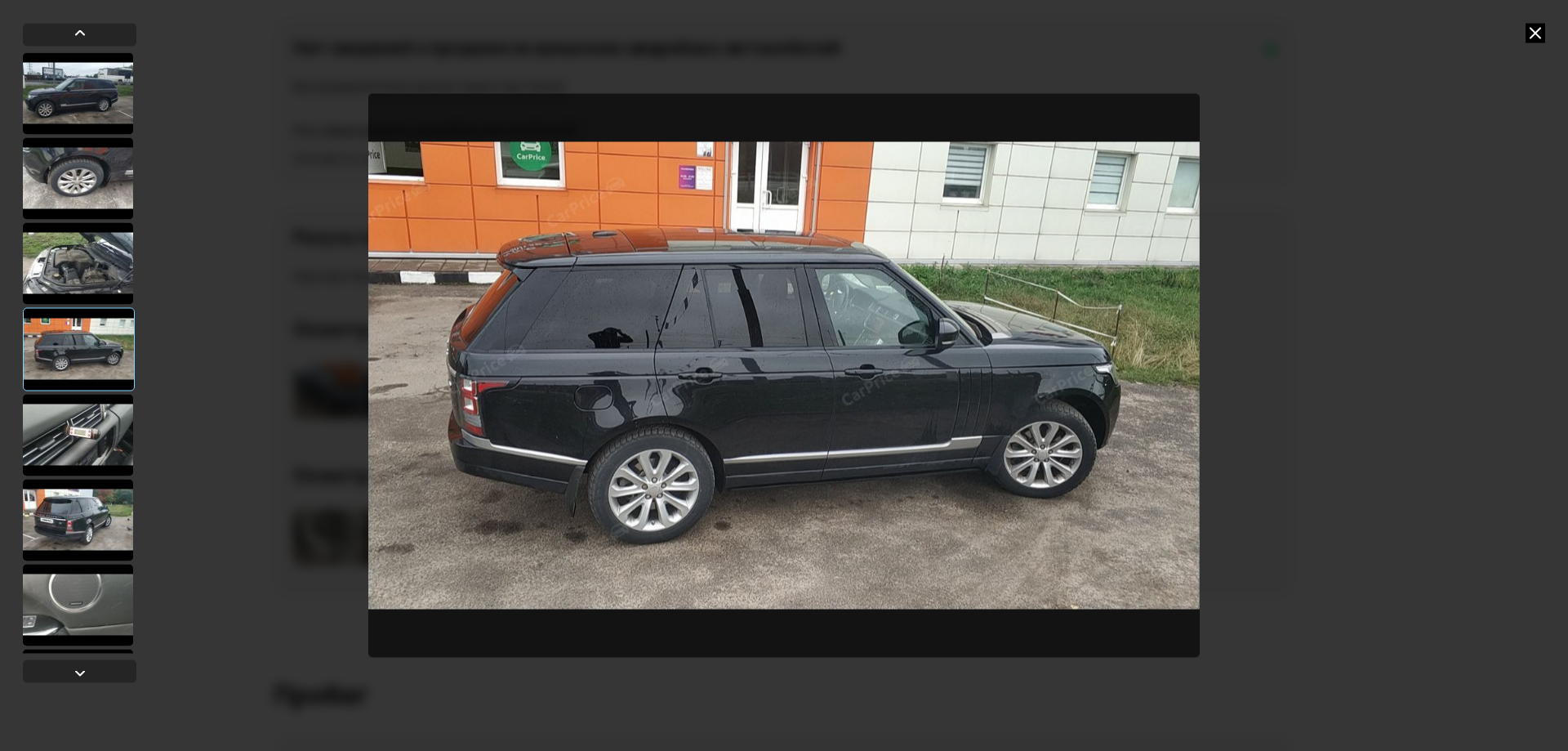
click at [81, 457] on div at bounding box center [78, 434] width 110 height 81
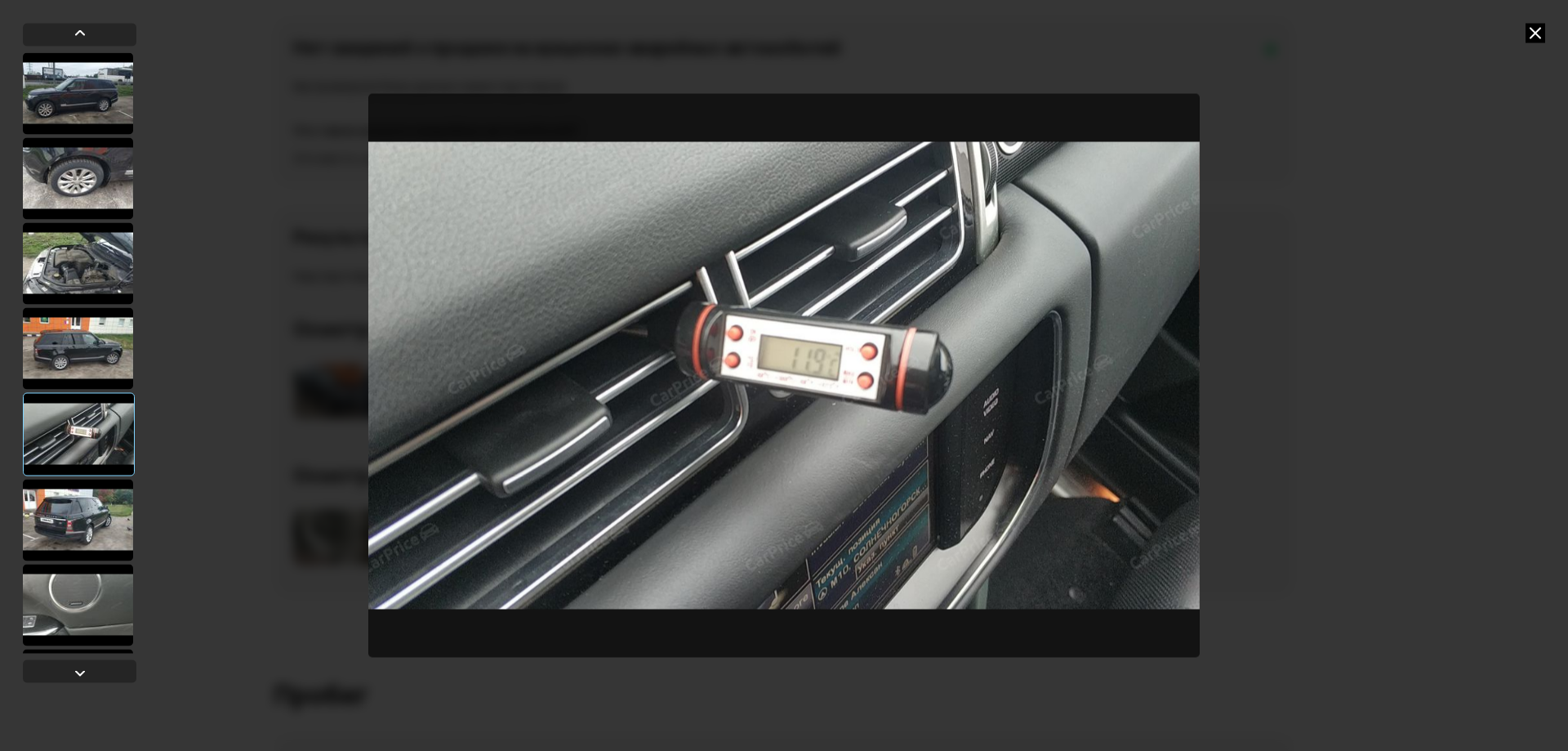
click at [79, 527] on div at bounding box center [78, 519] width 110 height 81
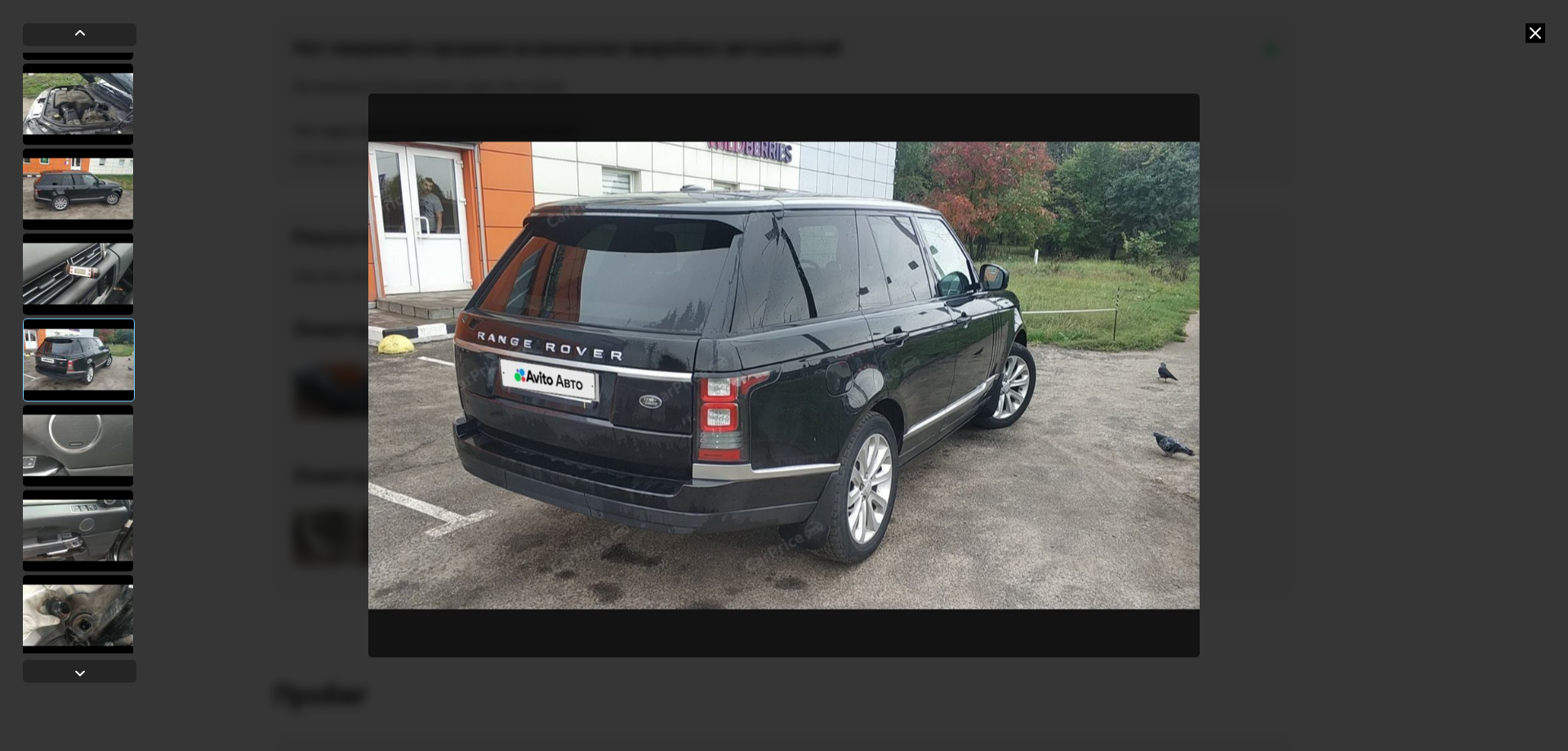
scroll to position [2288, 0]
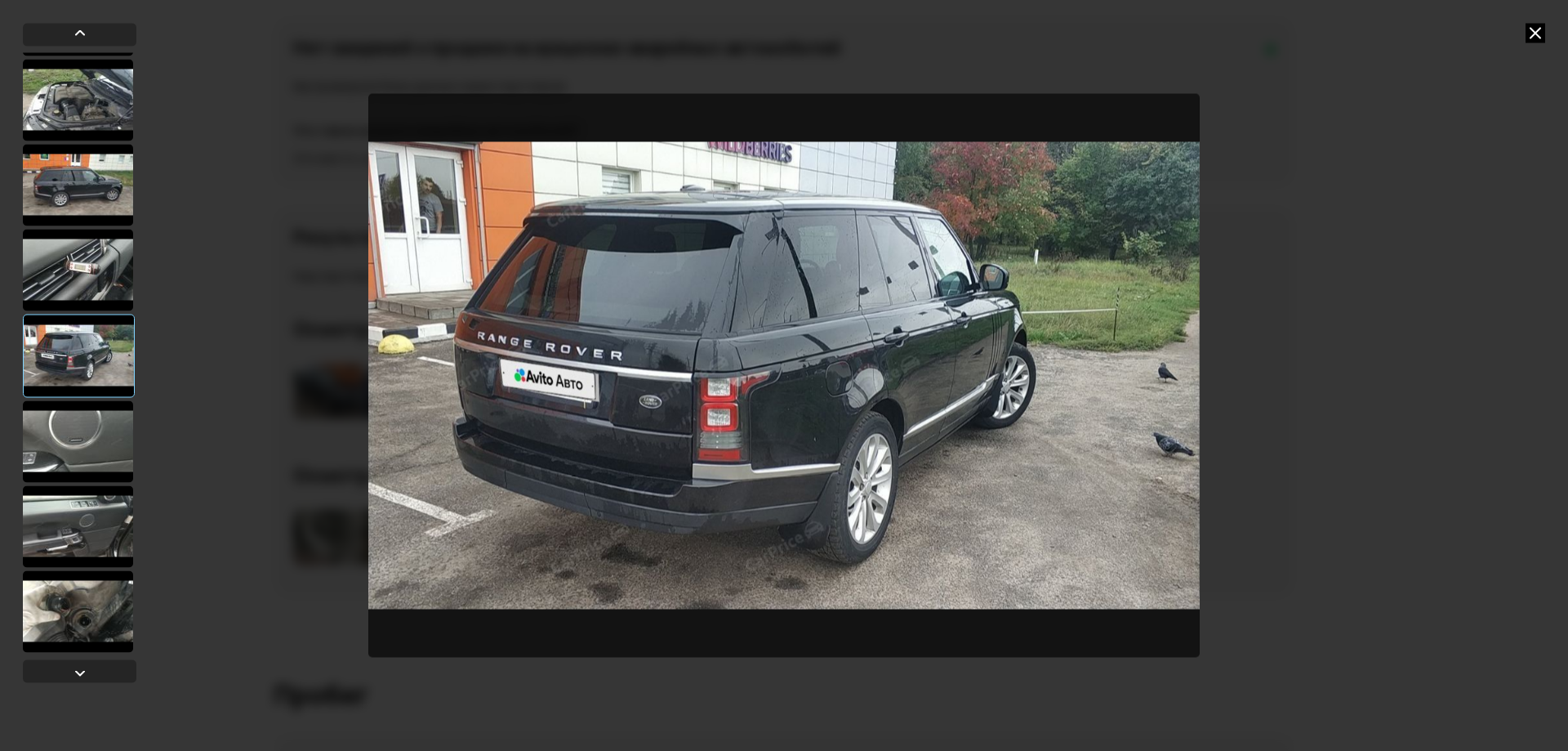
click at [88, 451] on div at bounding box center [78, 440] width 110 height 81
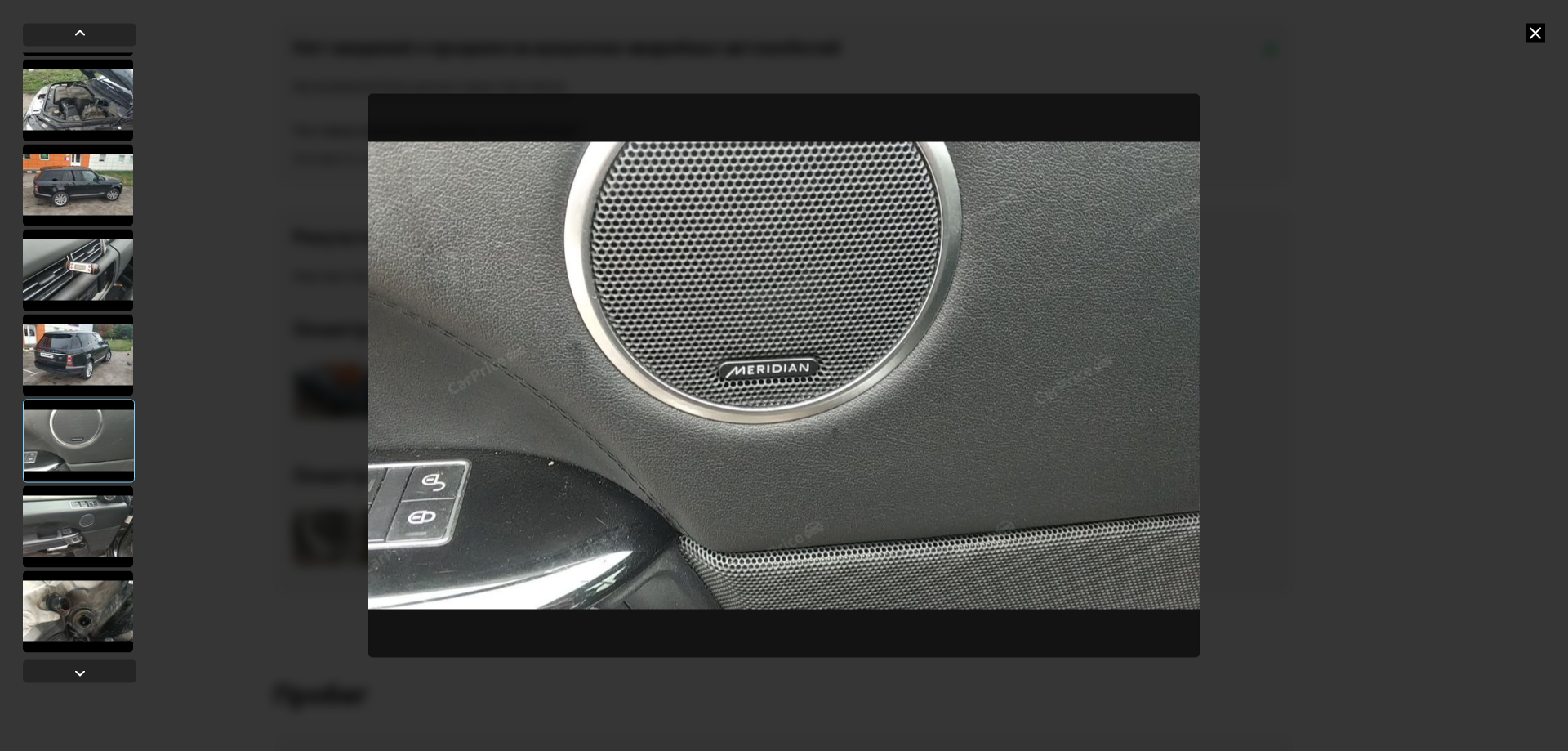
click at [100, 518] on div at bounding box center [78, 526] width 110 height 81
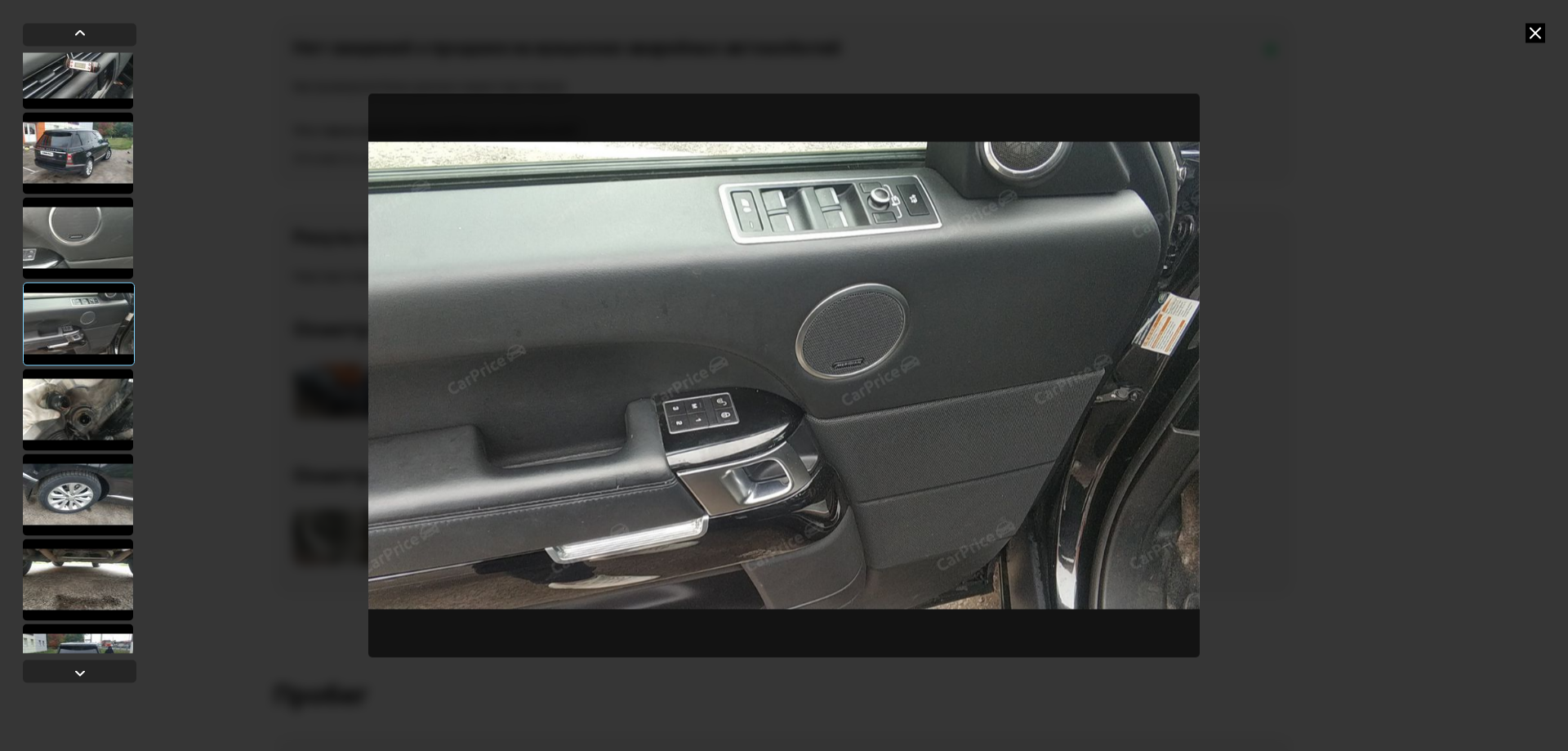
scroll to position [2533, 0]
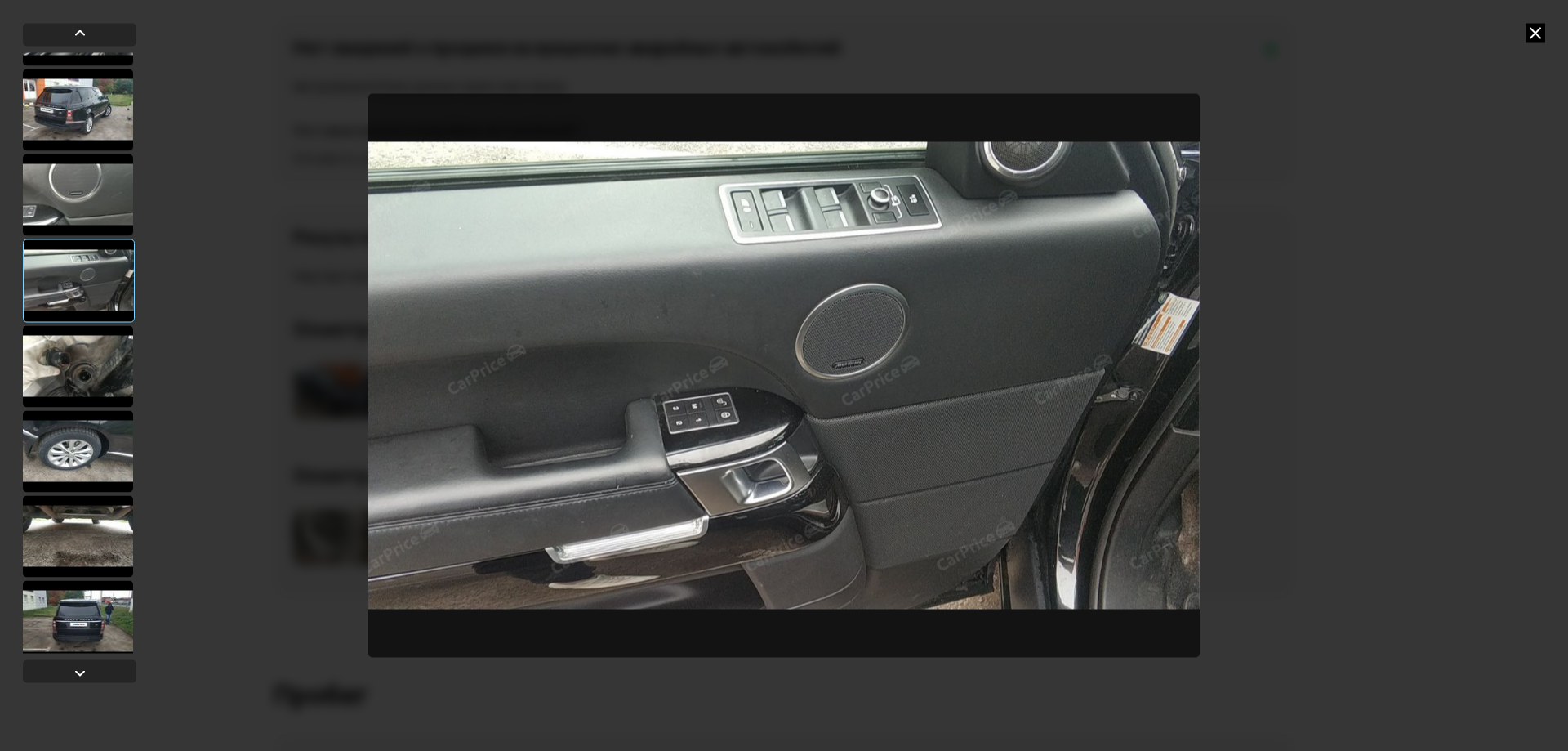
click at [95, 386] on div at bounding box center [78, 366] width 110 height 81
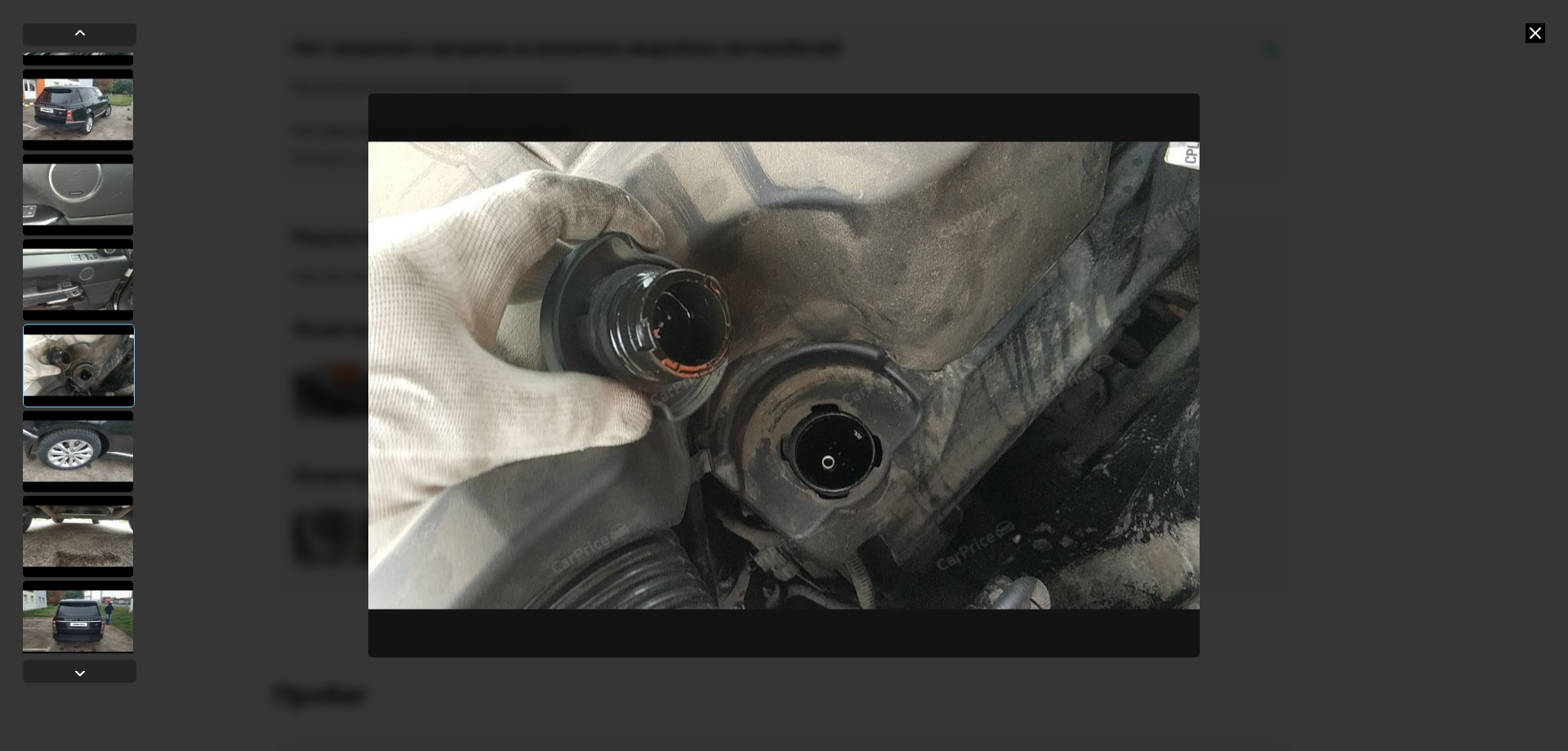
click at [94, 452] on div at bounding box center [78, 451] width 110 height 81
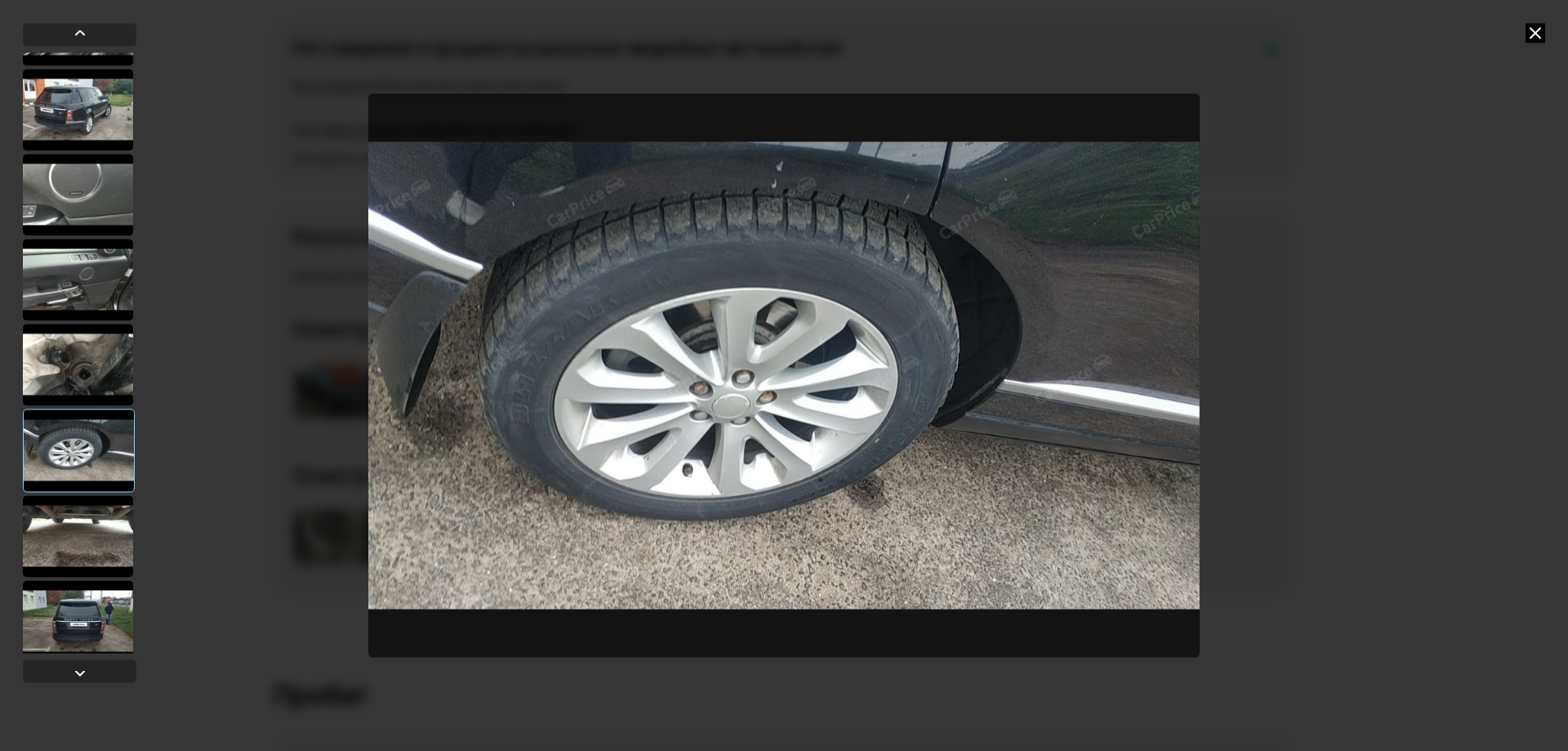
click at [79, 531] on div at bounding box center [78, 535] width 110 height 81
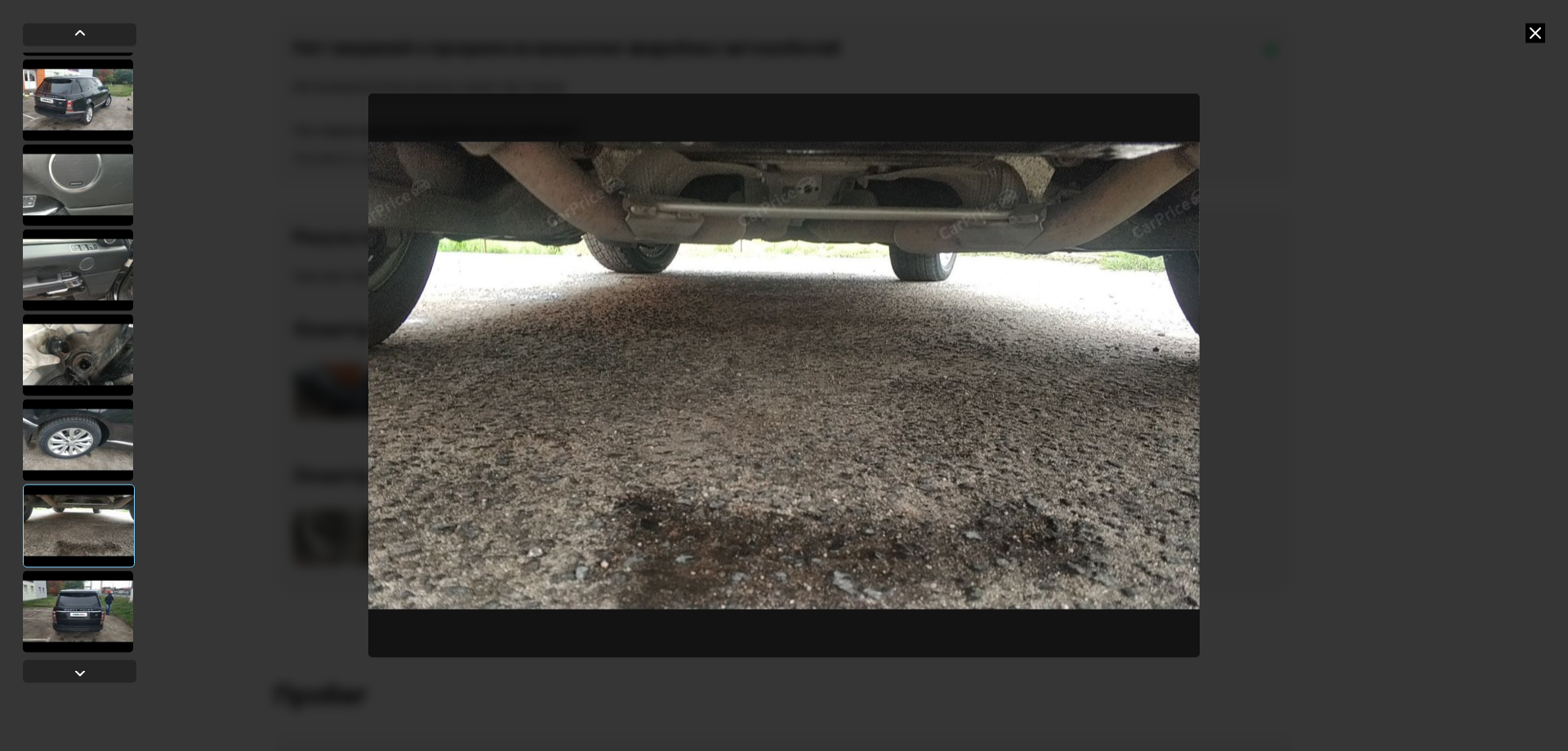
scroll to position [2545, 0]
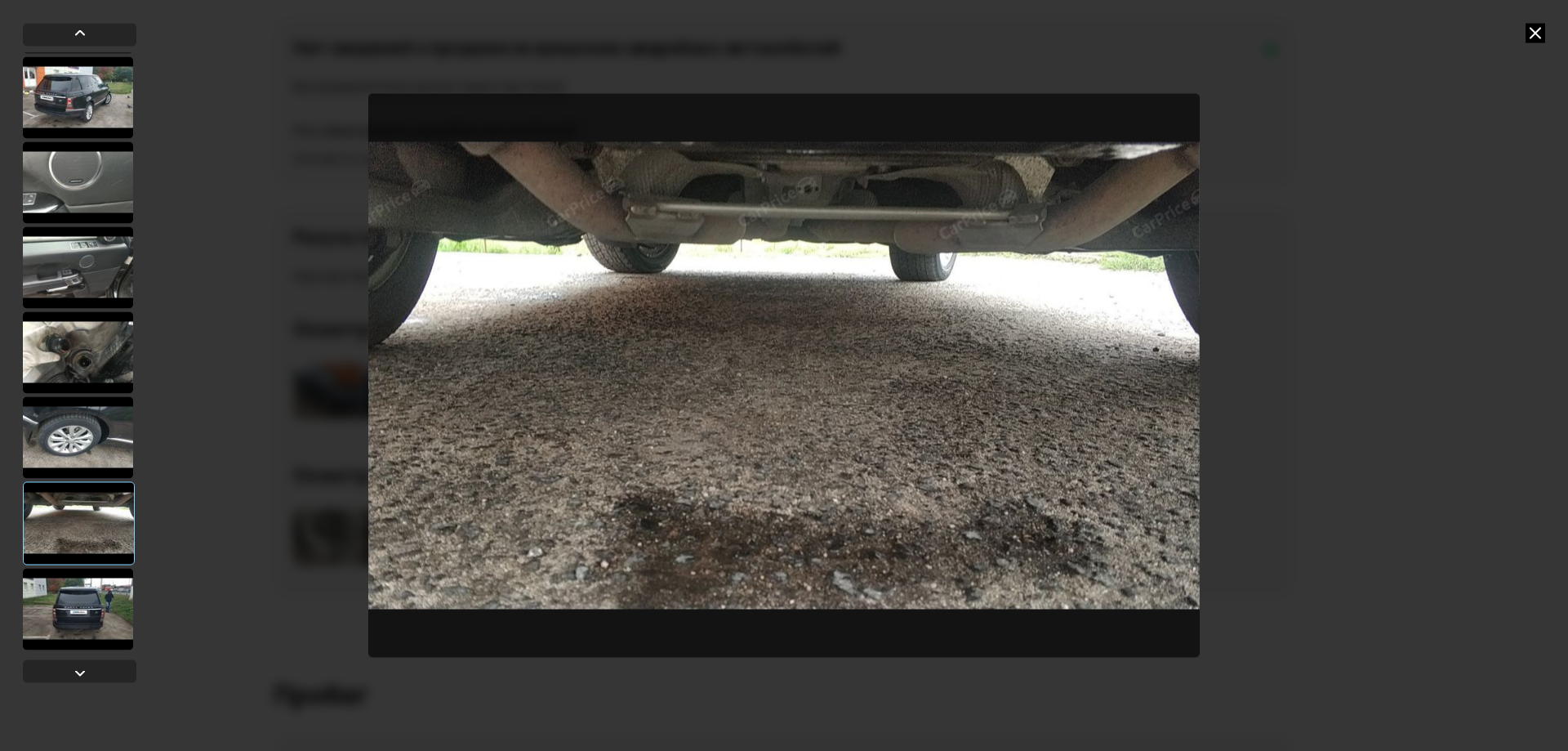
click at [82, 580] on div at bounding box center [78, 608] width 110 height 81
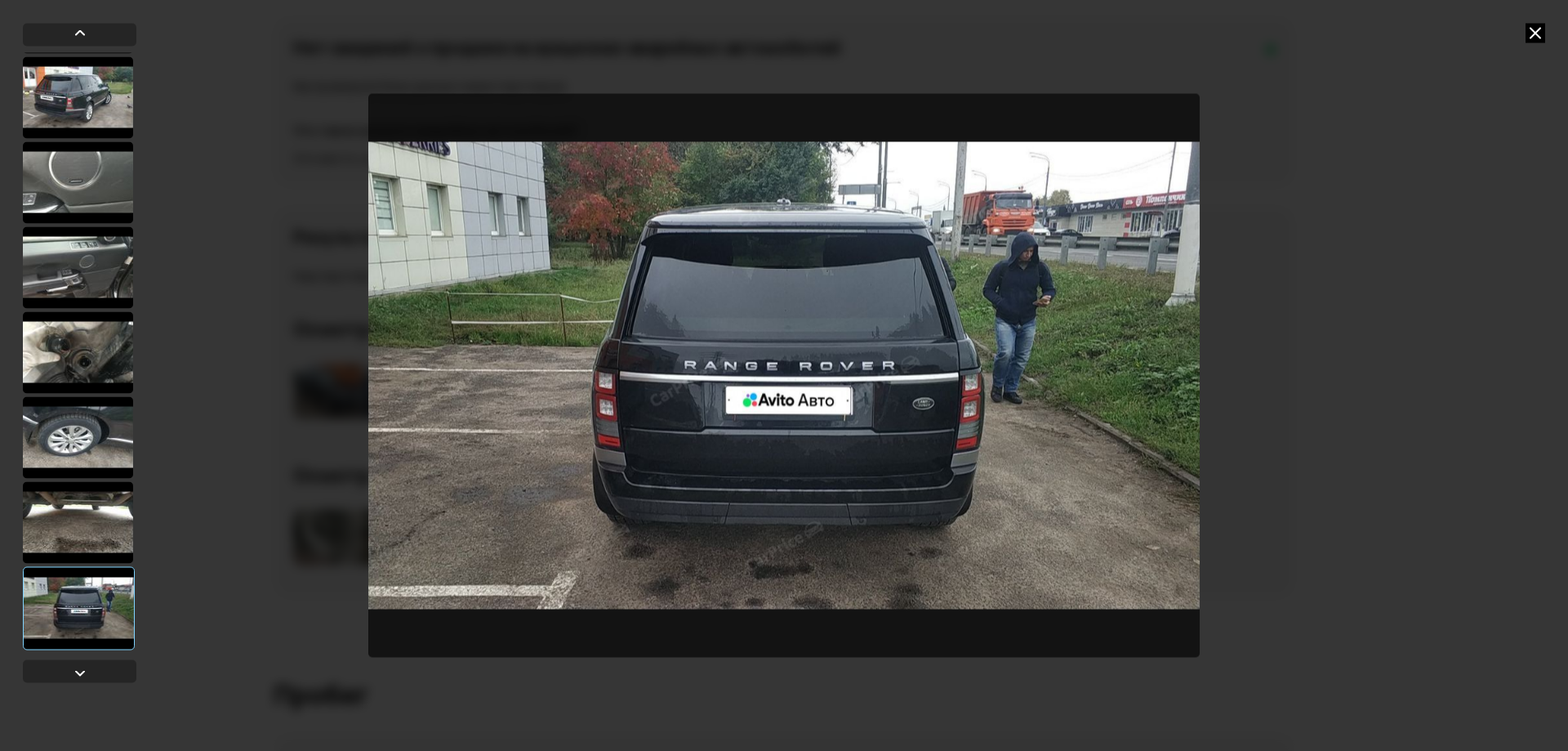
click at [1535, 33] on icon at bounding box center [1535, 32] width 20 height 20
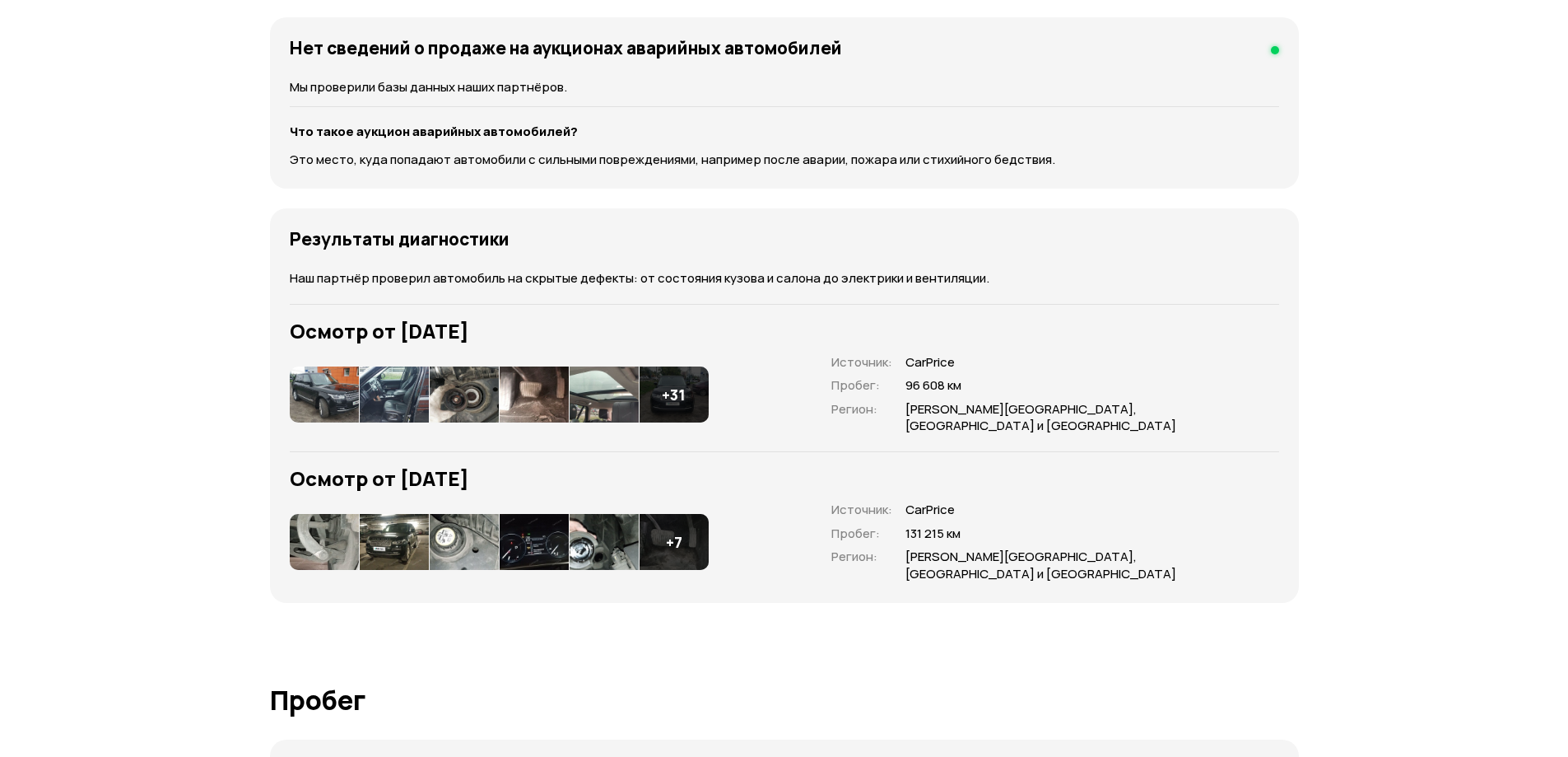
click at [343, 514] on img at bounding box center [324, 541] width 69 height 56
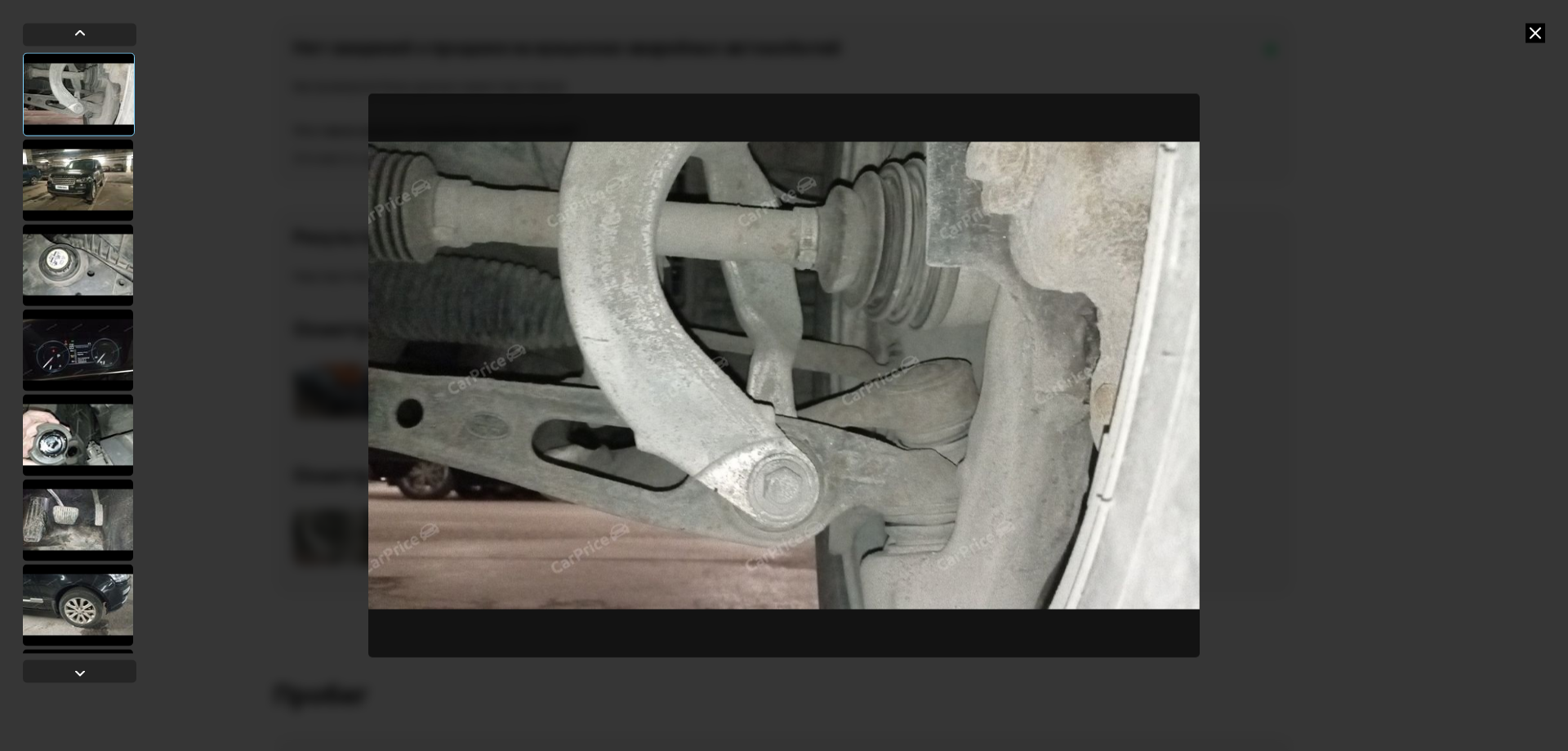
click at [92, 167] on div at bounding box center [78, 180] width 110 height 81
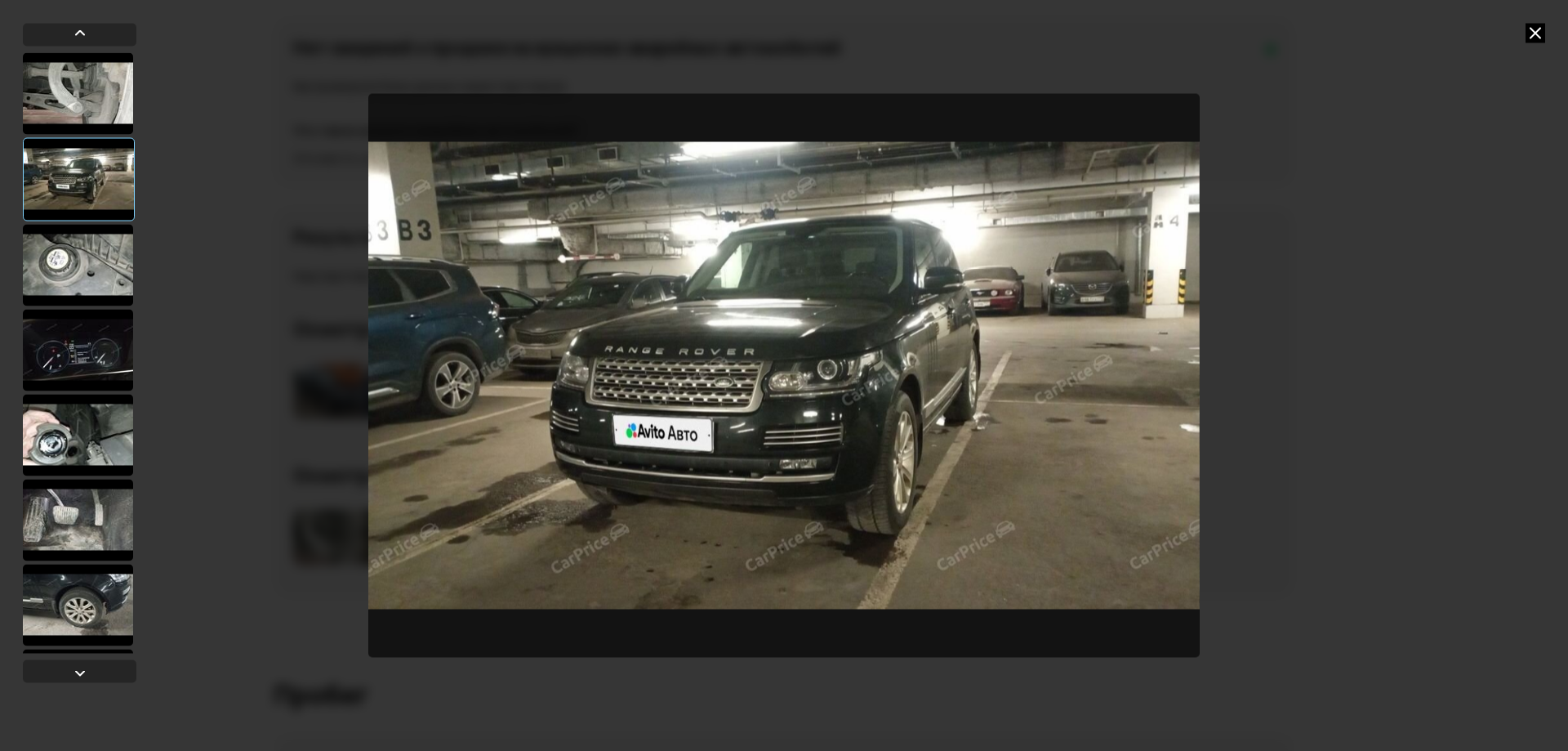
click at [72, 278] on div at bounding box center [78, 264] width 110 height 81
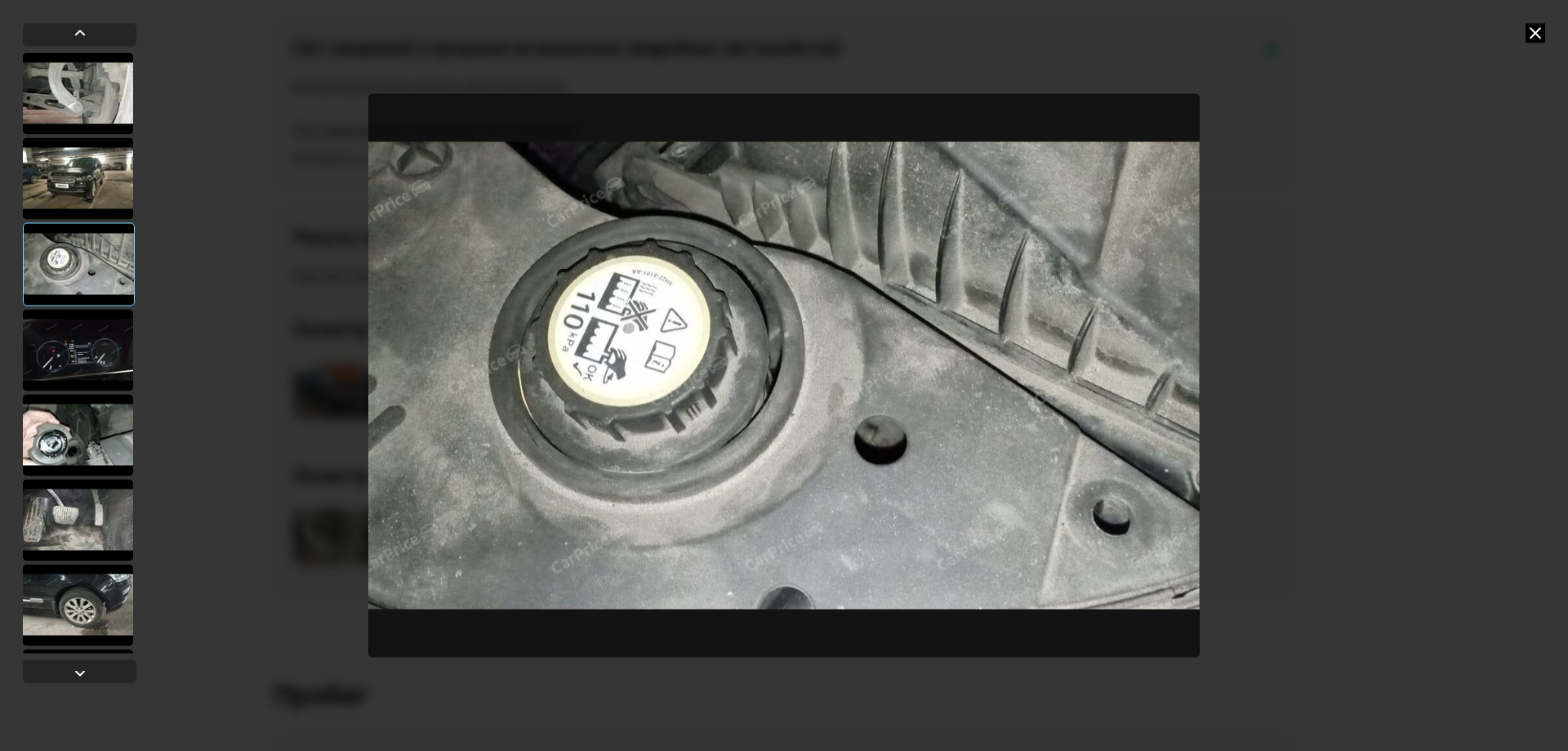
click at [70, 339] on div at bounding box center [78, 349] width 110 height 81
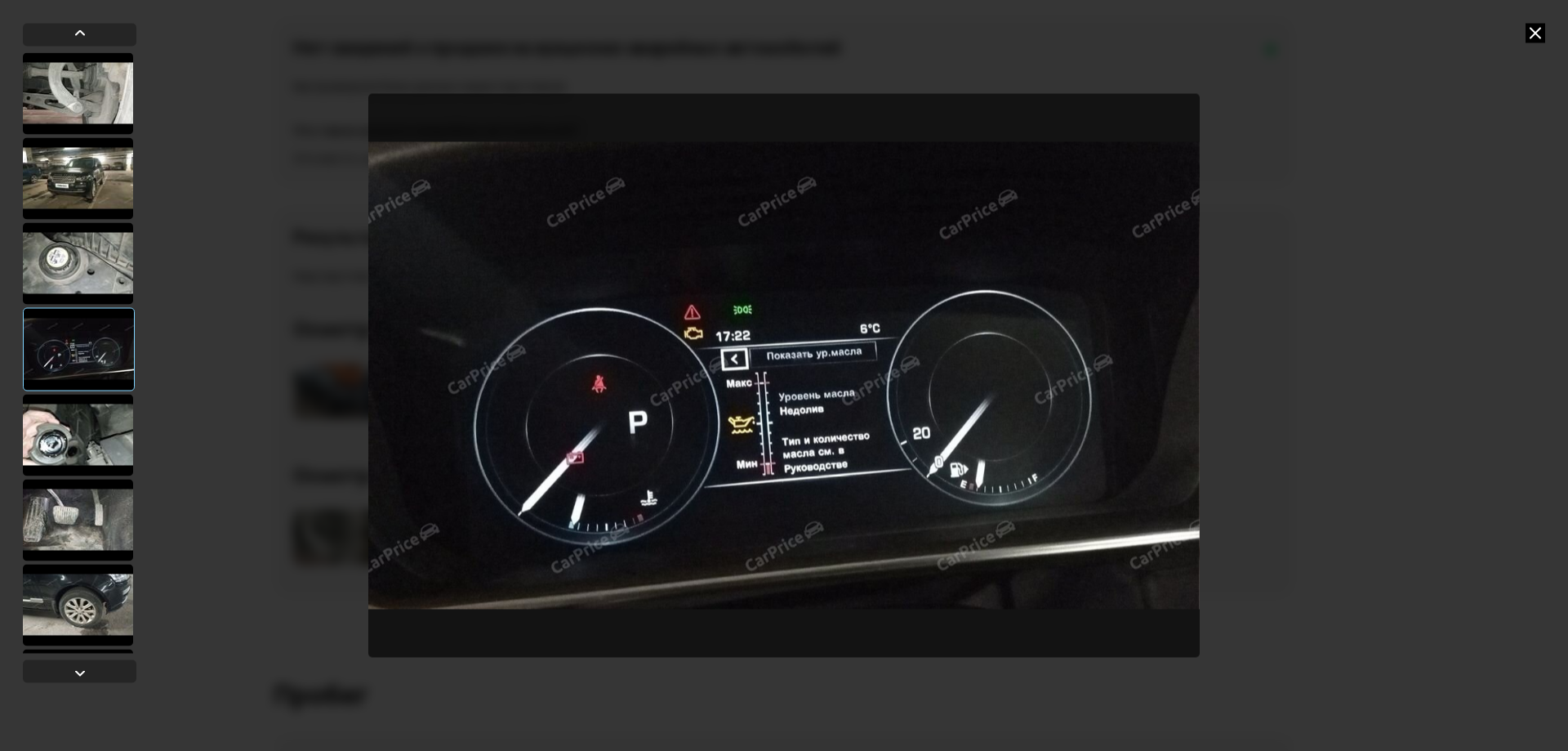
click at [79, 447] on div at bounding box center [78, 434] width 110 height 81
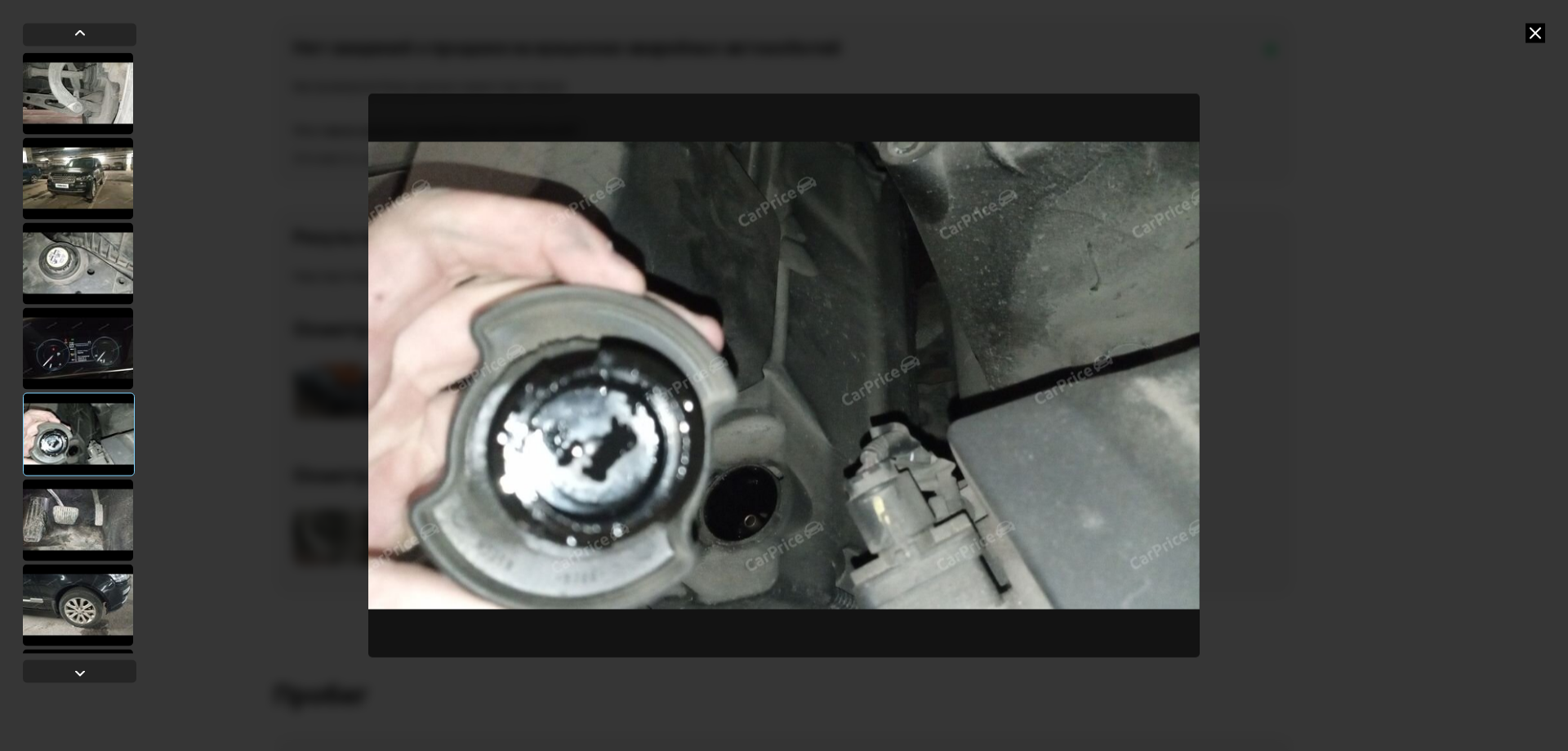
click at [94, 520] on div at bounding box center [78, 519] width 110 height 81
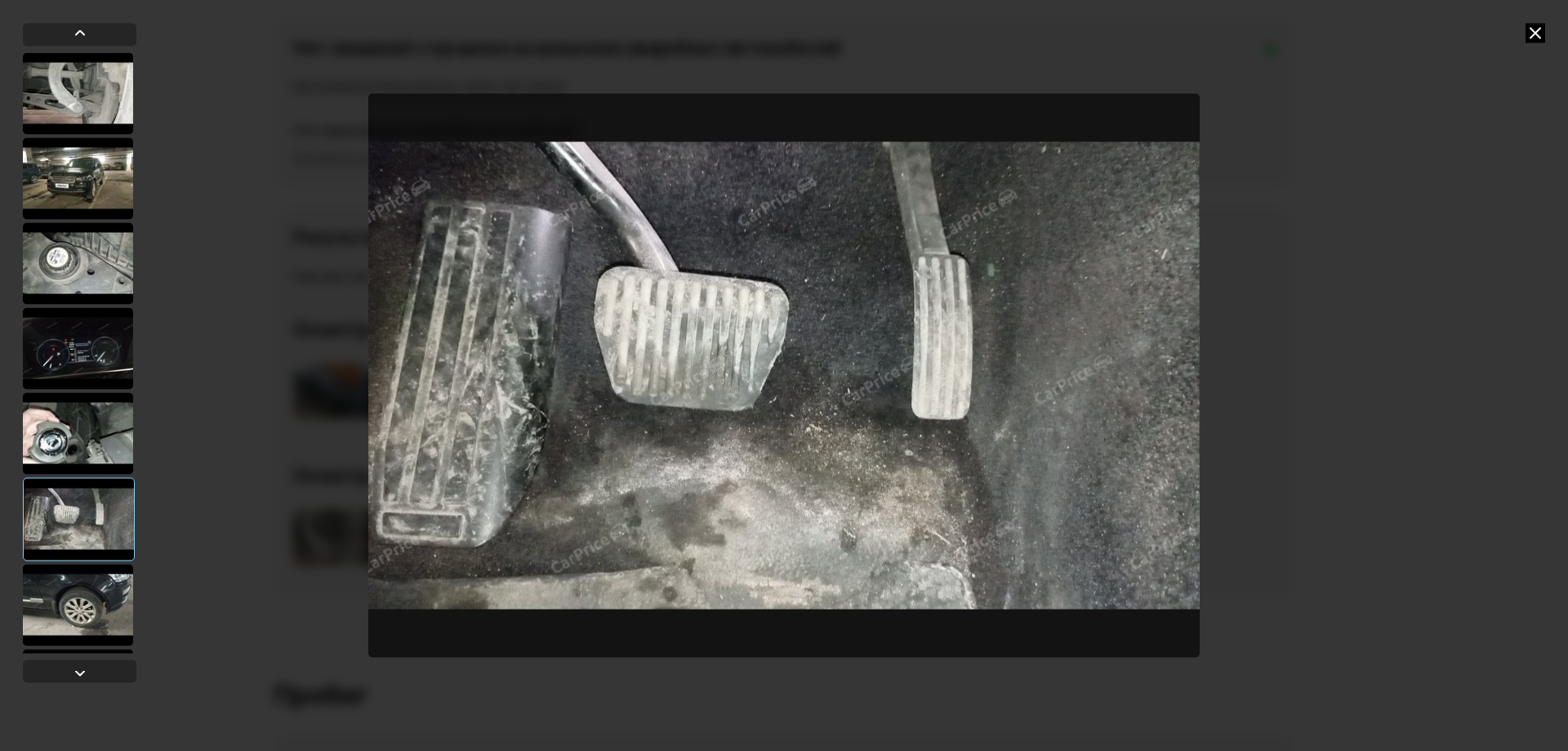
click at [92, 599] on div at bounding box center [78, 604] width 110 height 81
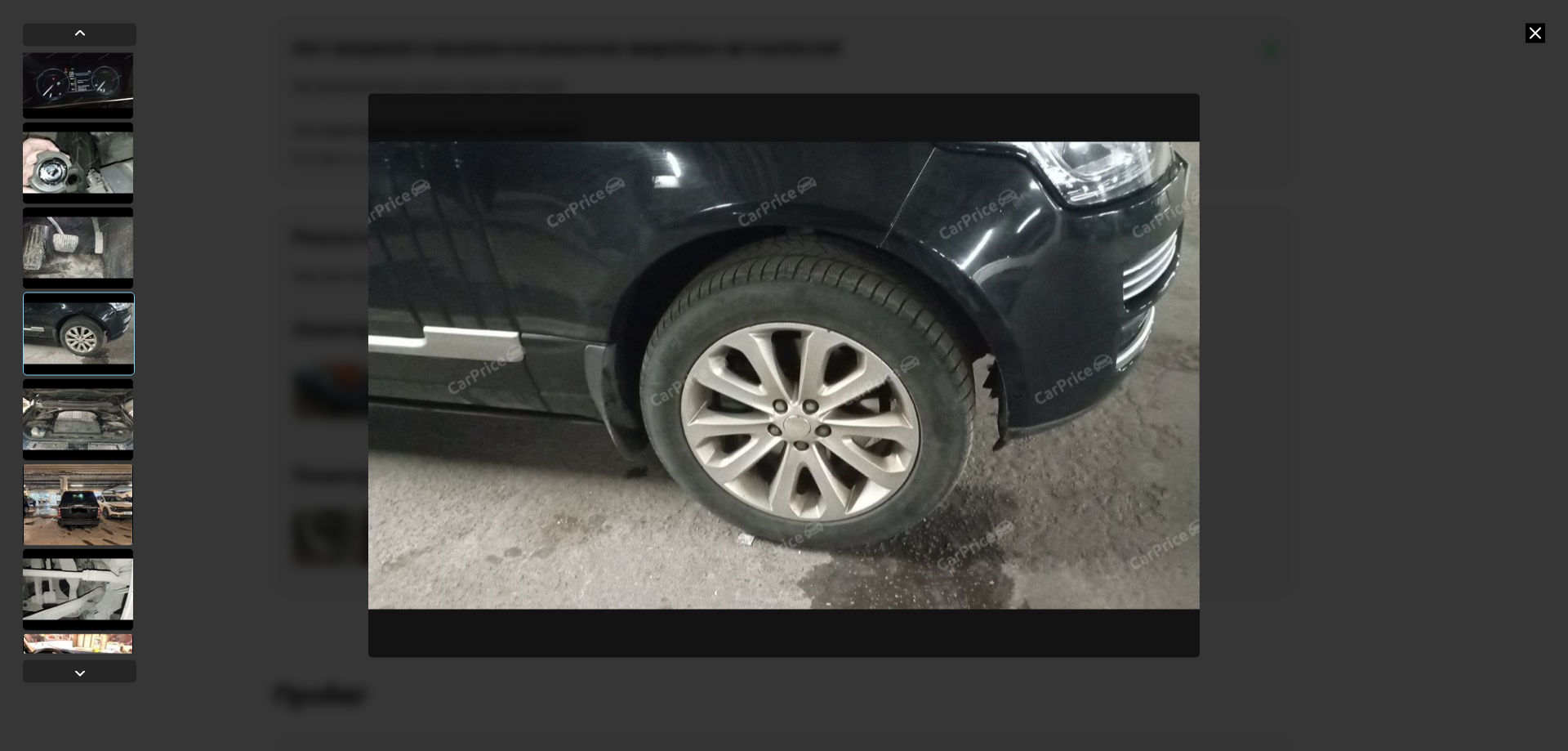
scroll to position [326, 0]
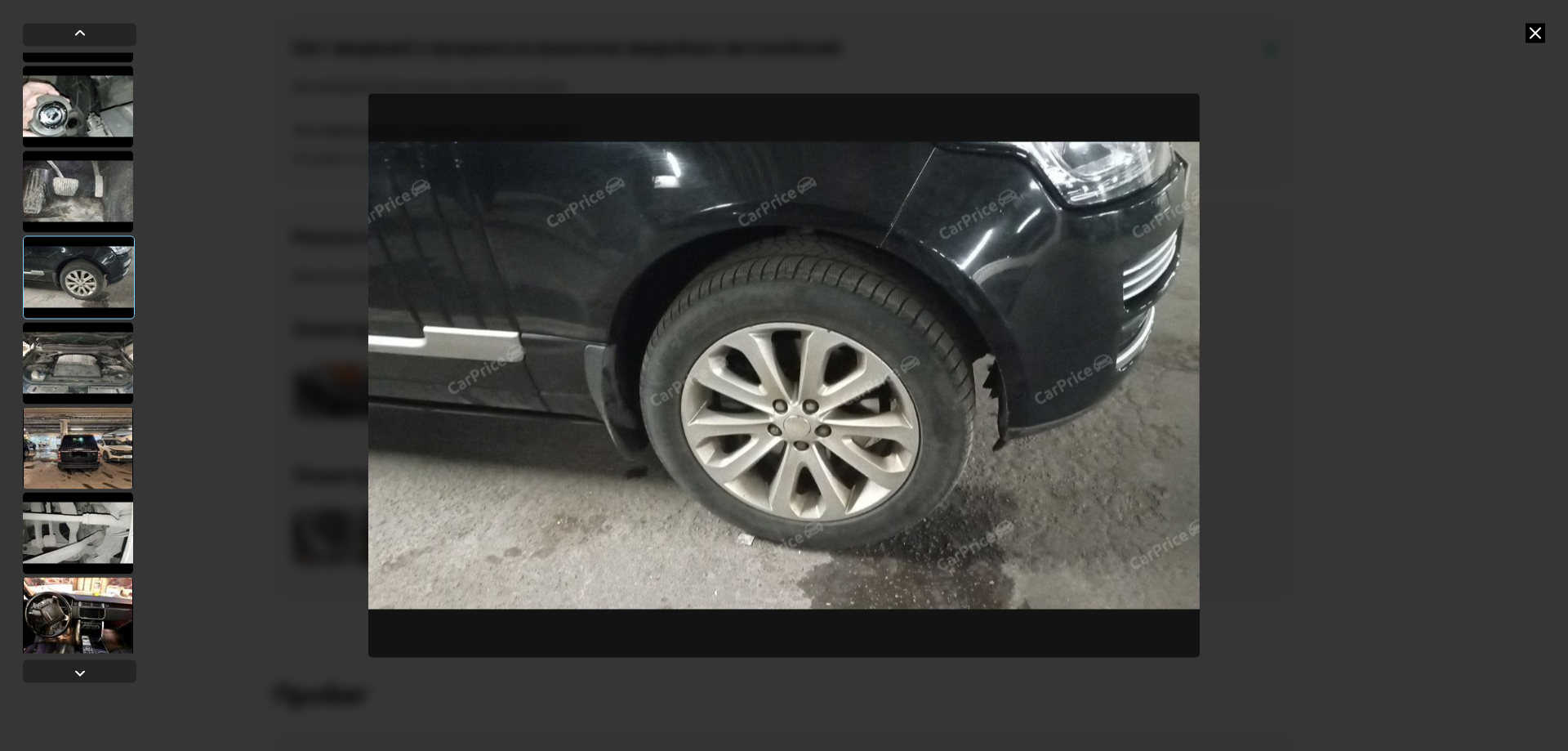
click at [78, 364] on div at bounding box center [78, 362] width 110 height 81
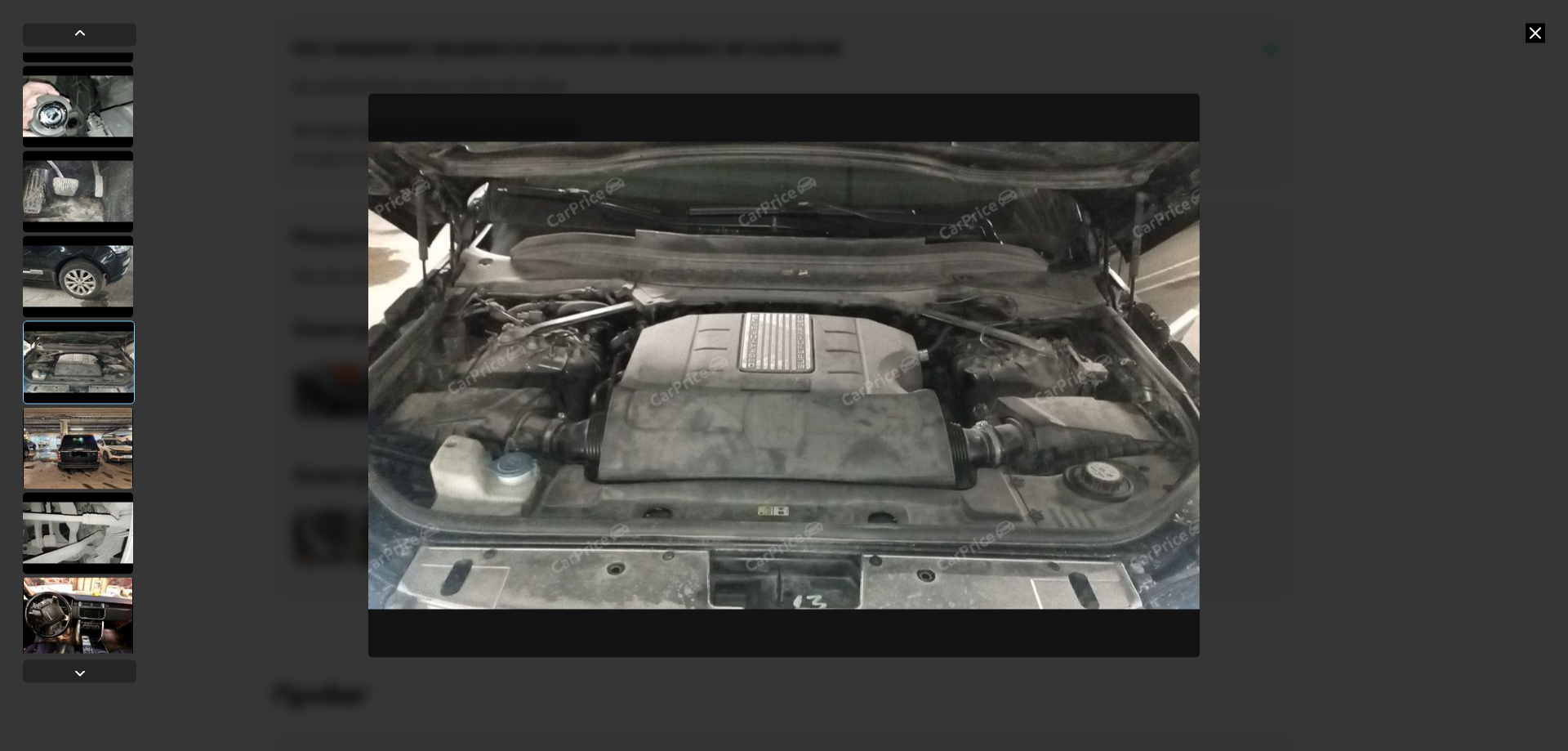
click at [68, 440] on div at bounding box center [78, 447] width 110 height 81
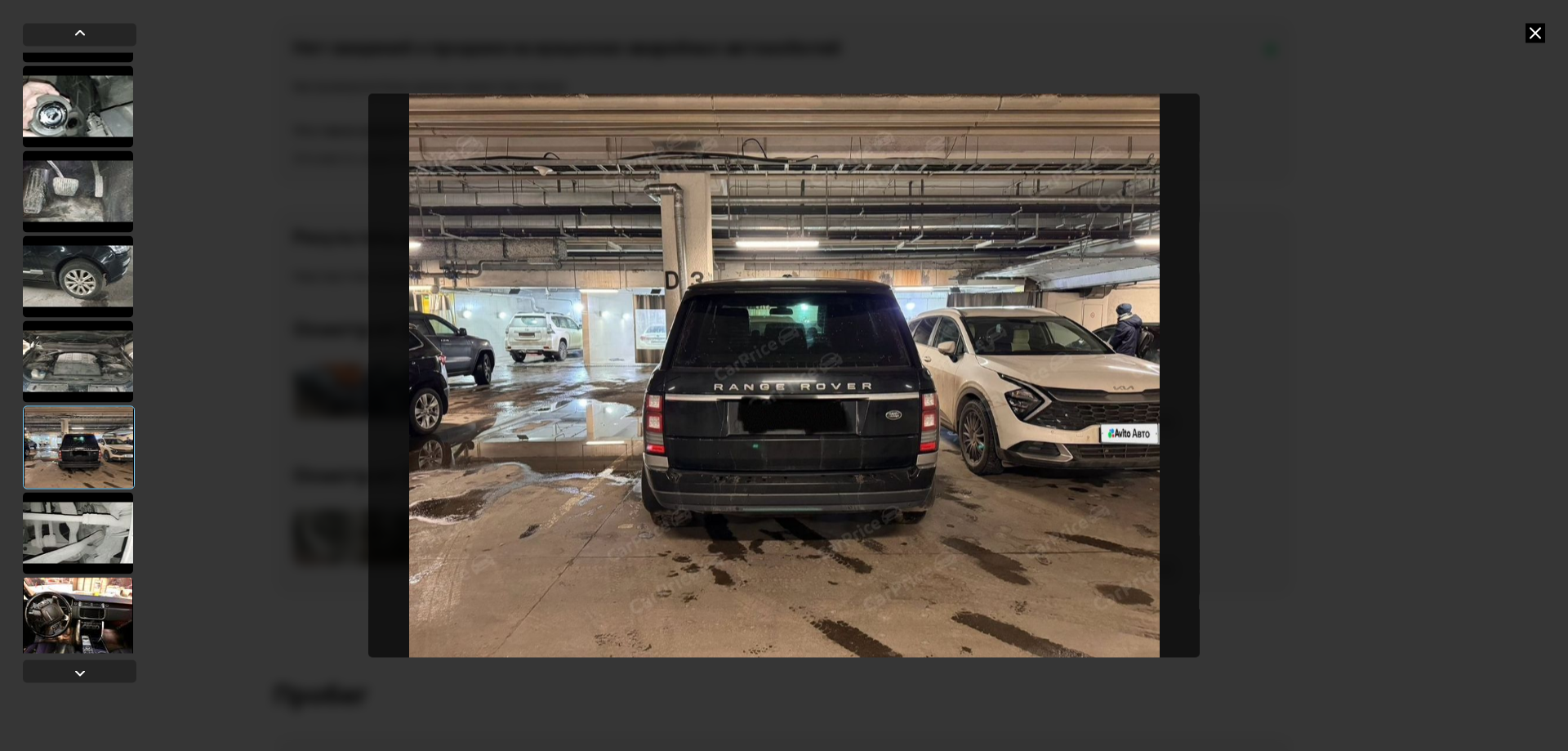
click at [76, 546] on div at bounding box center [78, 532] width 110 height 81
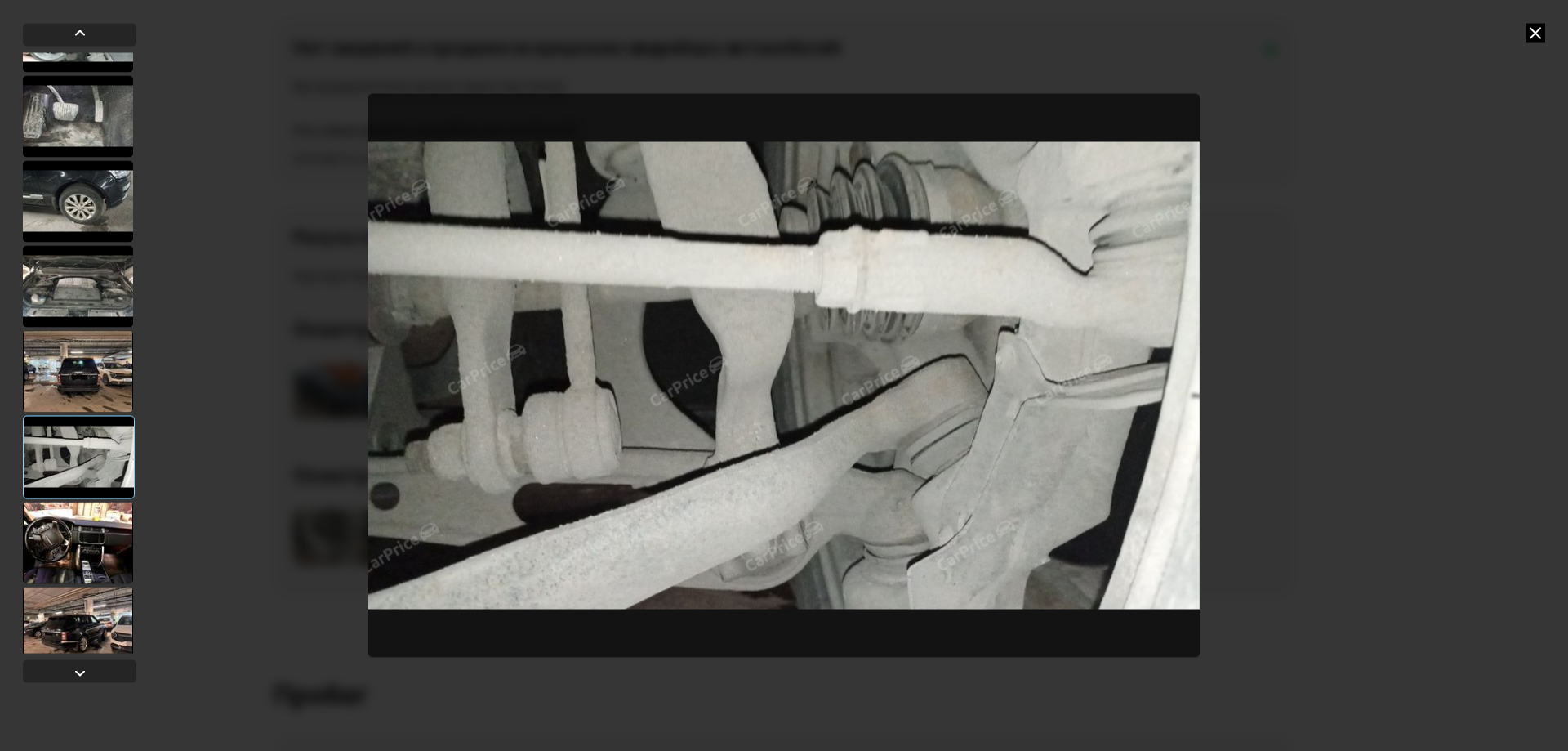
scroll to position [490, 0]
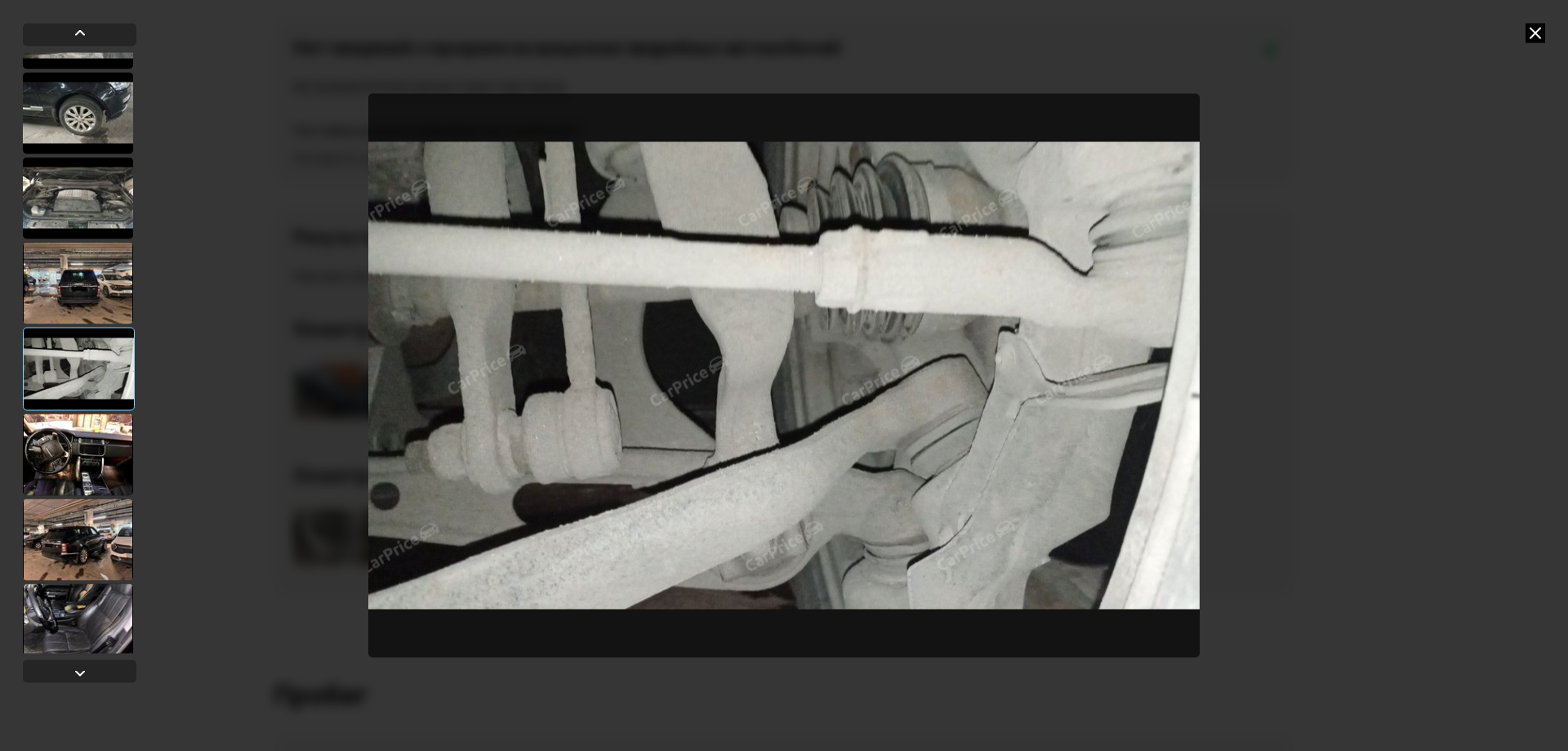
click at [76, 442] on div at bounding box center [78, 454] width 110 height 81
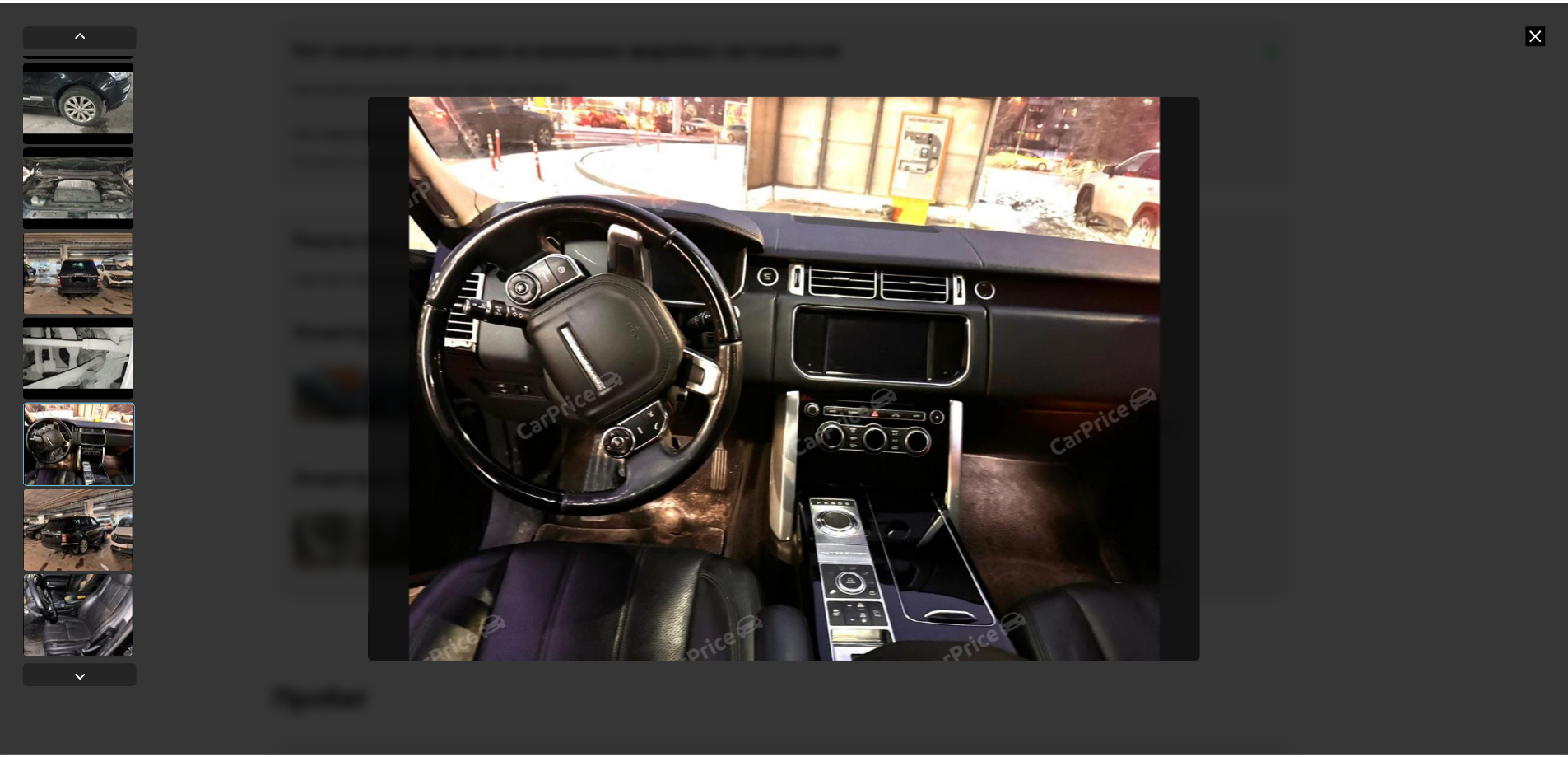
scroll to position [510, 0]
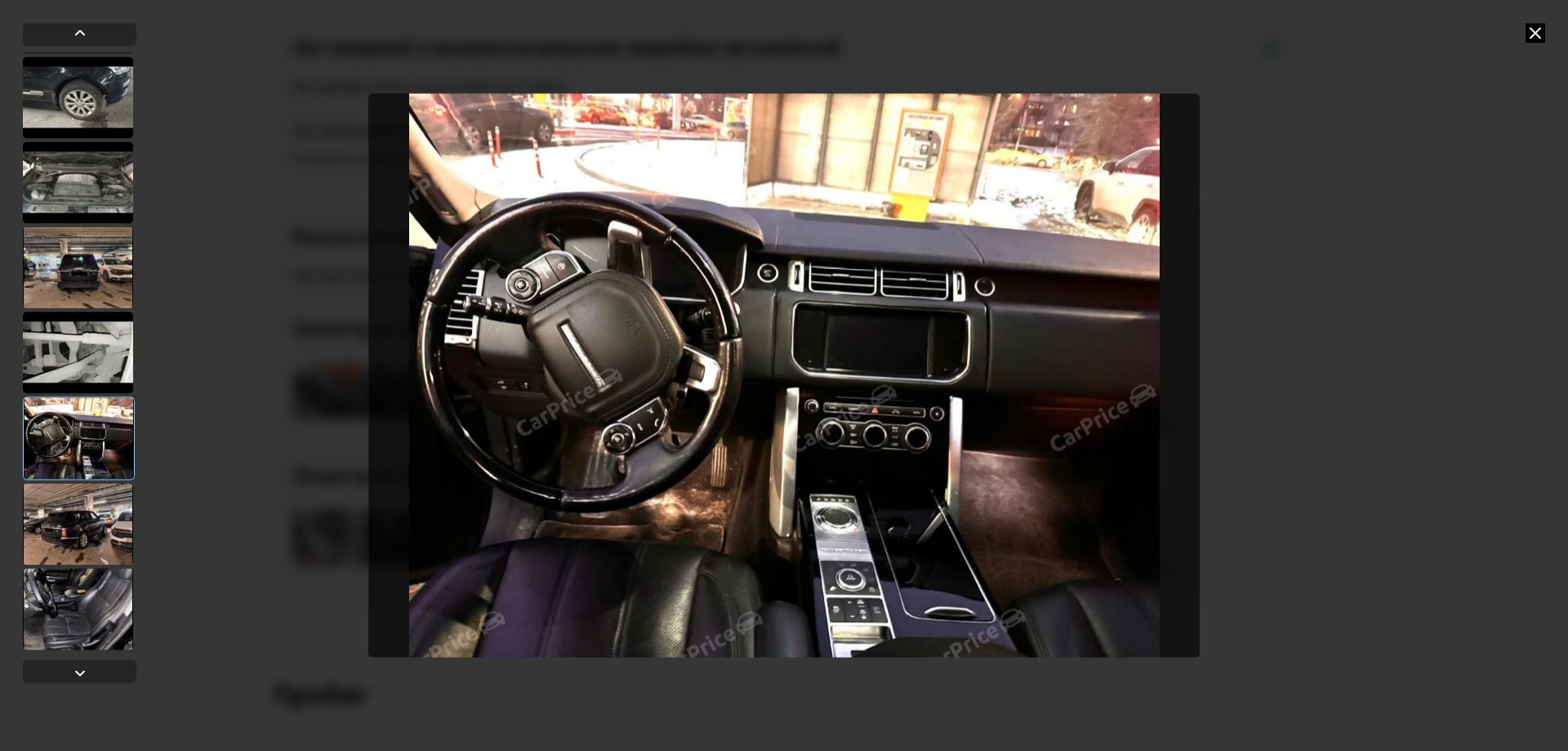
click at [68, 513] on div at bounding box center [78, 523] width 110 height 81
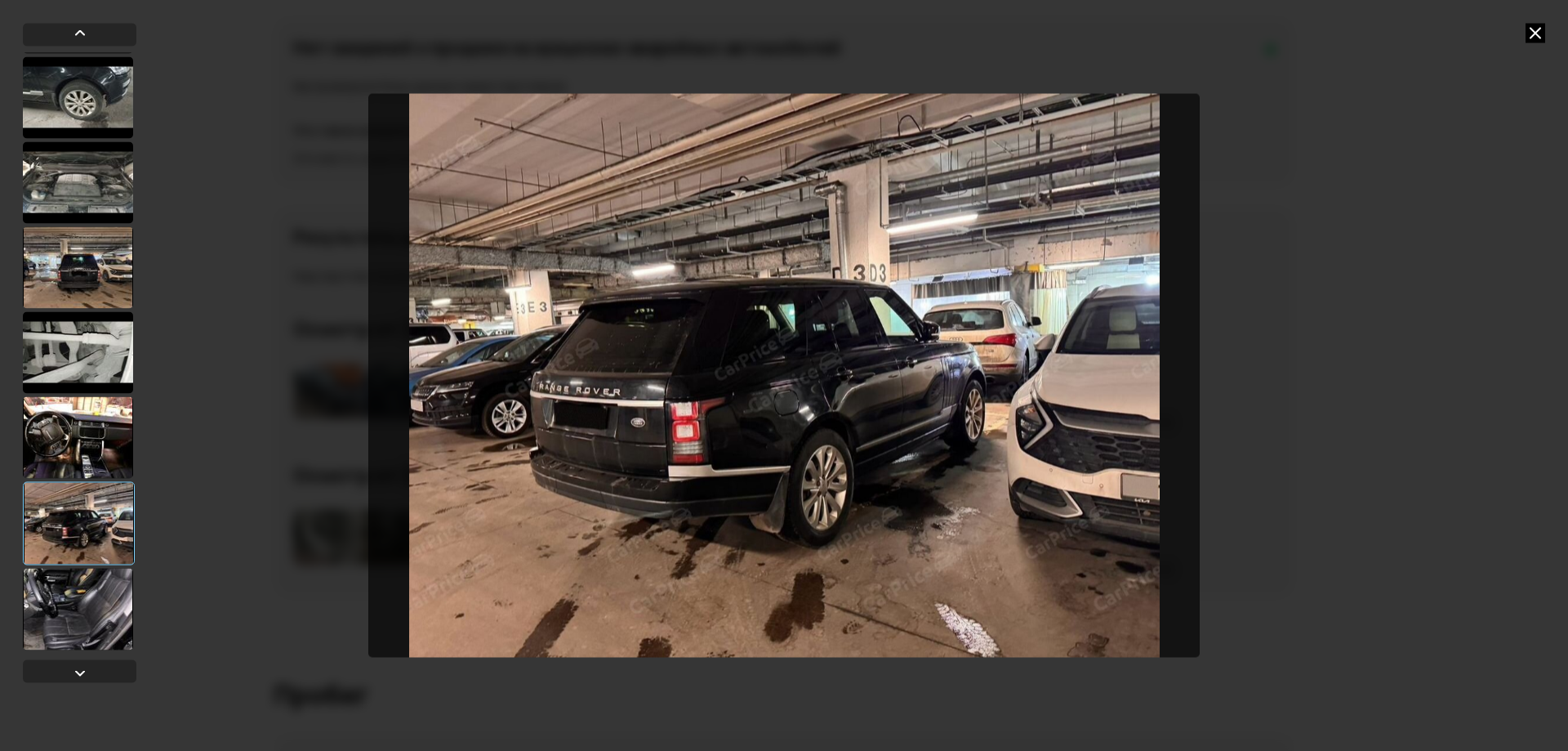
click at [82, 597] on div at bounding box center [78, 608] width 110 height 81
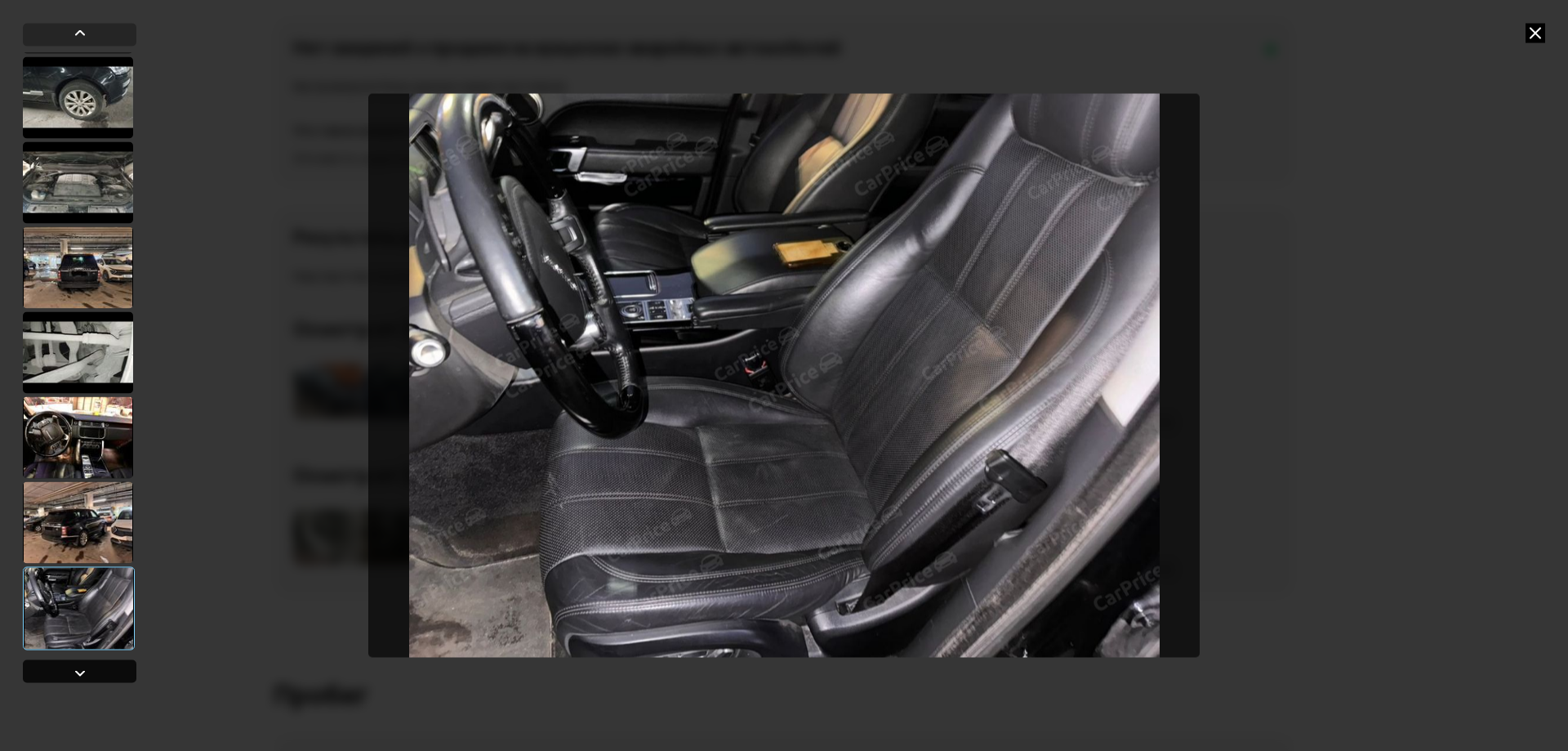
click at [79, 672] on div at bounding box center [79, 672] width 20 height 20
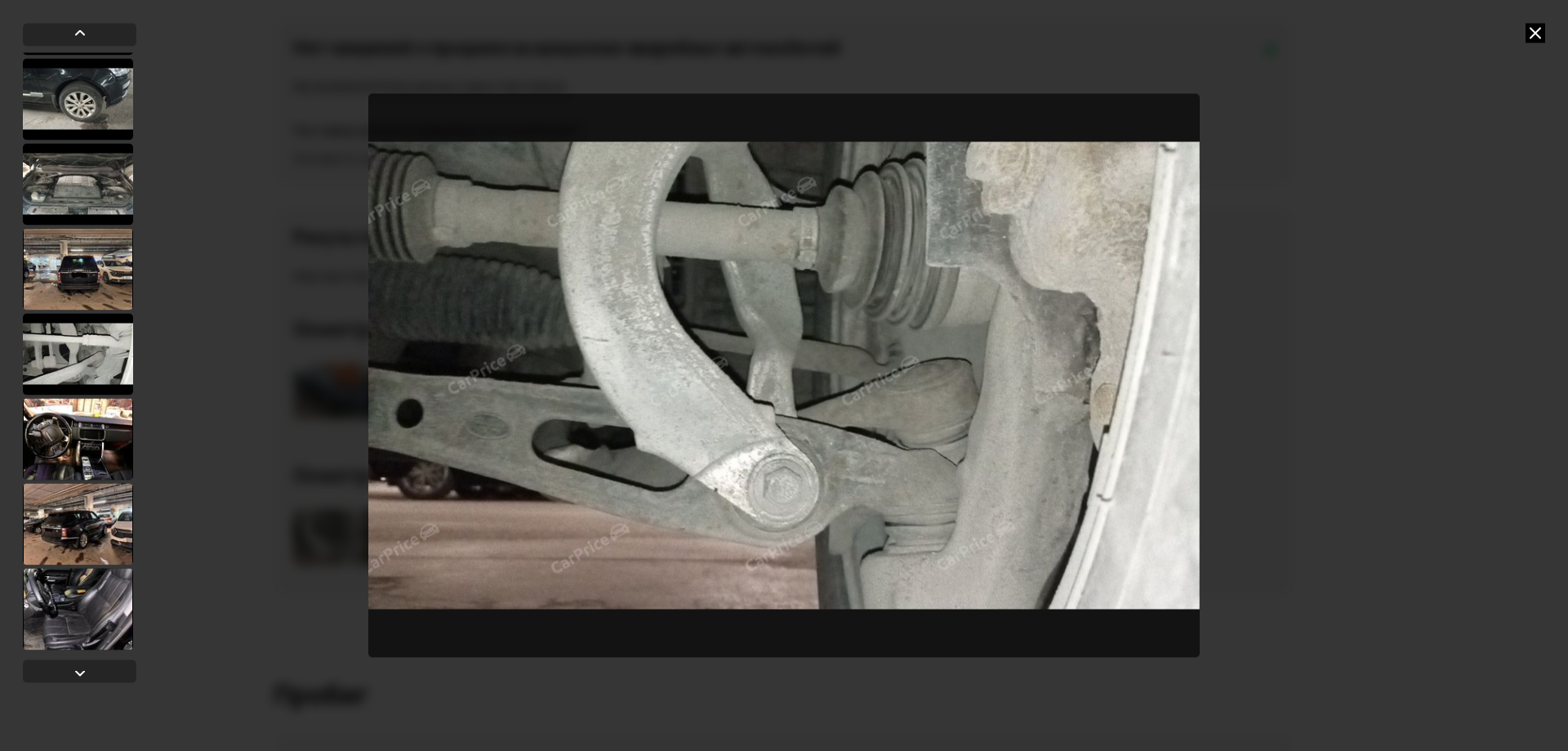
click at [1529, 35] on icon at bounding box center [1535, 32] width 20 height 20
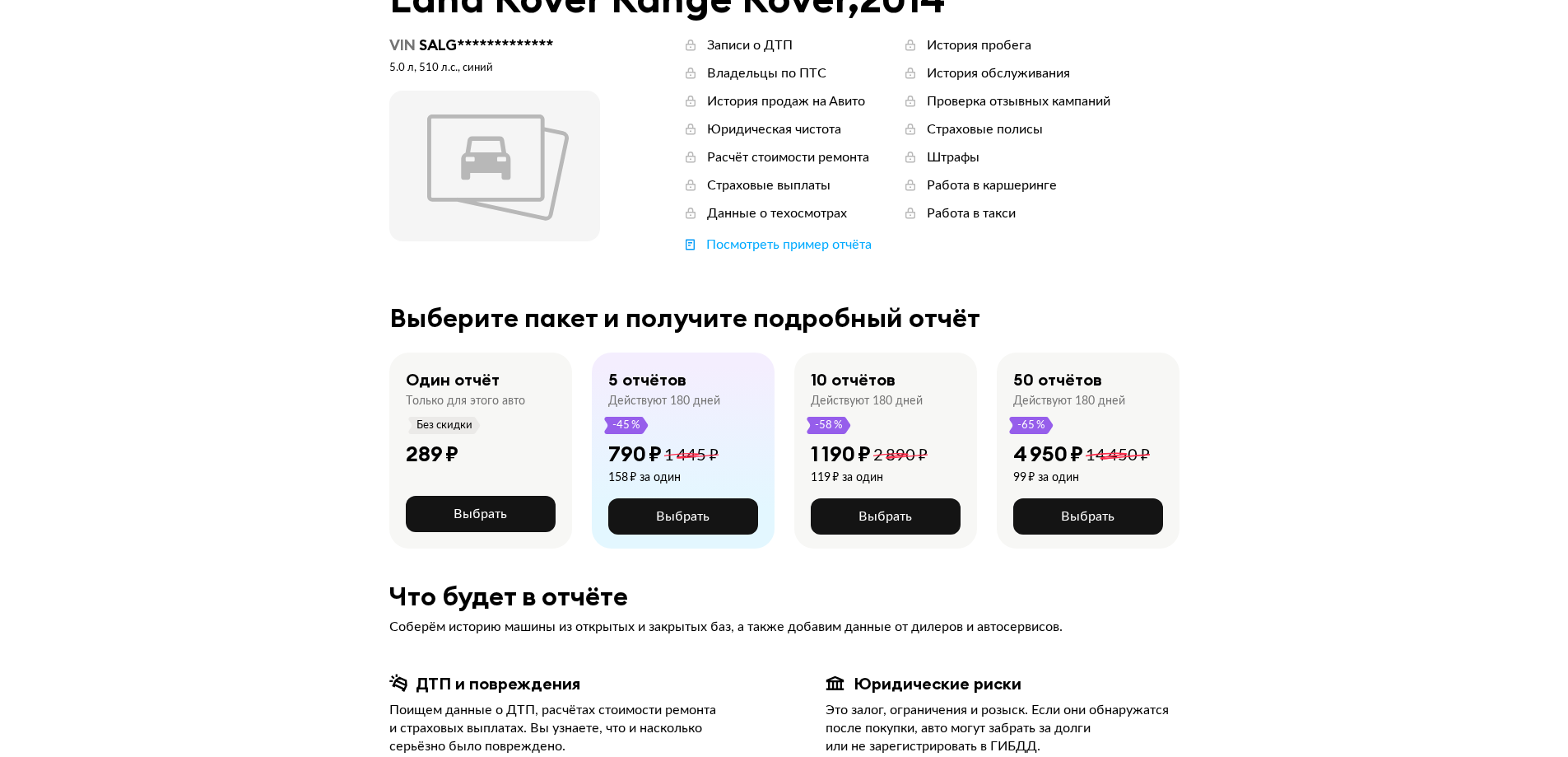
scroll to position [82, 0]
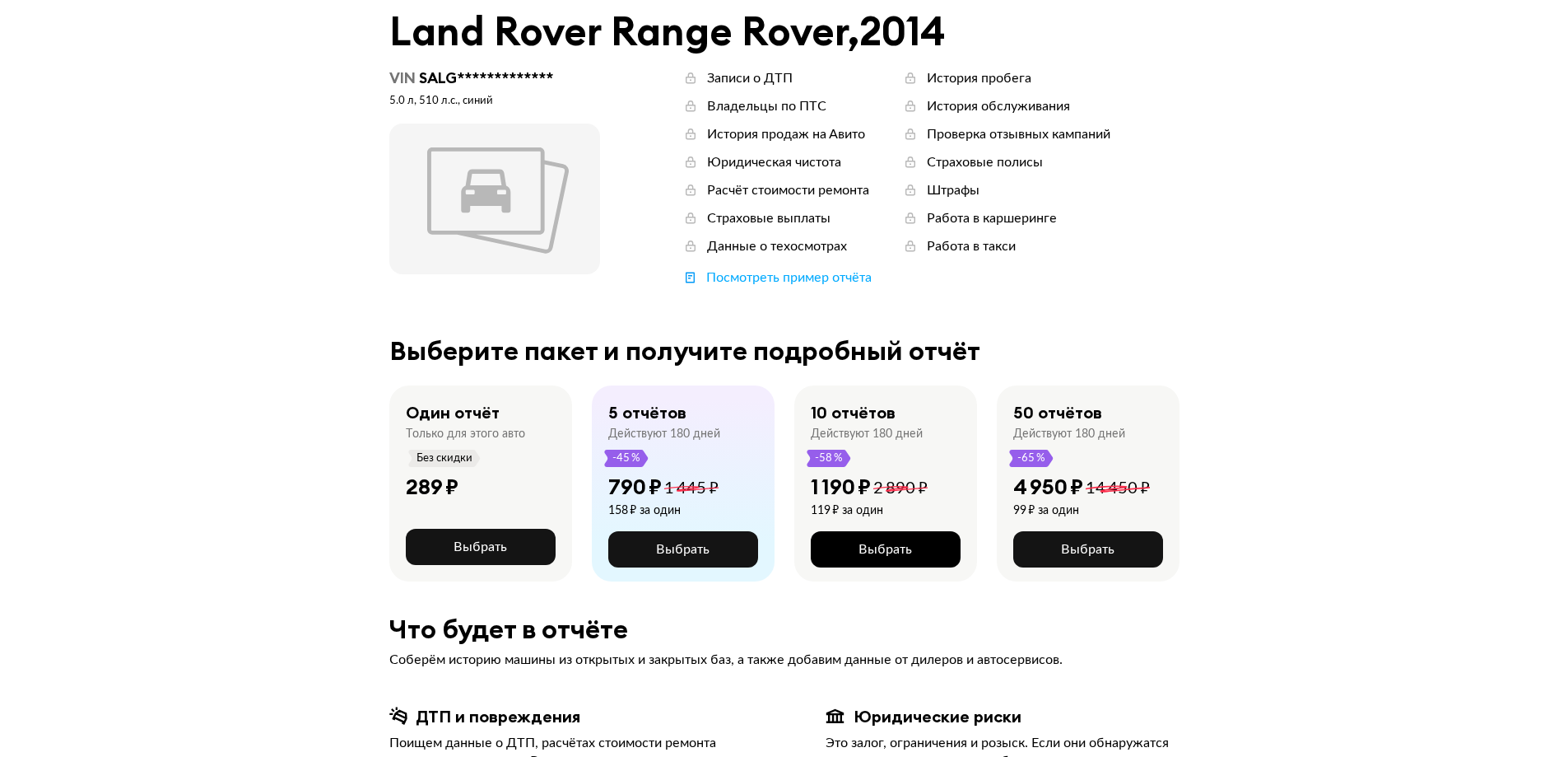
click at [899, 550] on span "Выбрать" at bounding box center [885, 550] width 54 height 13
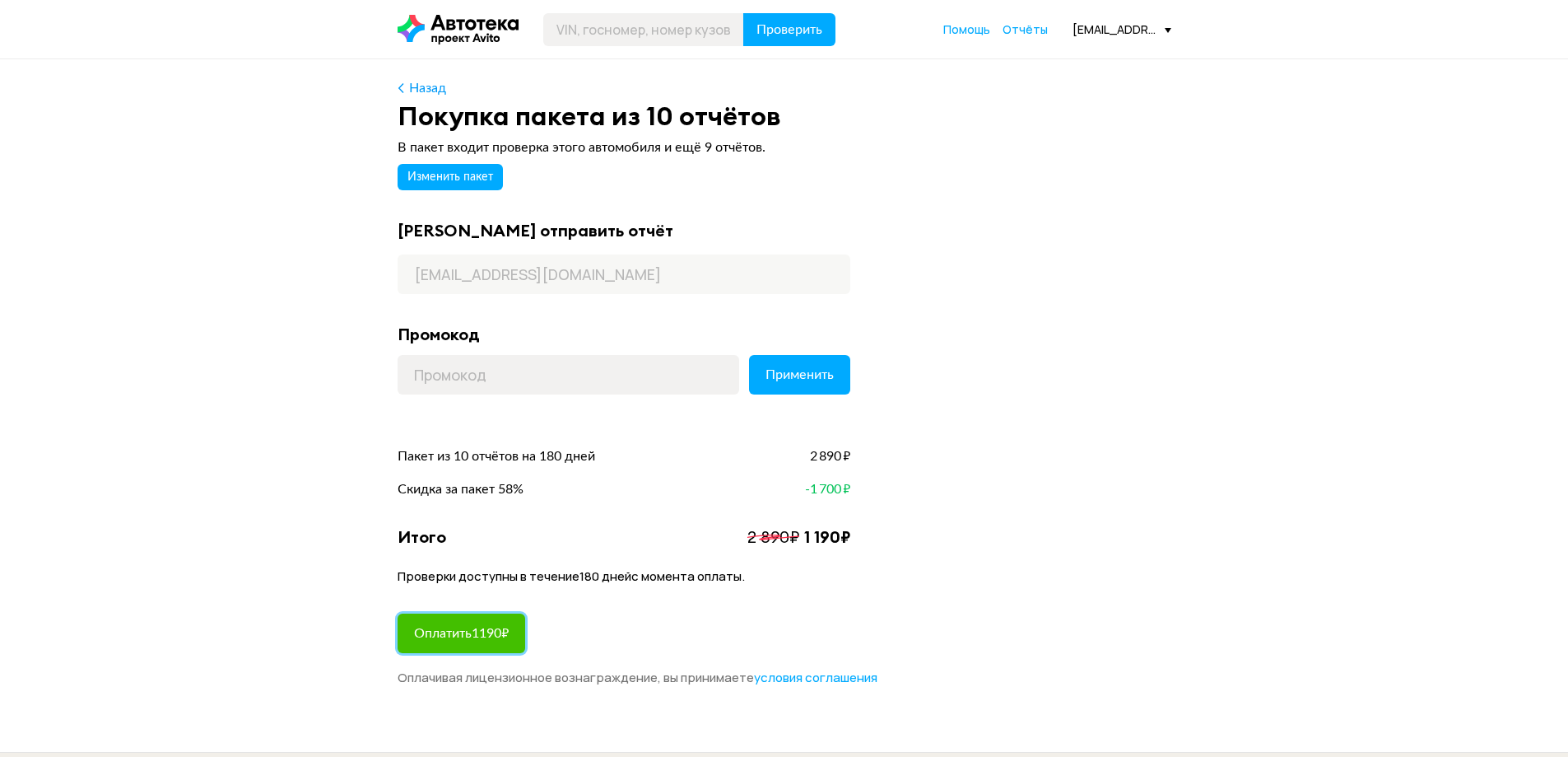
click at [476, 633] on span "Оплатить 1190 ₽" at bounding box center [461, 634] width 94 height 13
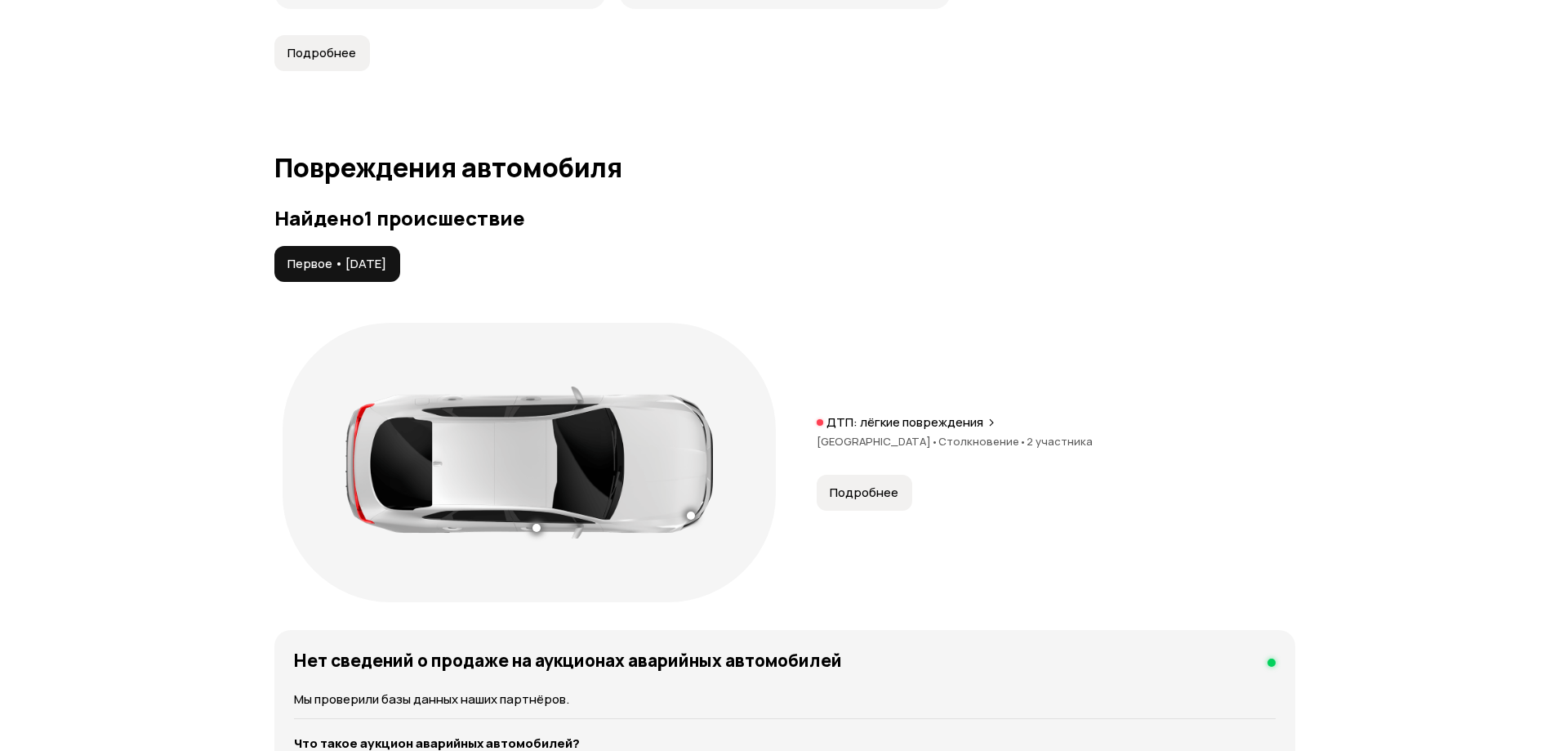
scroll to position [1553, 0]
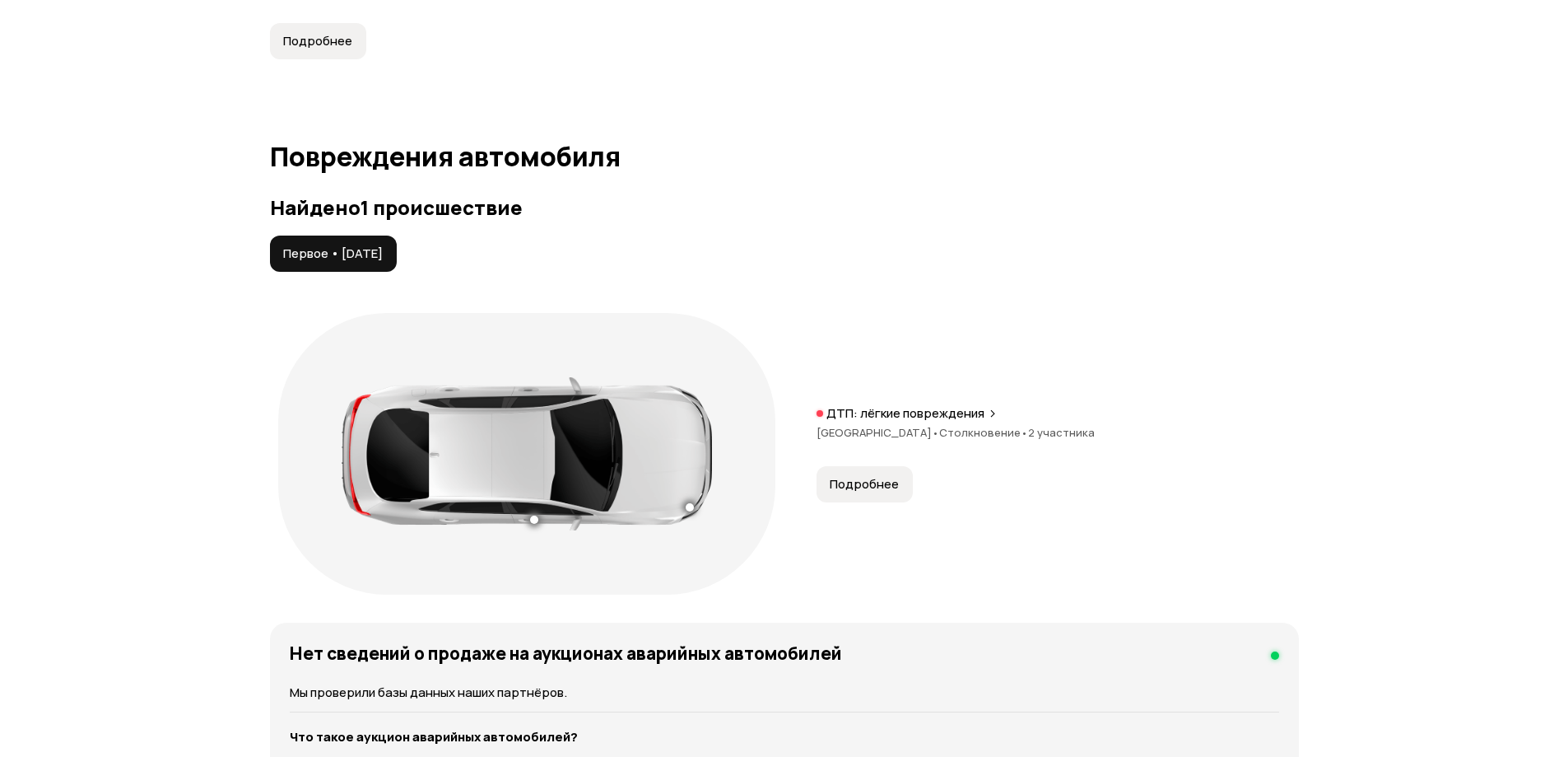
click at [863, 485] on span "Подробнее" at bounding box center [864, 484] width 69 height 16
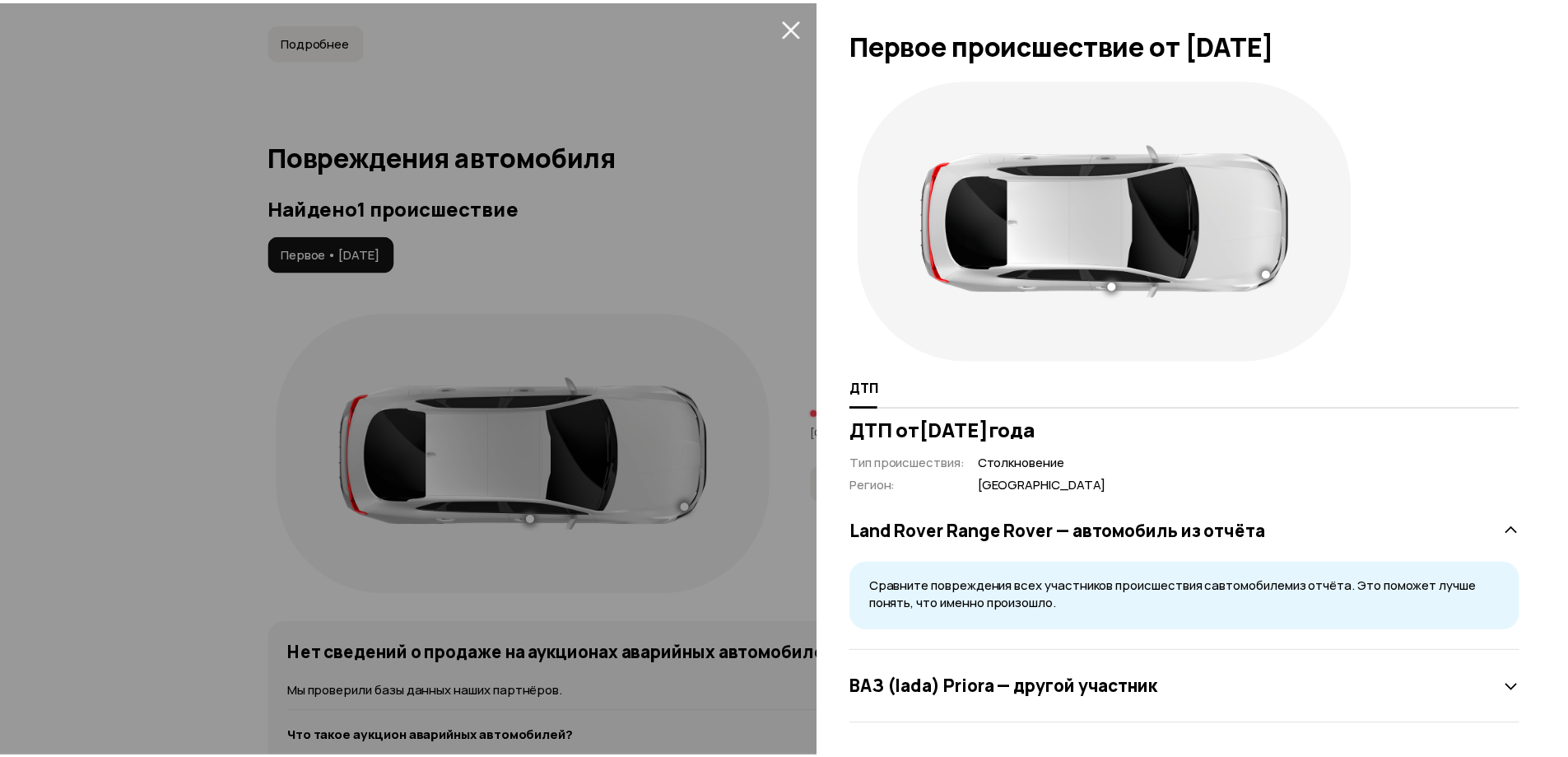
scroll to position [6, 0]
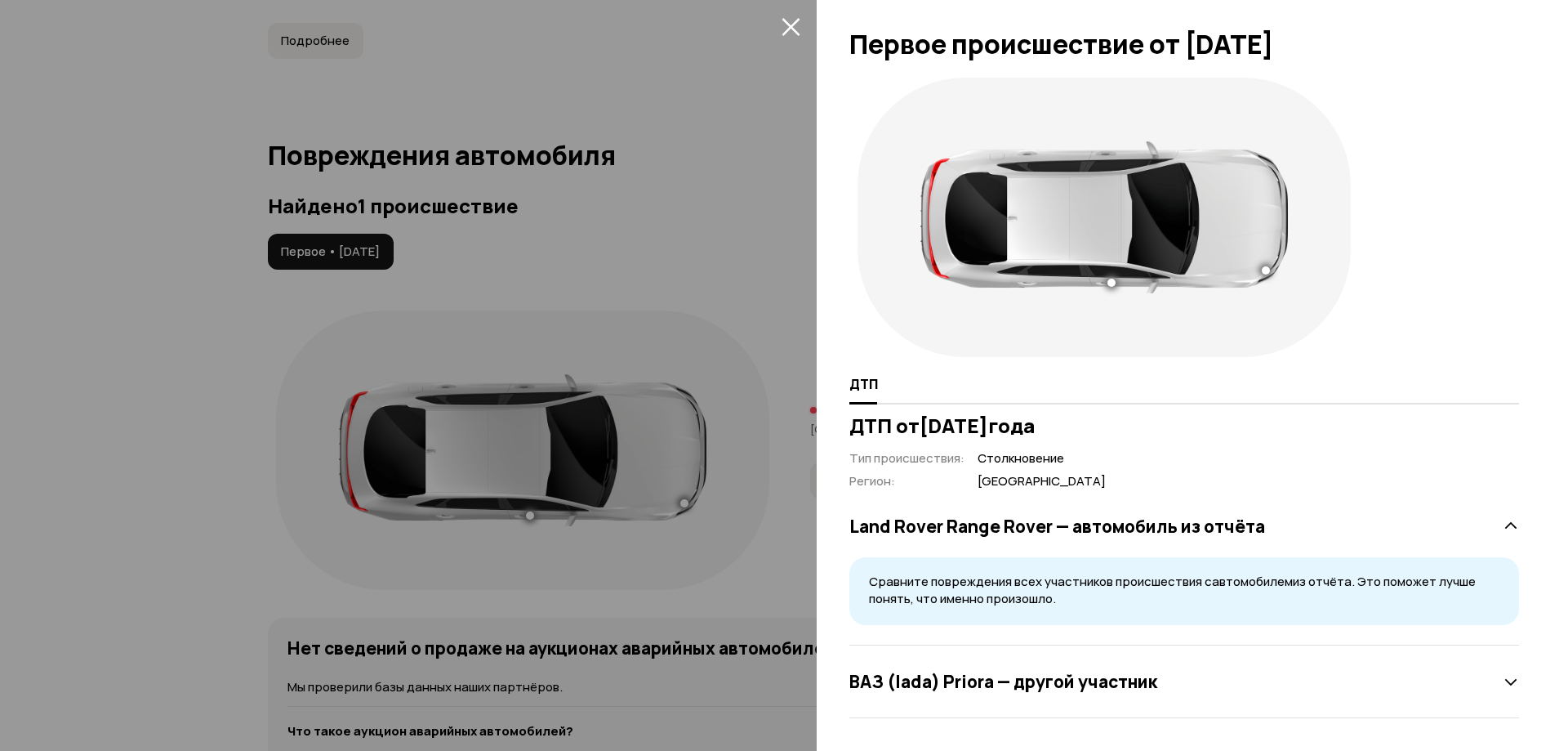
click at [169, 405] on div at bounding box center [784, 375] width 1568 height 751
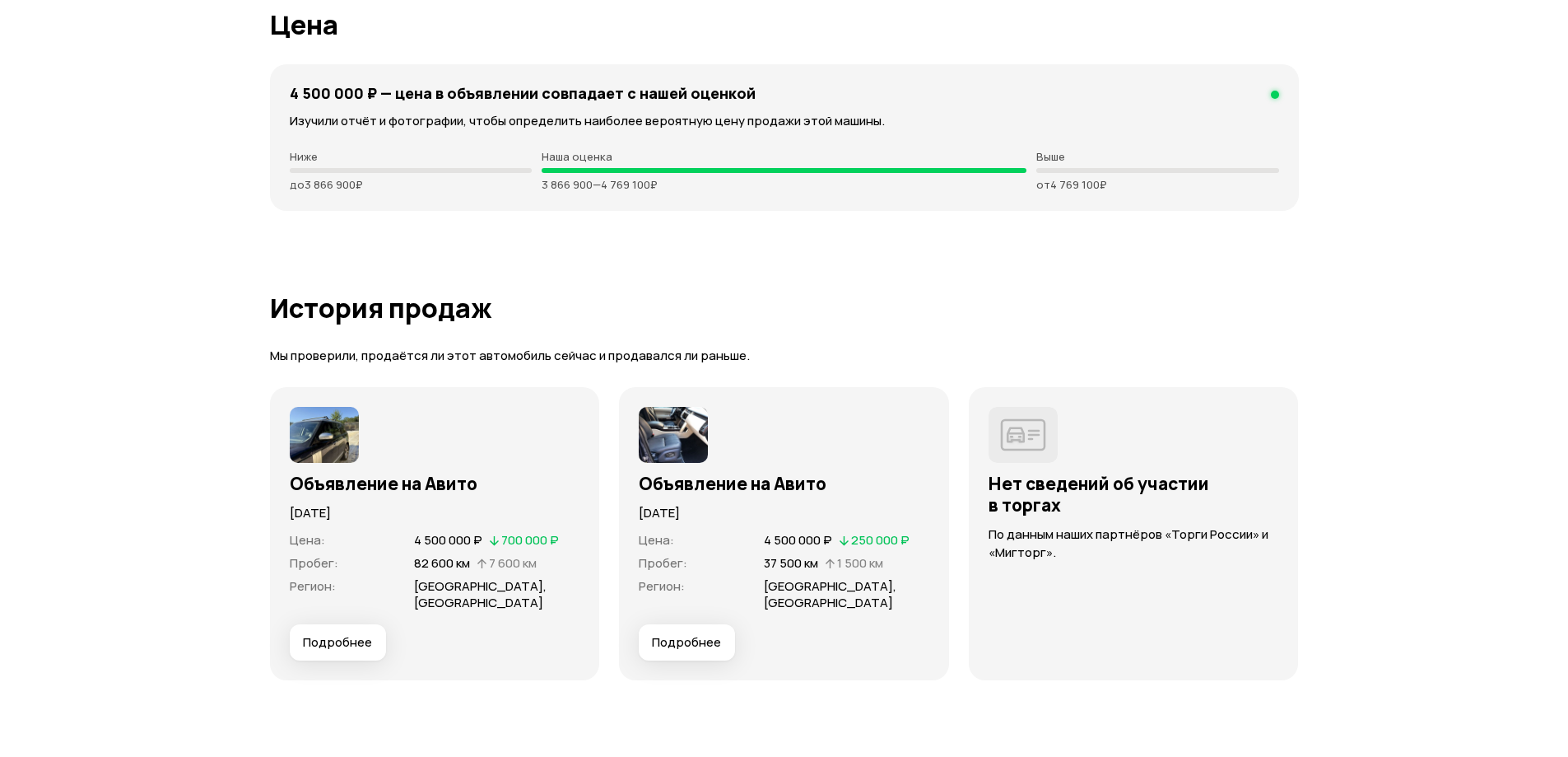
scroll to position [4448, 0]
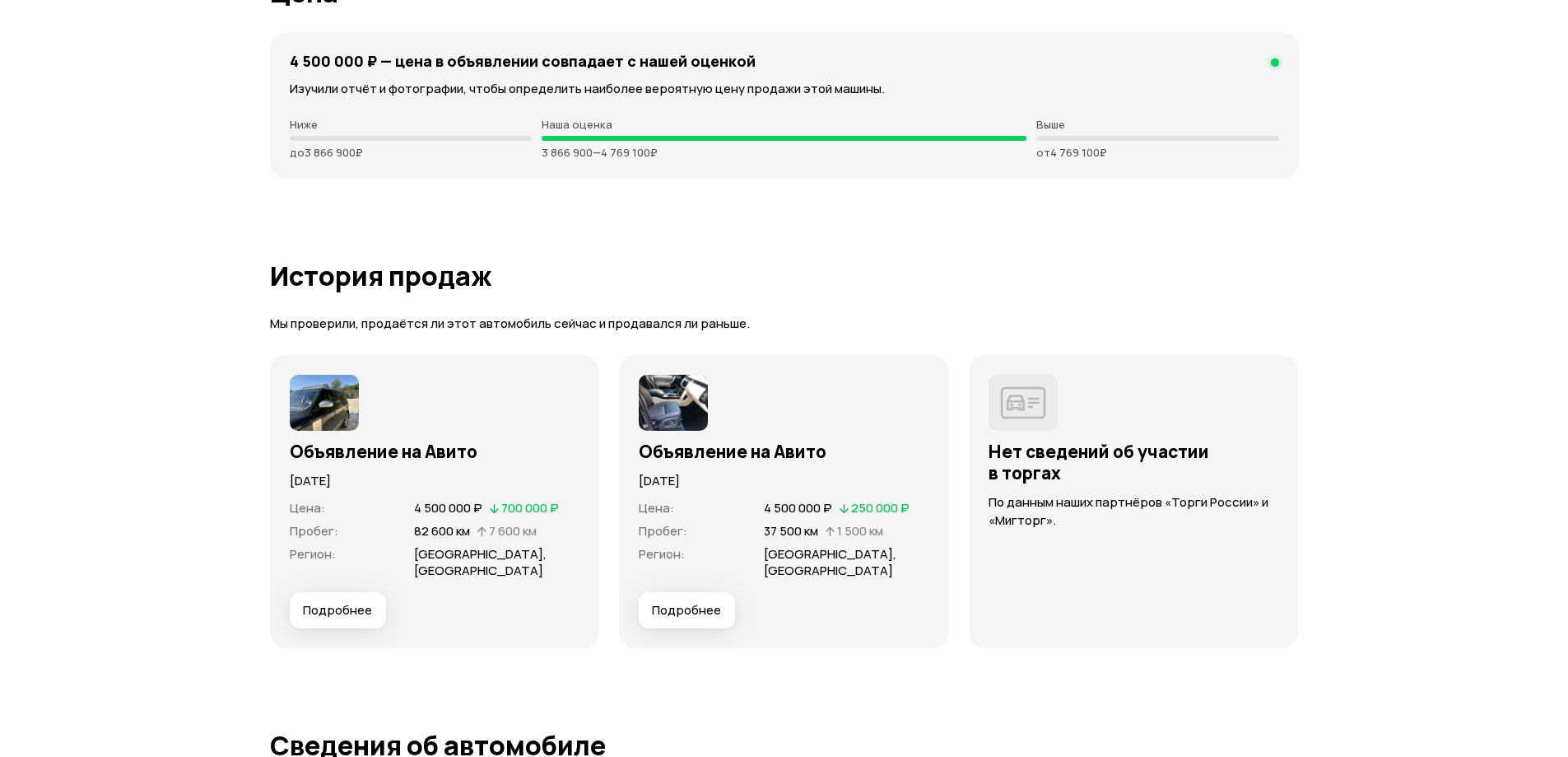
click at [693, 417] on img at bounding box center [673, 403] width 69 height 56
click at [708, 602] on span "Подробнее" at bounding box center [686, 610] width 69 height 16
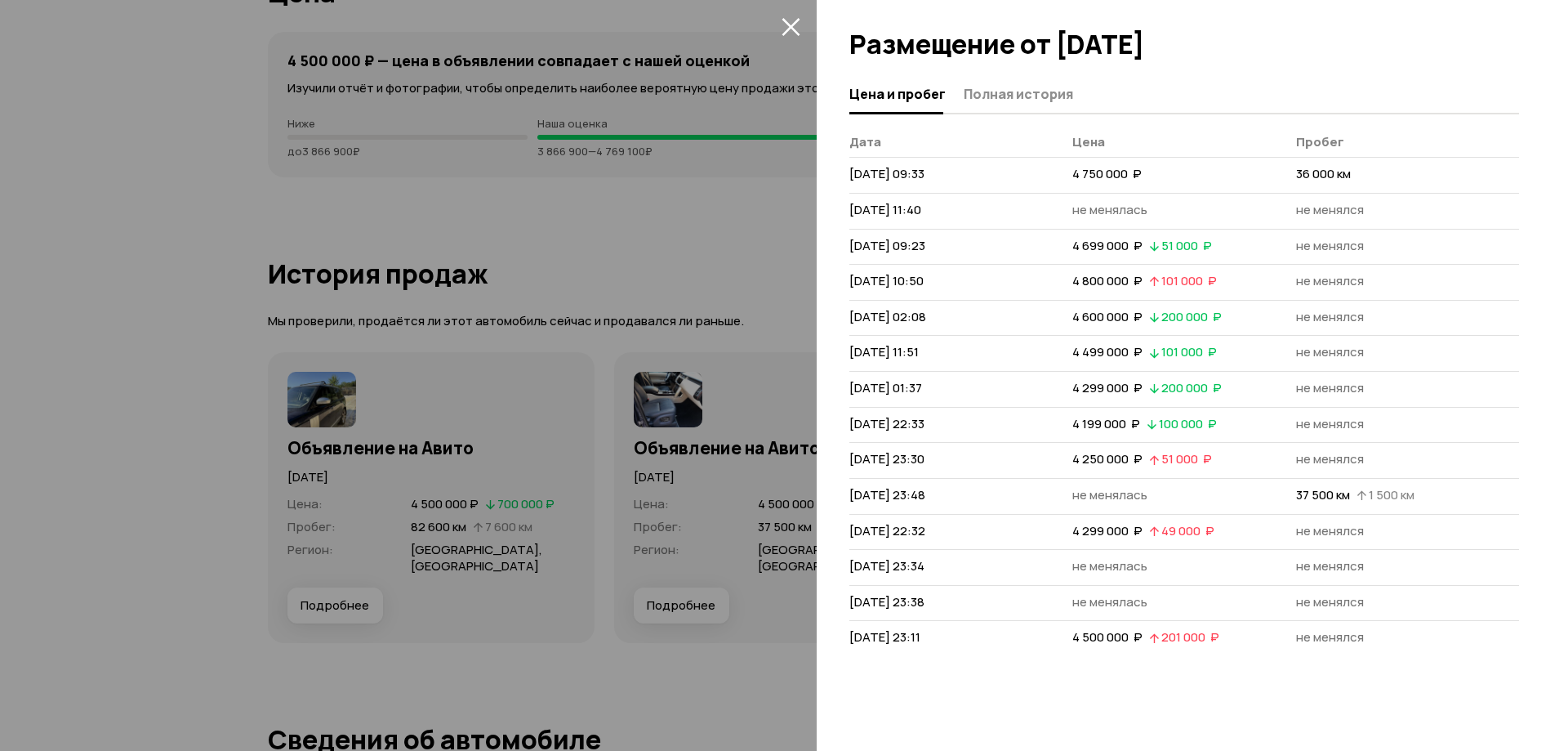
click at [788, 26] on icon "закрыть" at bounding box center [791, 26] width 19 height 19
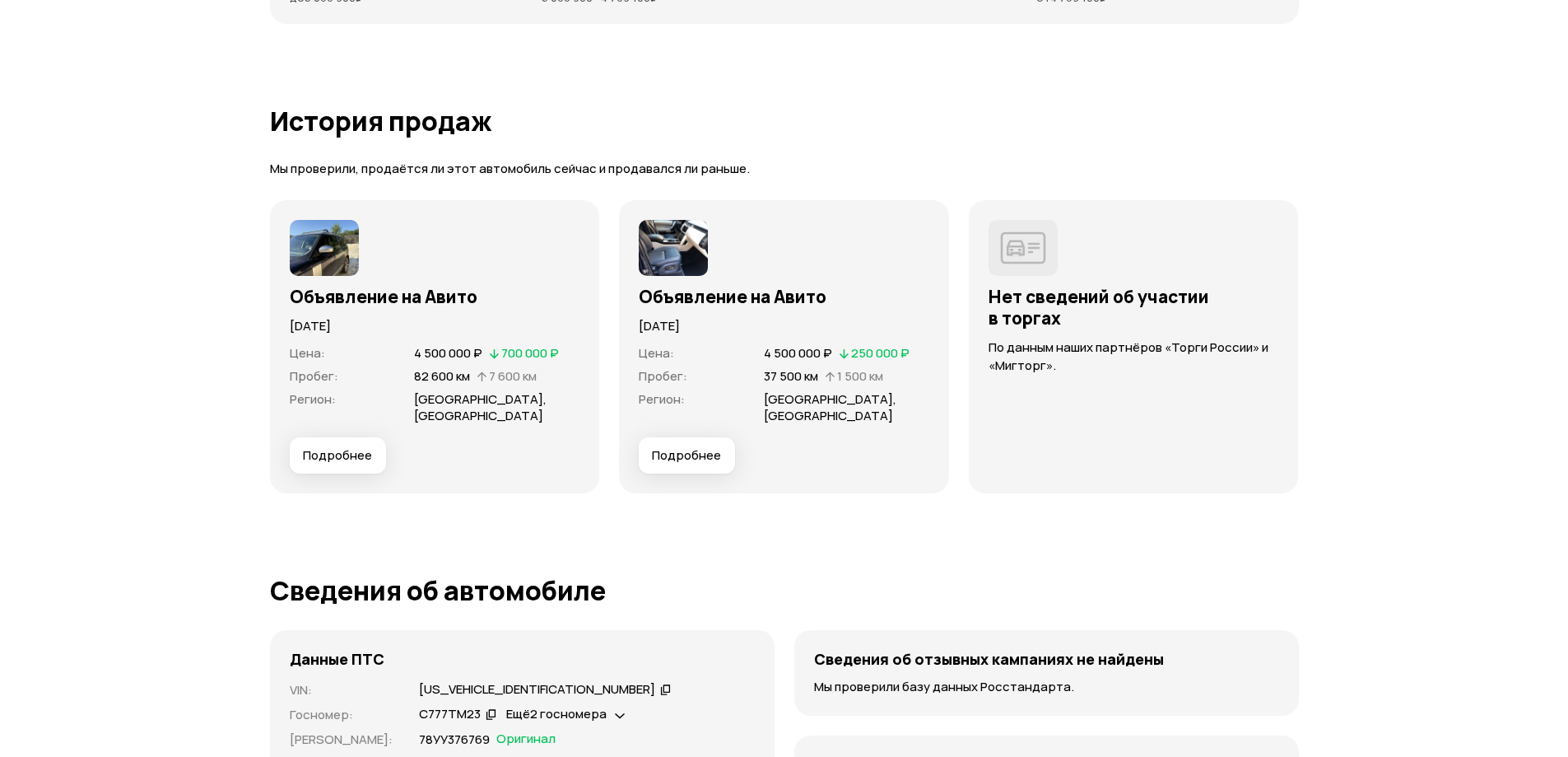
scroll to position [4612, 0]
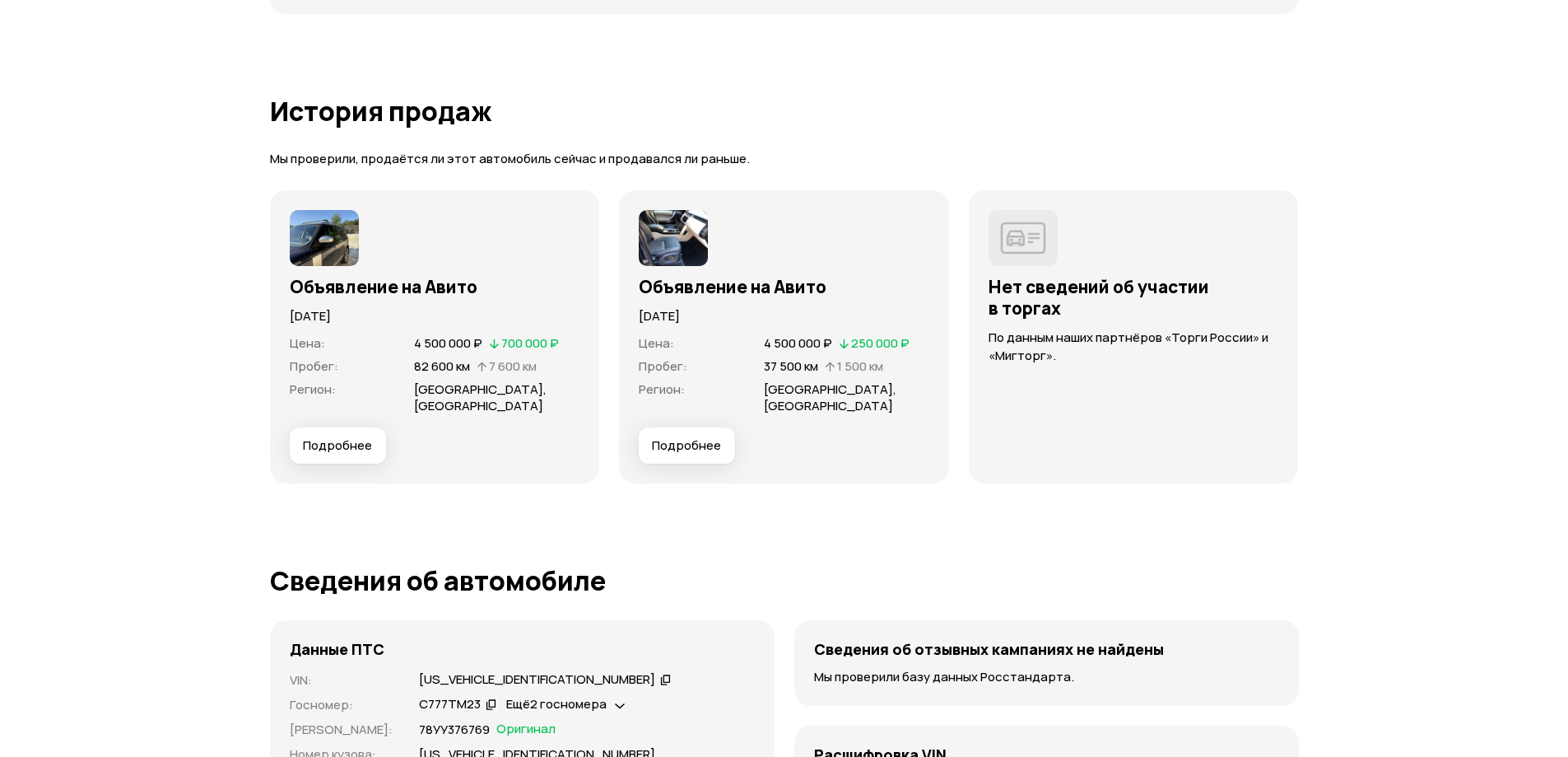
click at [353, 427] on button "Подробнее" at bounding box center [338, 445] width 96 height 36
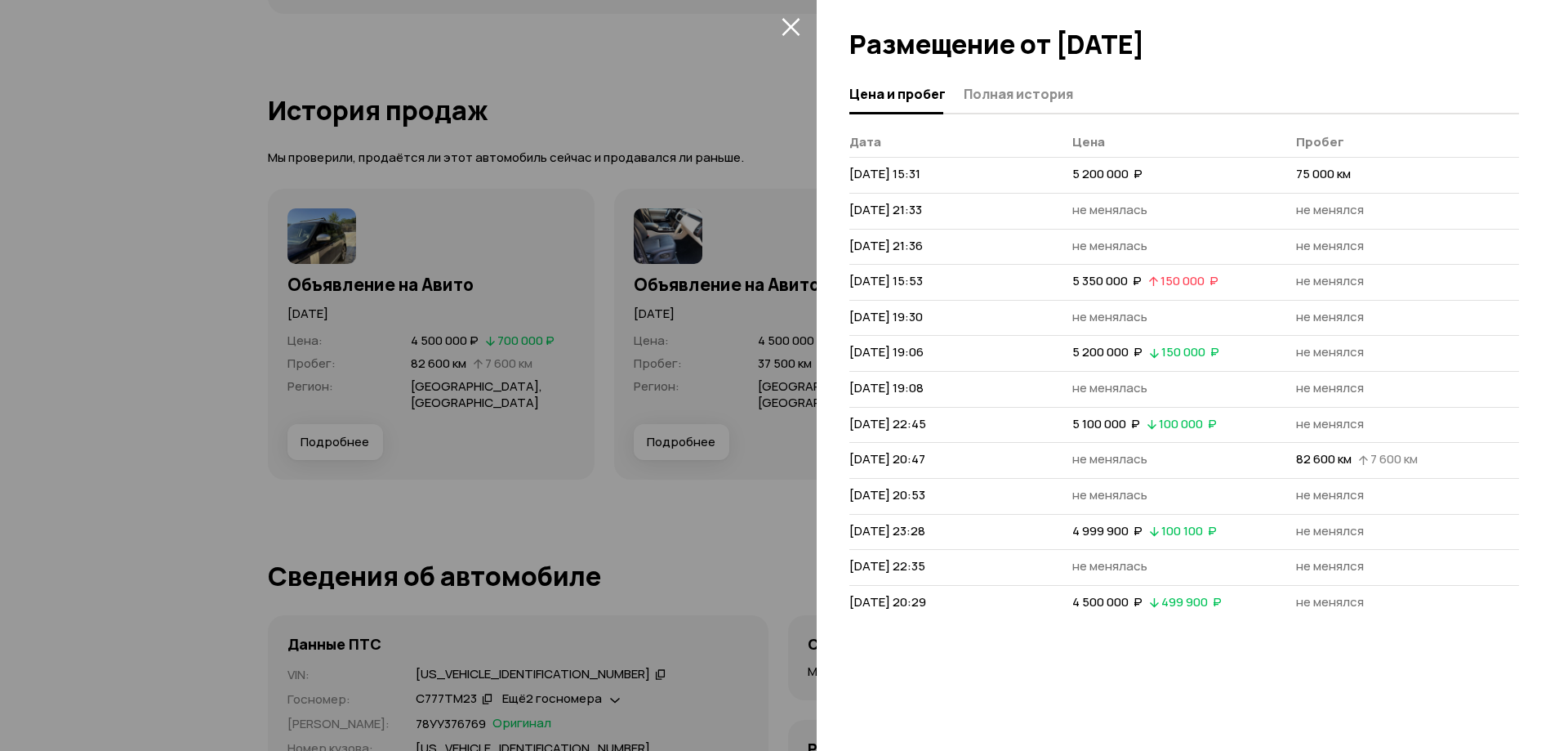
click at [795, 33] on icon "закрыть" at bounding box center [791, 26] width 19 height 19
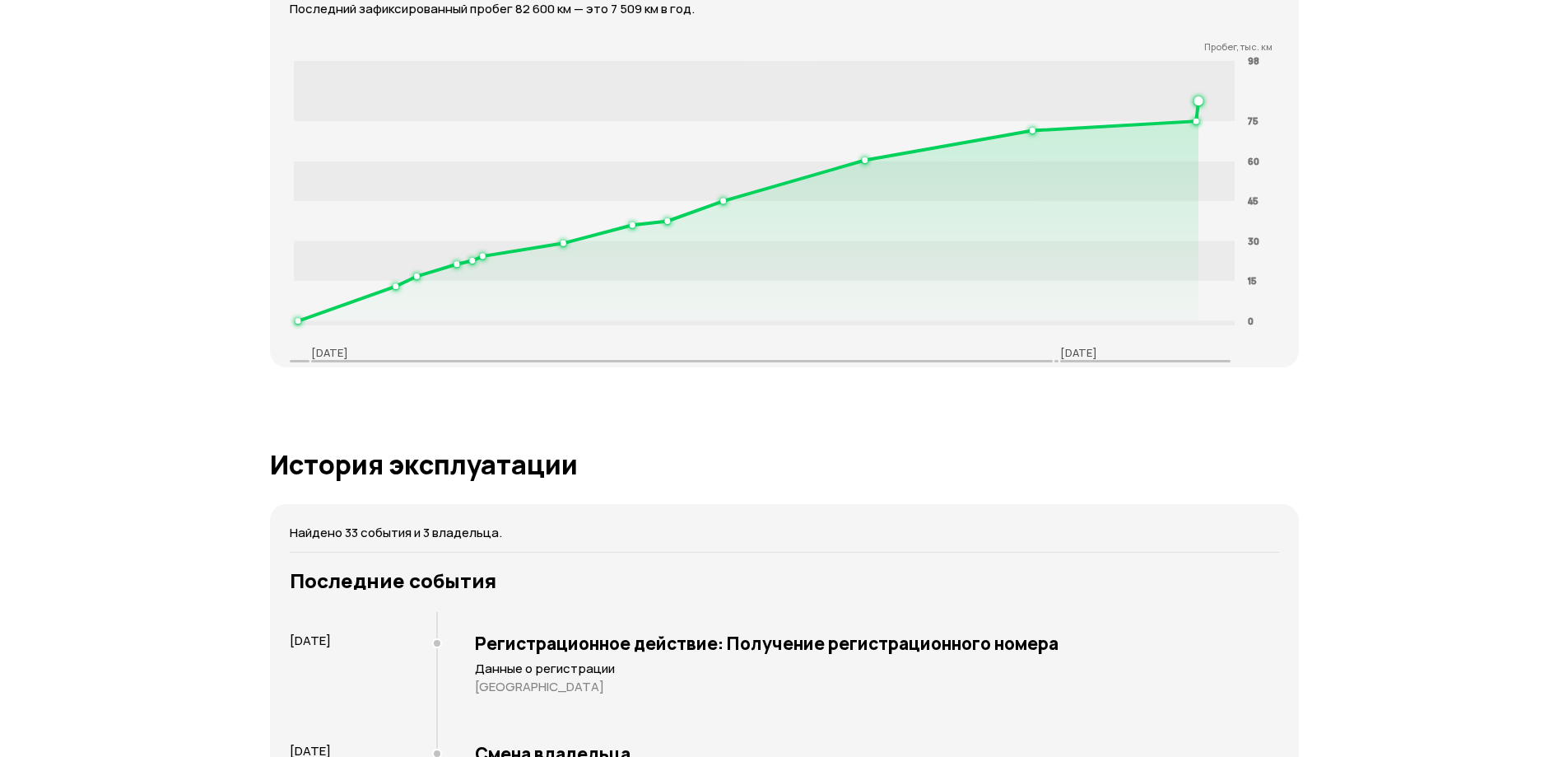
scroll to position [2695, 0]
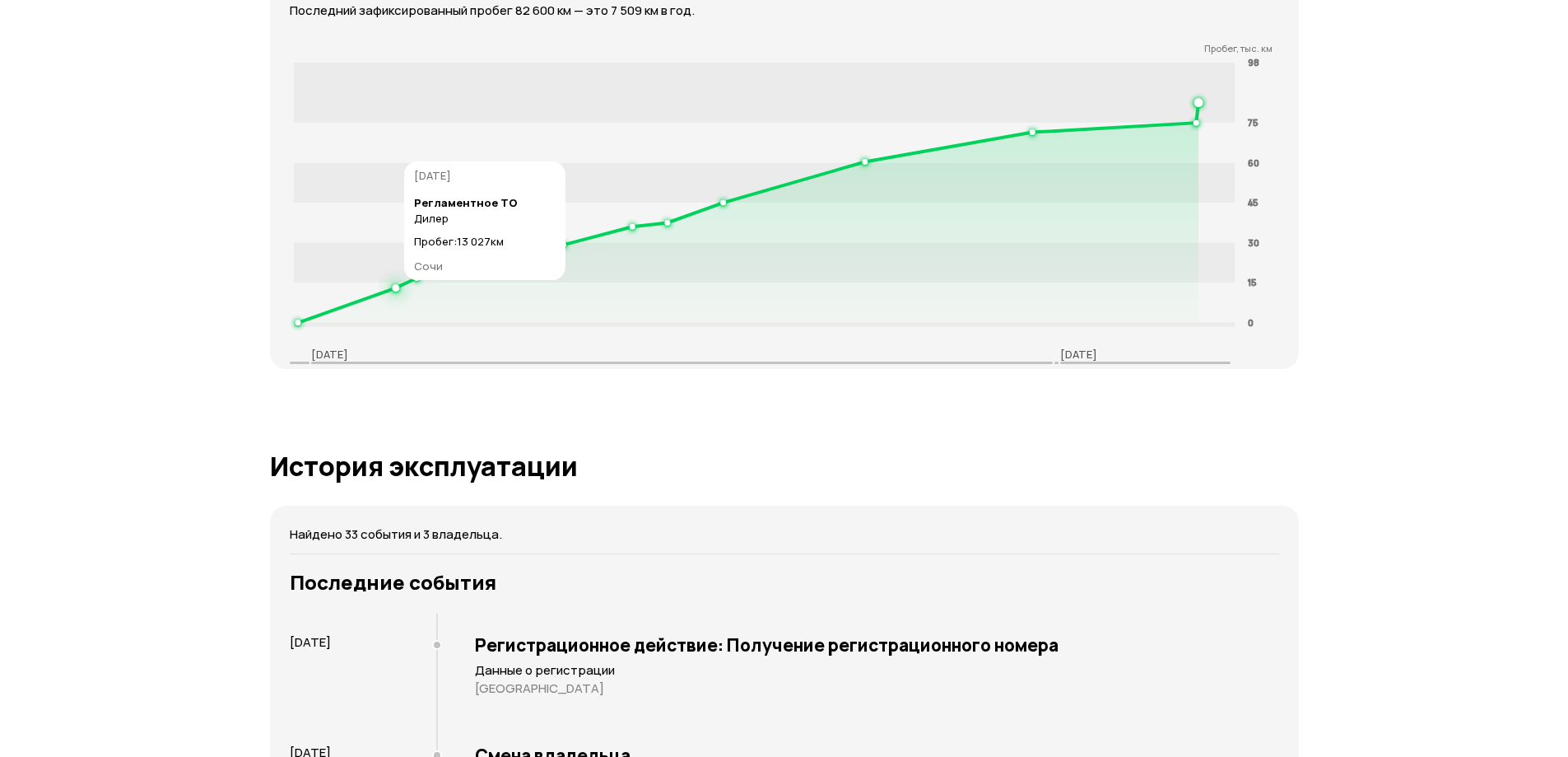
click at [399, 288] on circle at bounding box center [396, 288] width 6 height 6
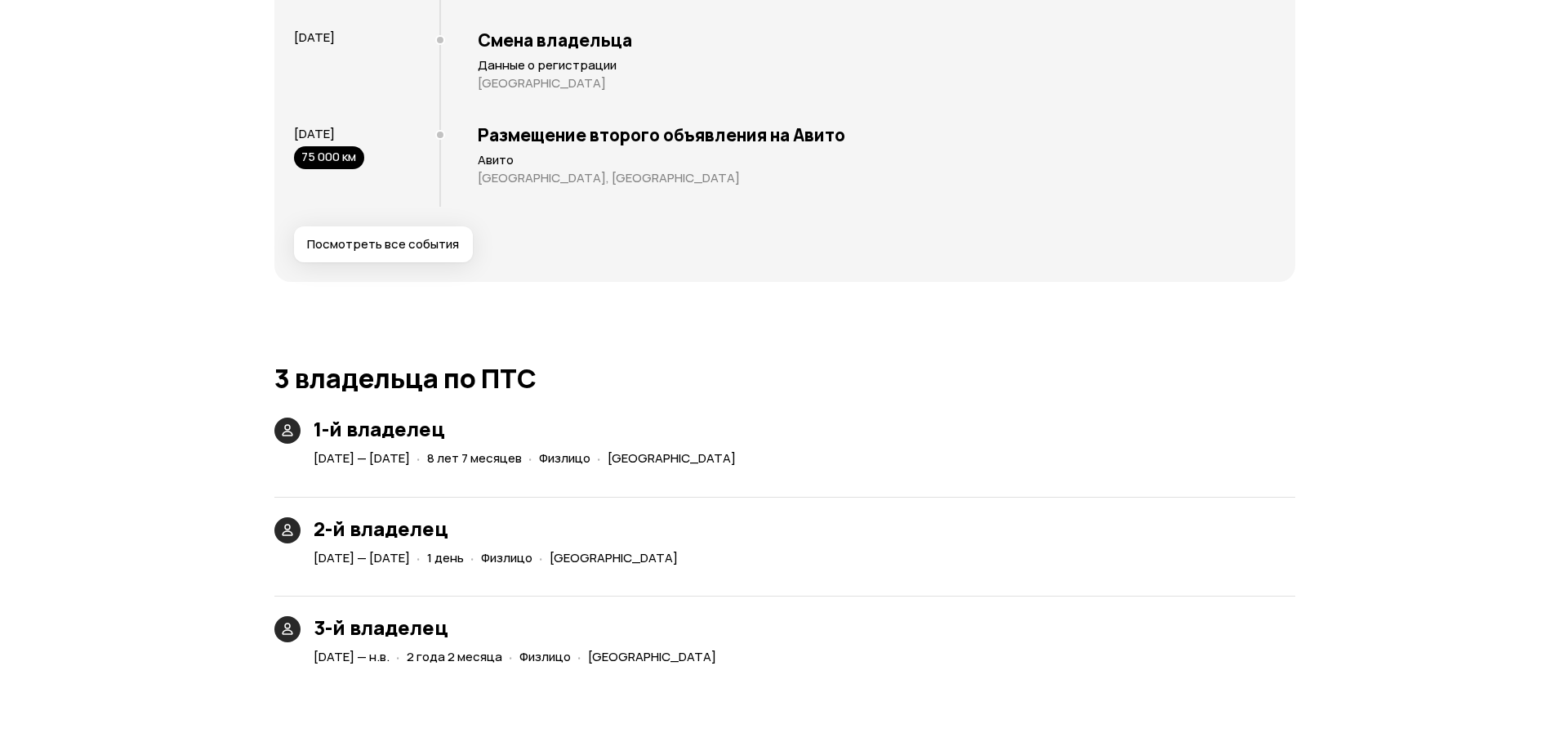
scroll to position [3409, 0]
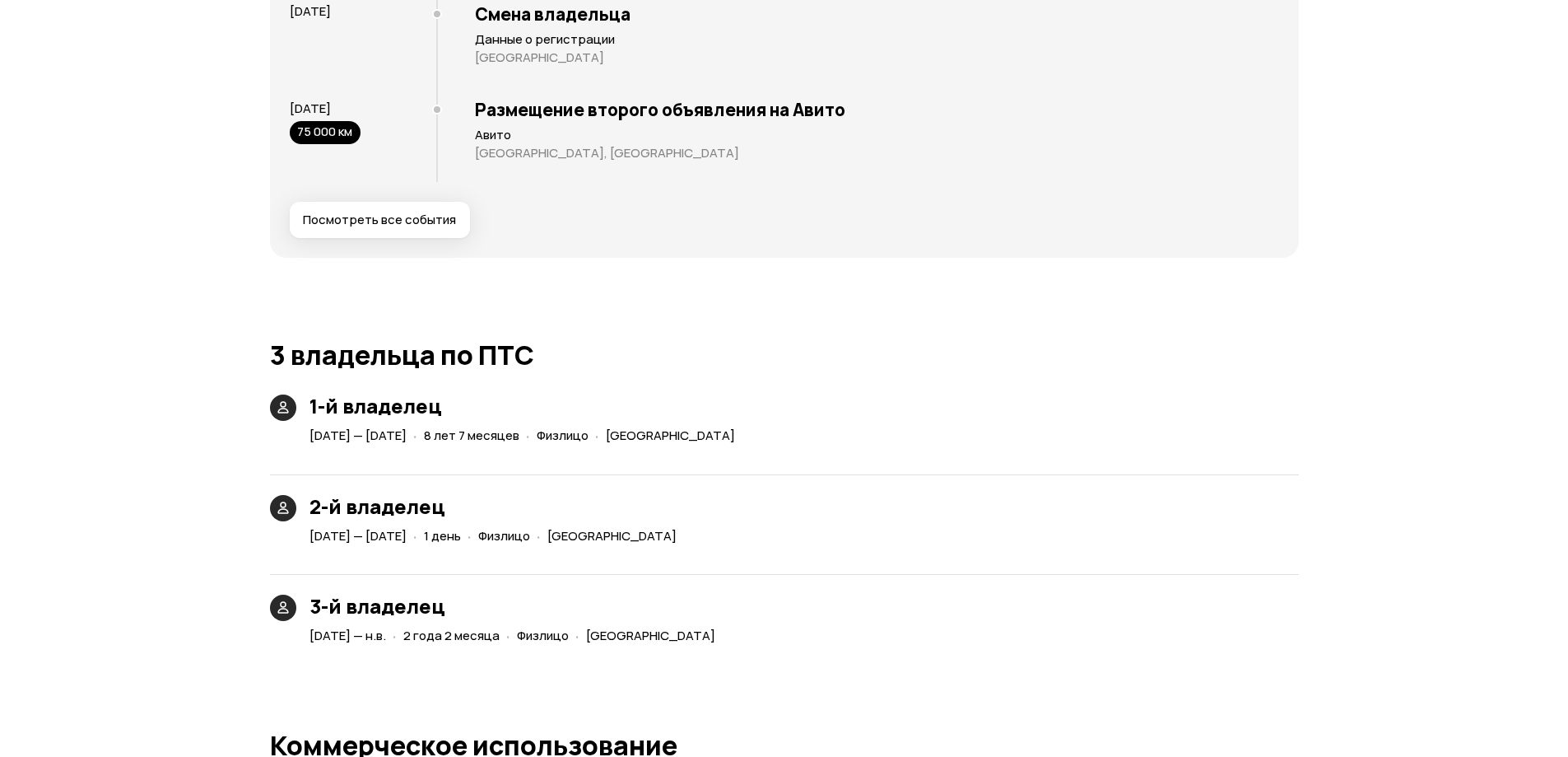
click at [387, 218] on span "Посмотреть все события" at bounding box center [380, 220] width 153 height 16
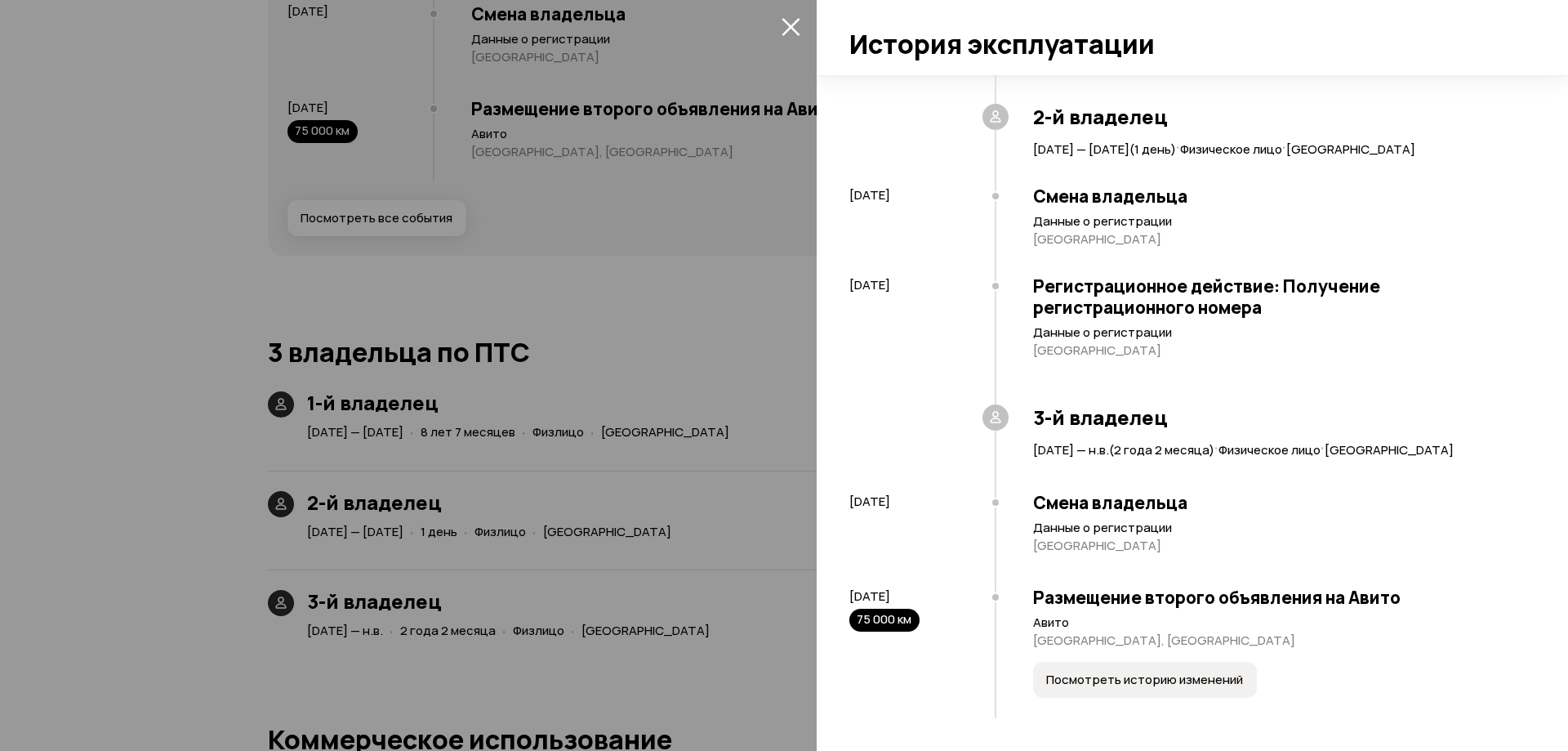
scroll to position [3360, 0]
